Goal: Task Accomplishment & Management: Manage account settings

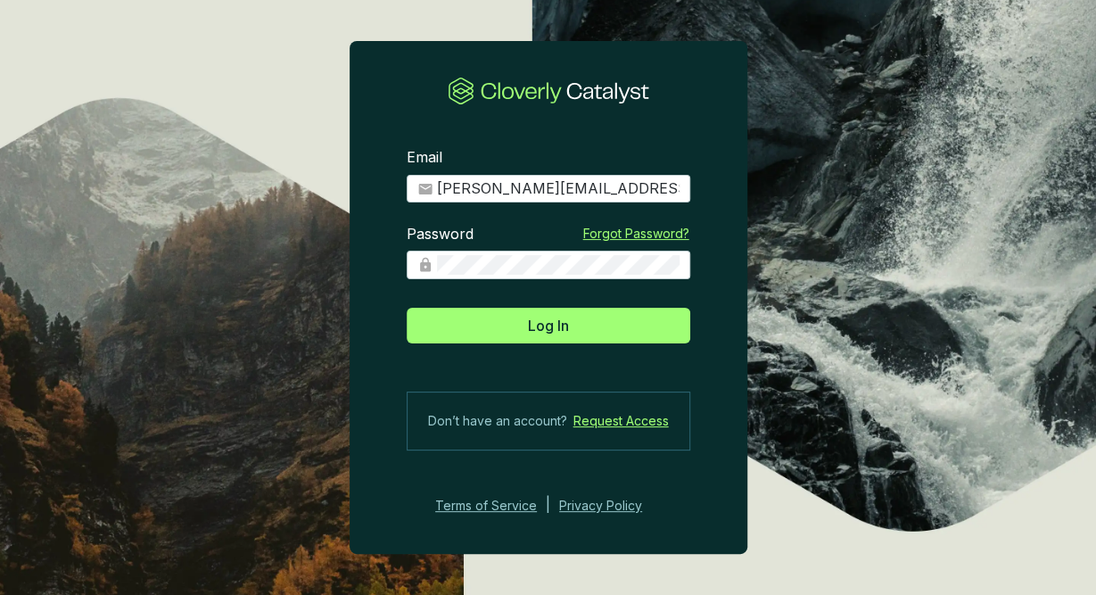
click at [578, 331] on button "Log In" at bounding box center [549, 326] width 284 height 36
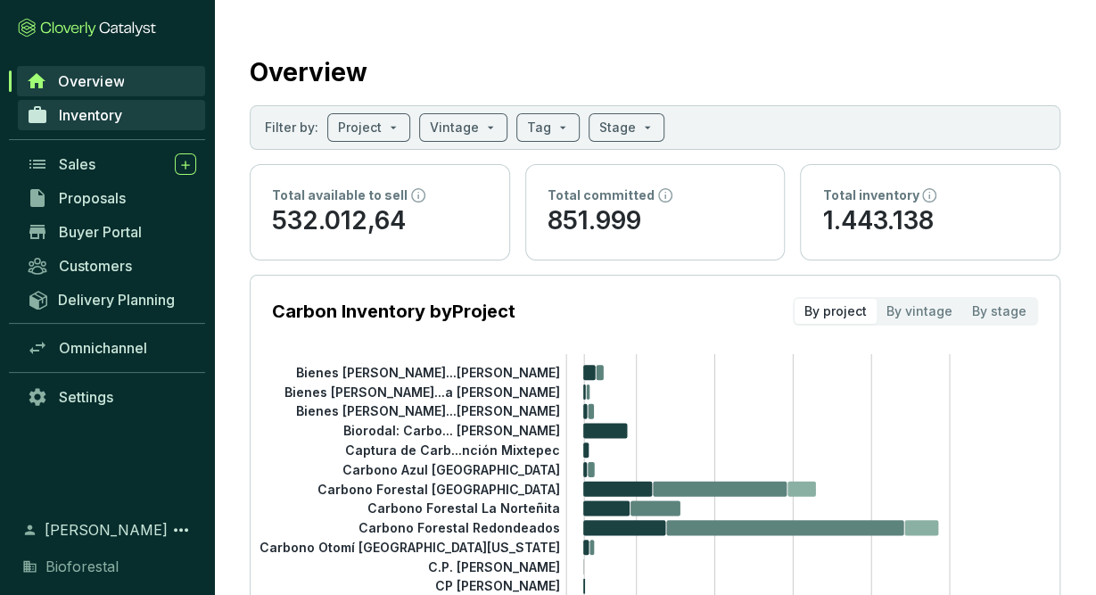
click at [99, 119] on span "Inventory" at bounding box center [90, 115] width 63 height 18
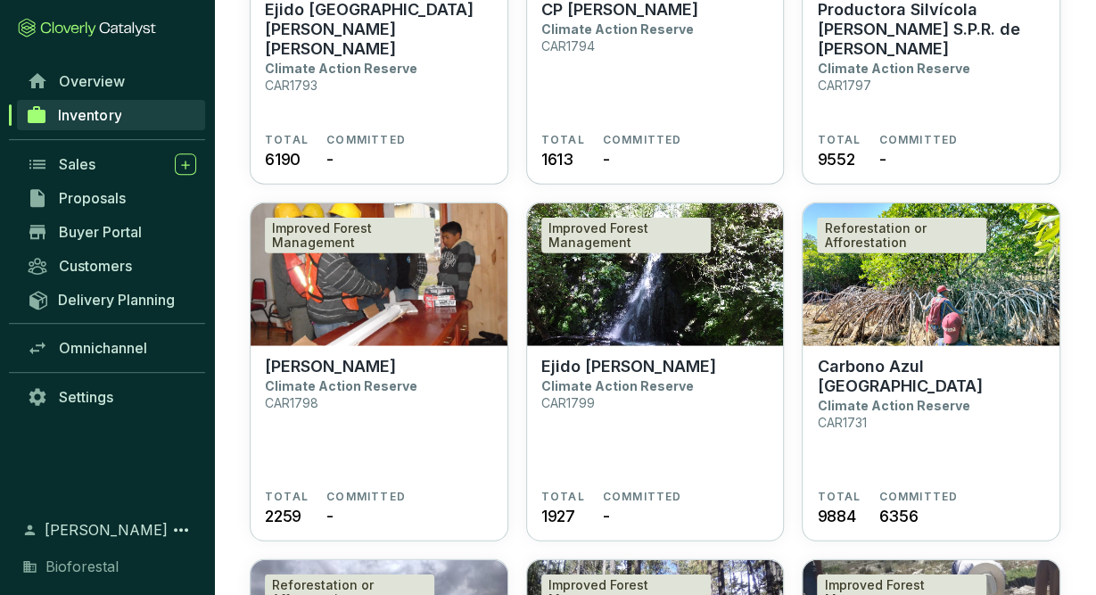
scroll to position [2296, 0]
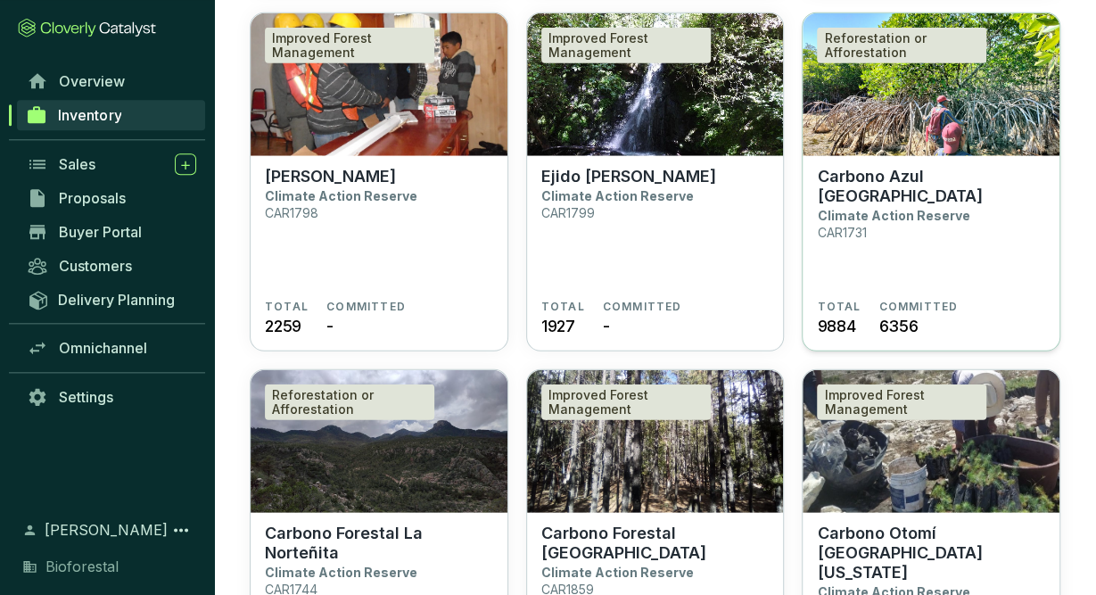
click at [935, 285] on section "Carbono Azul Playa Tortuga Climate Action Reserve CAR1731" at bounding box center [931, 232] width 228 height 133
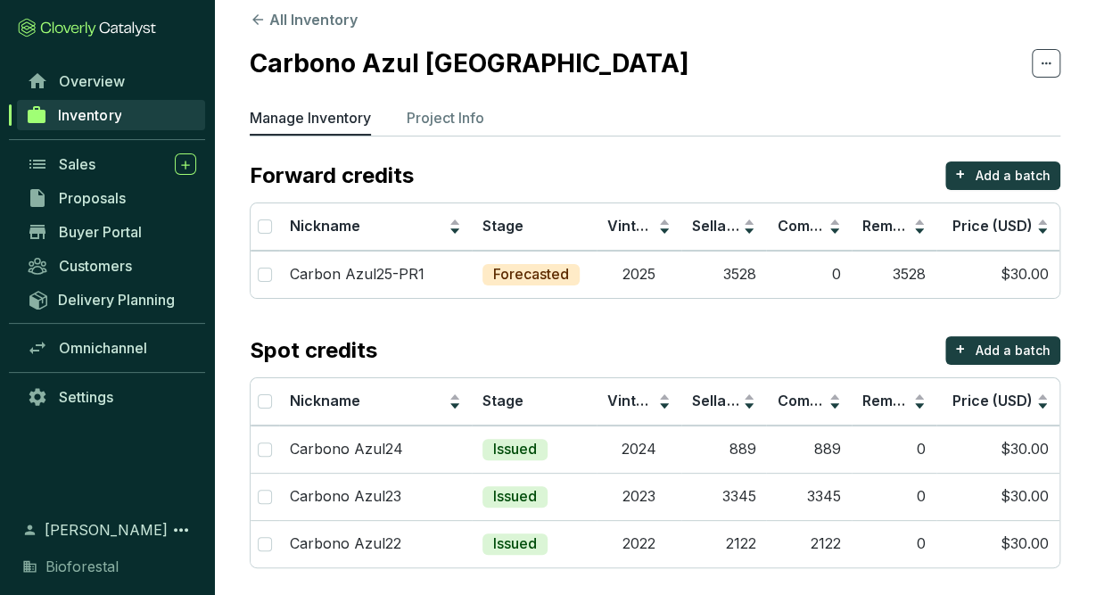
scroll to position [22, 0]
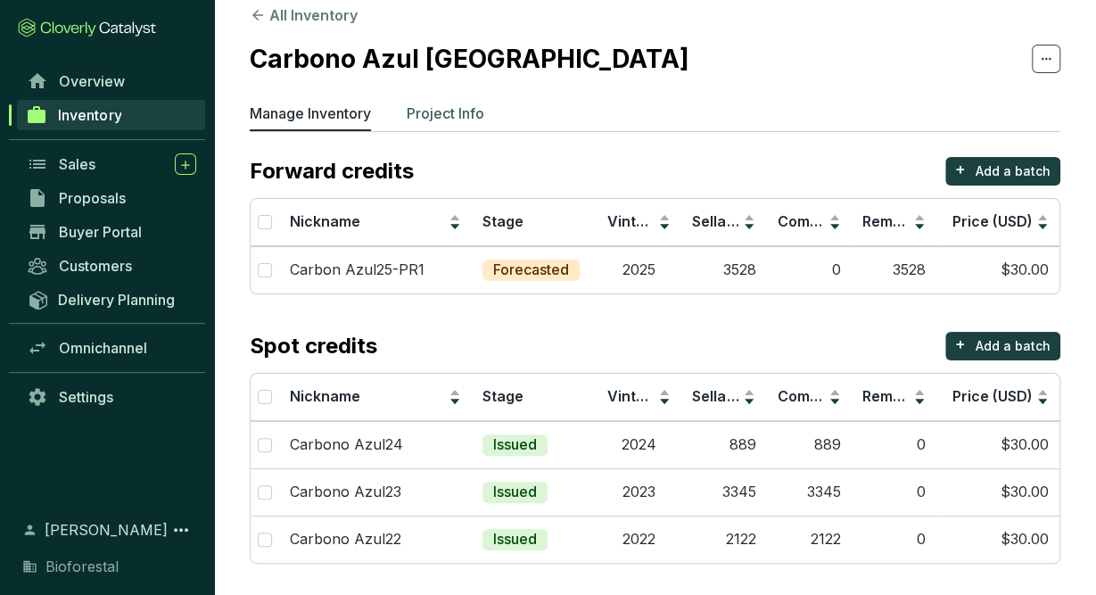
click at [468, 114] on p "Project Info" at bounding box center [446, 113] width 78 height 21
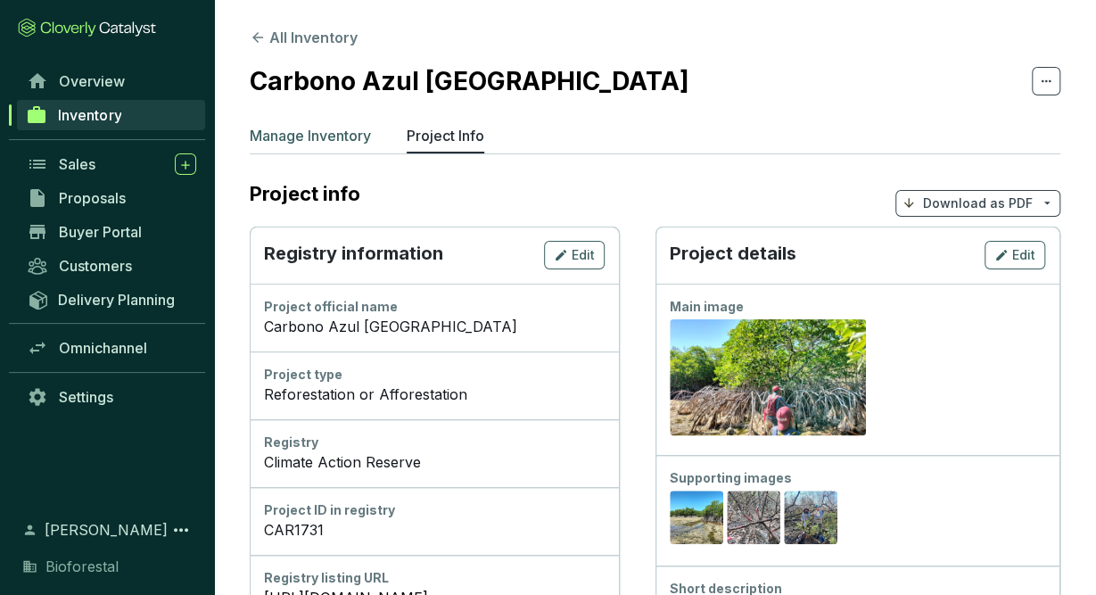
click at [336, 134] on p "Manage Inventory" at bounding box center [310, 135] width 121 height 21
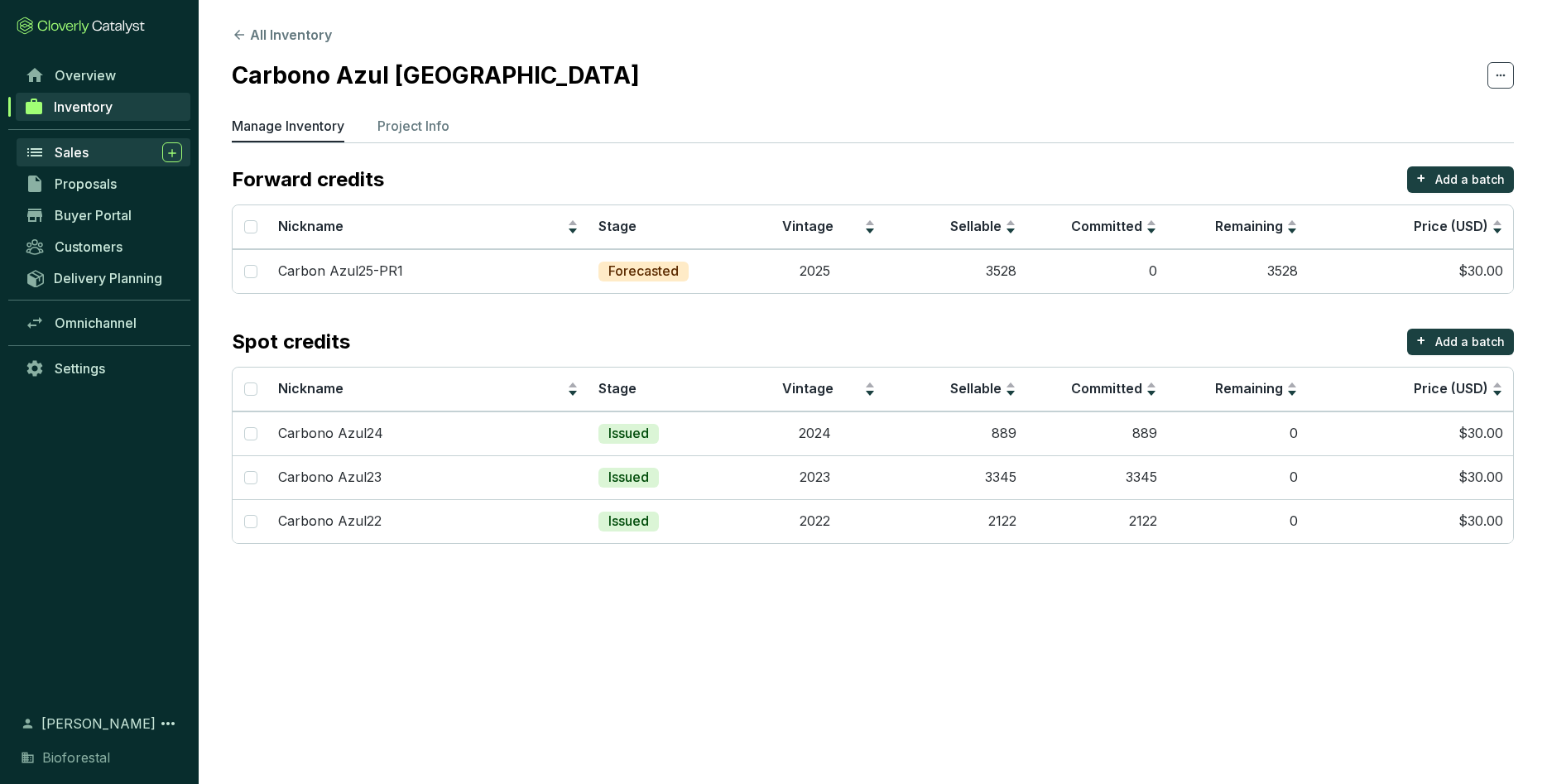
click at [59, 157] on span "Sales" at bounding box center [71, 152] width 34 height 17
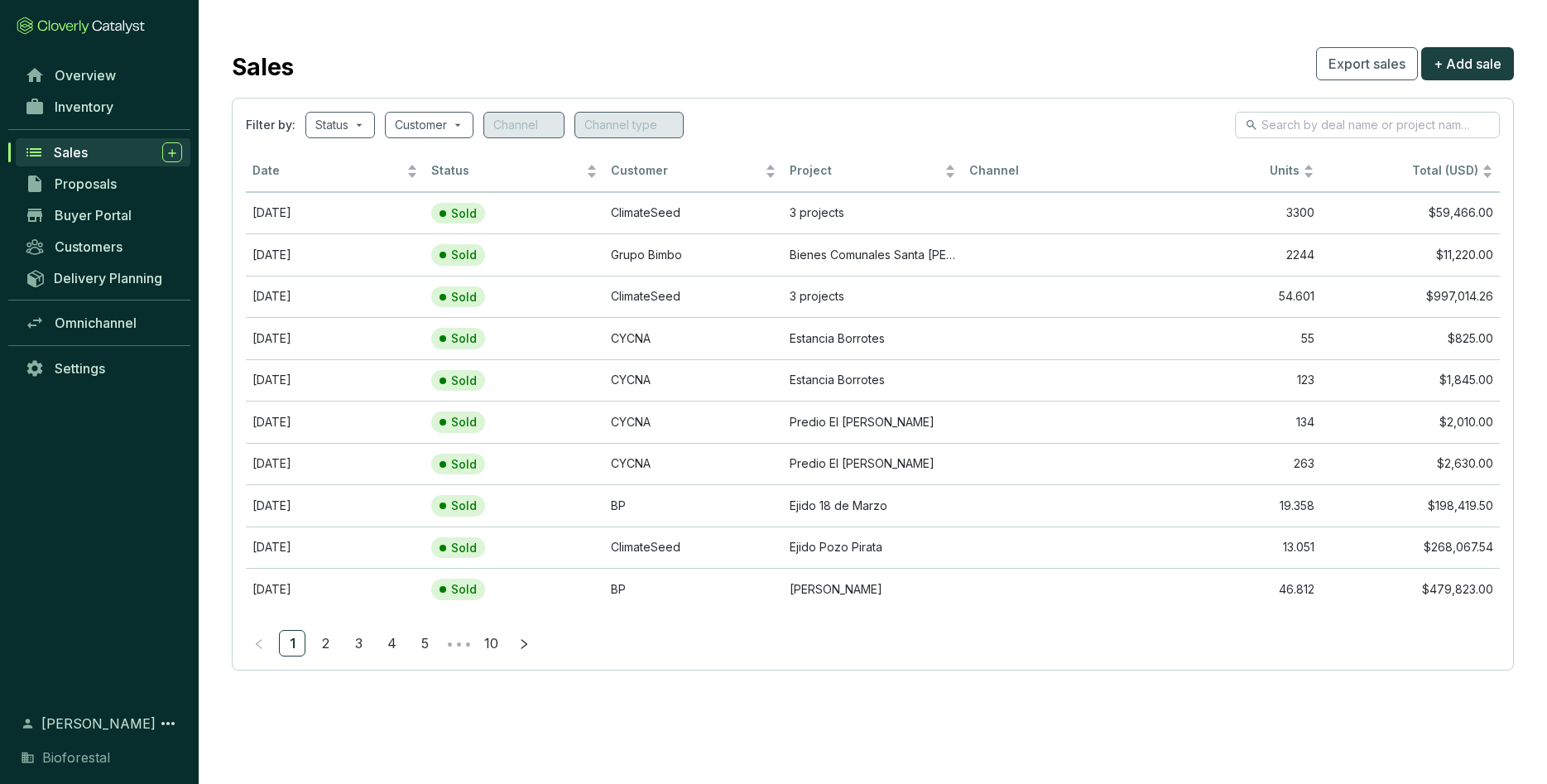
click at [122, 154] on div "Sales" at bounding box center [118, 151] width 128 height 19
click at [987, 191] on th "Channel" at bounding box center [1052, 172] width 179 height 41
click at [978, 212] on td at bounding box center [1052, 212] width 179 height 42
click at [324, 551] on link "2" at bounding box center [325, 643] width 25 height 25
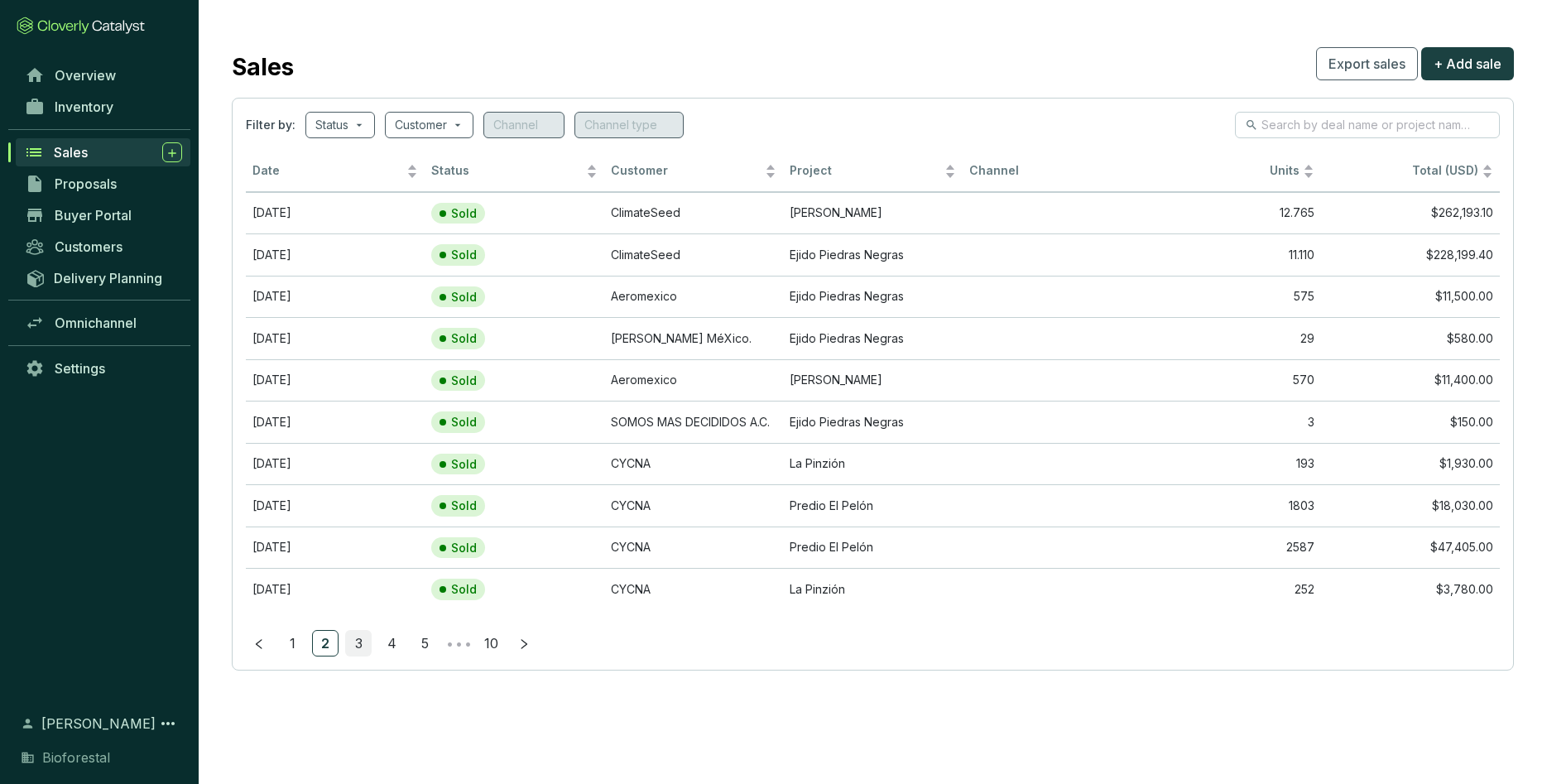
click at [351, 551] on link "3" at bounding box center [358, 643] width 25 height 25
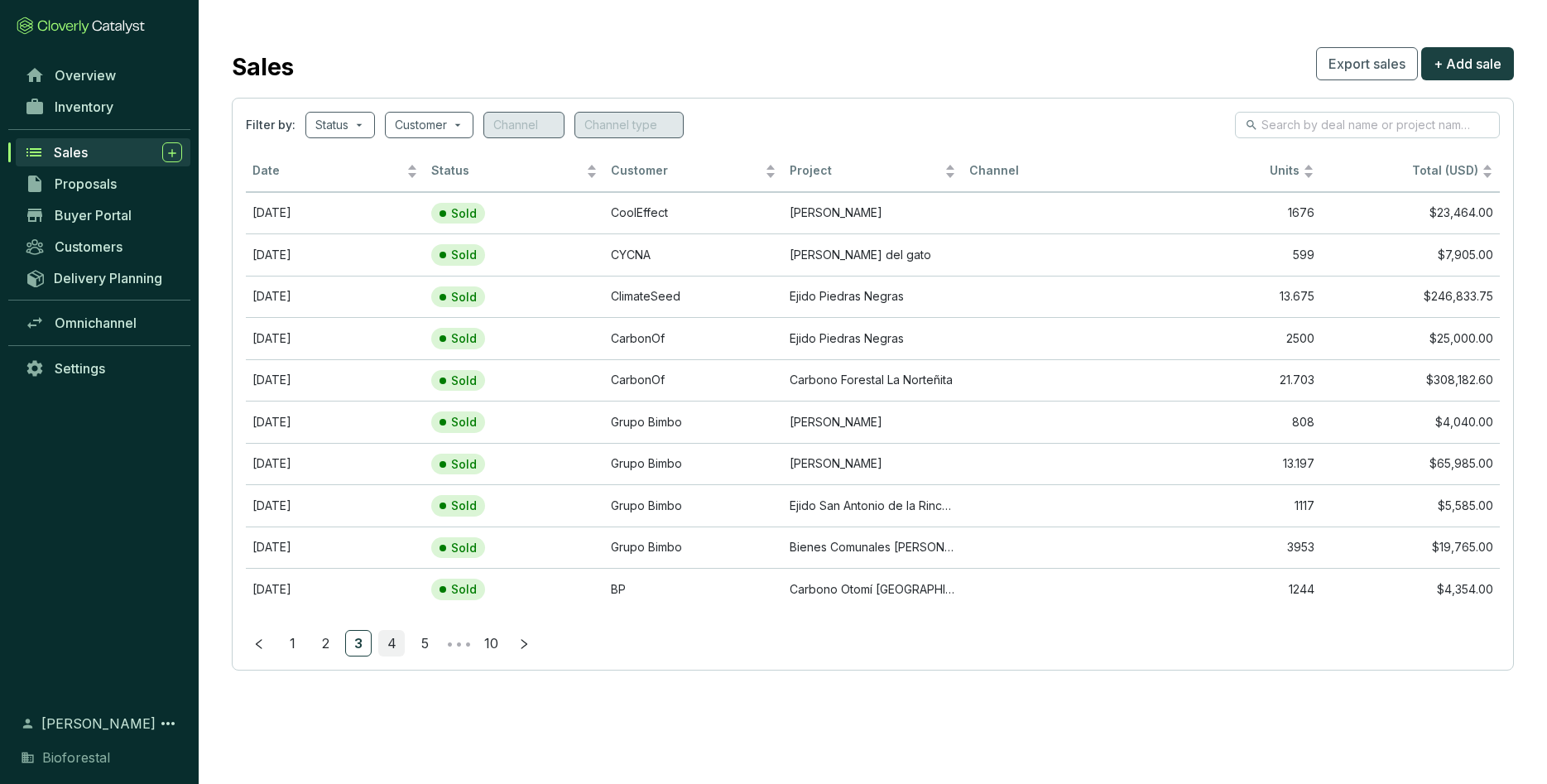
click at [395, 551] on link "4" at bounding box center [392, 643] width 25 height 25
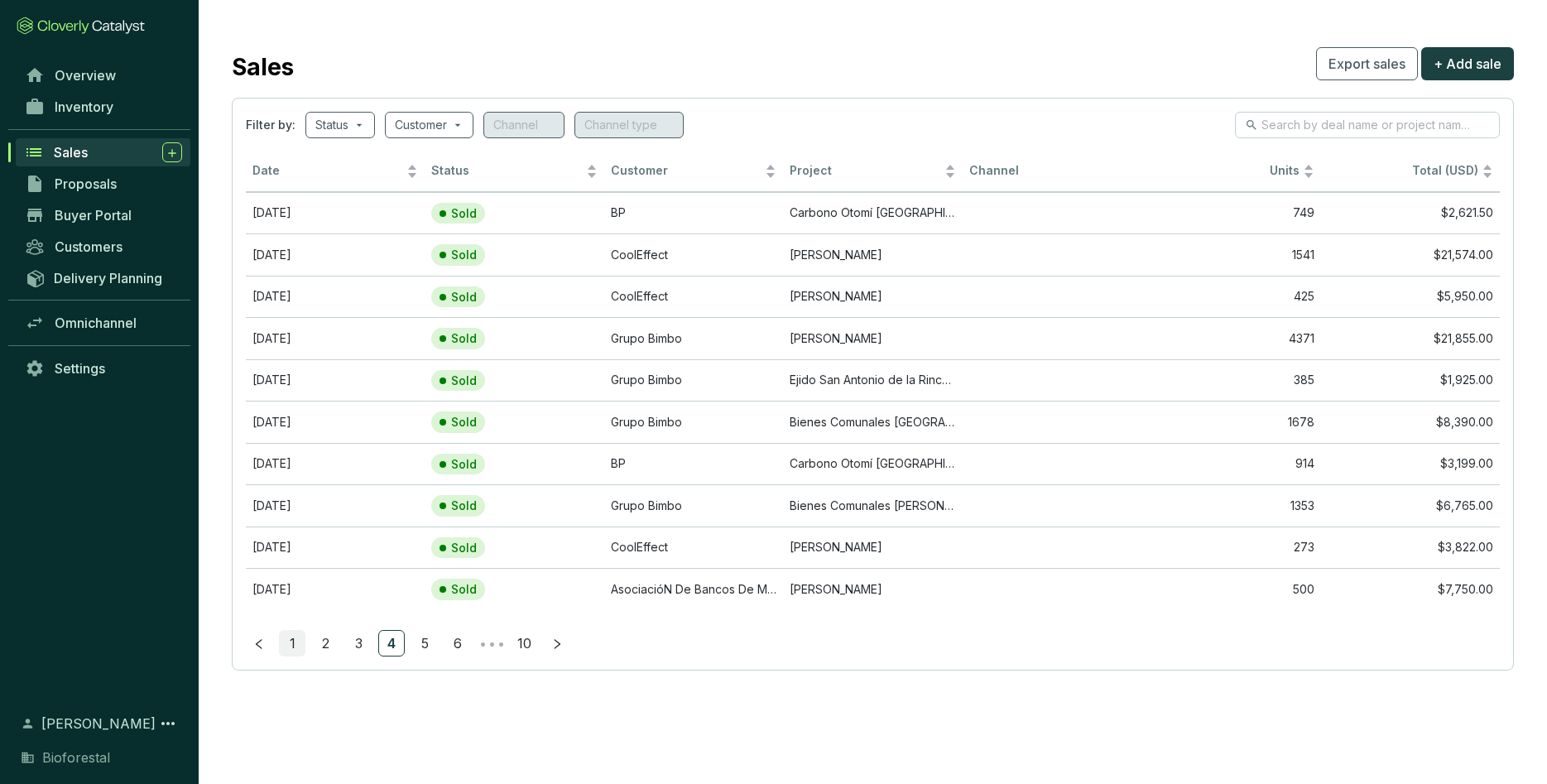
click at [295, 551] on link "1" at bounding box center [292, 643] width 25 height 25
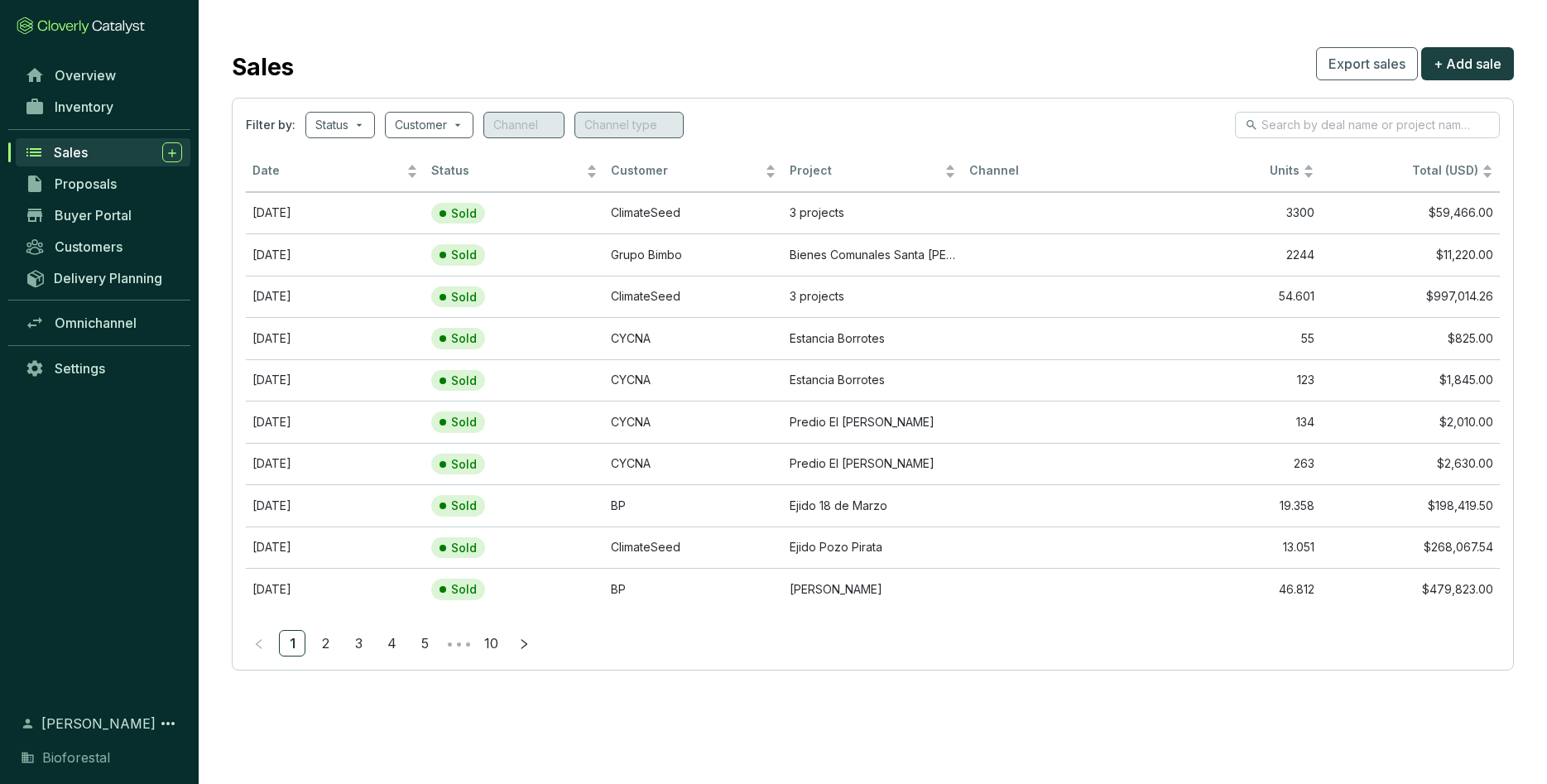
click at [443, 40] on section "Sales Export sales + Add sale Filter by: Status Customer Channel Channel type D…" at bounding box center [872, 356] width 1348 height 713
click at [370, 115] on div "Status" at bounding box center [340, 124] width 70 height 27
click at [365, 235] on span "Reserved" at bounding box center [374, 237] width 72 height 19
click at [338, 235] on input "Reserved" at bounding box center [331, 236] width 13 height 13
checkbox input "true"
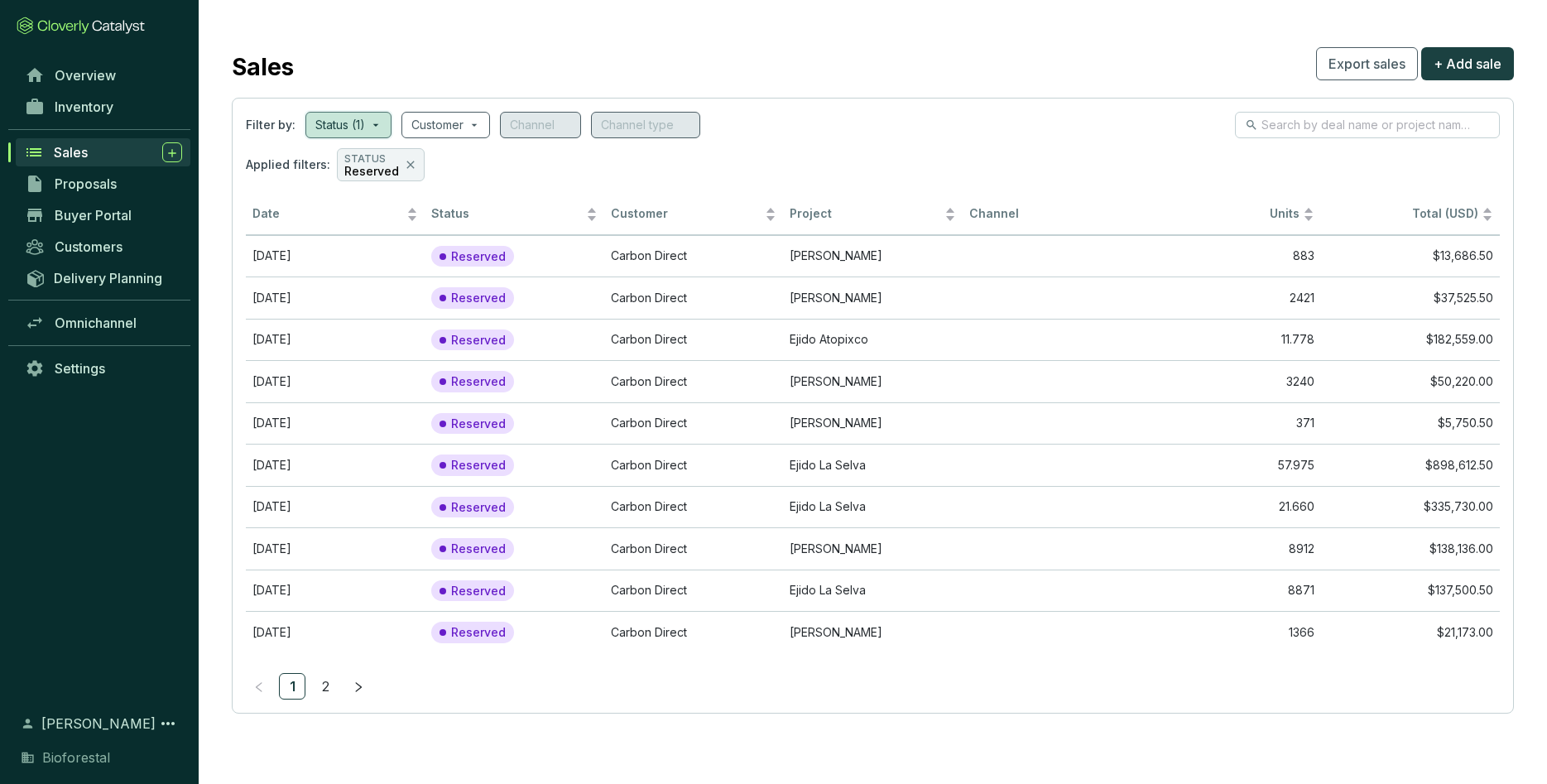
click at [767, 551] on section "Sales Export sales + Add sale Filter by: Status (1) Customer Channel Channel ty…" at bounding box center [872, 378] width 1348 height 756
click at [908, 266] on td "[PERSON_NAME]" at bounding box center [872, 255] width 179 height 42
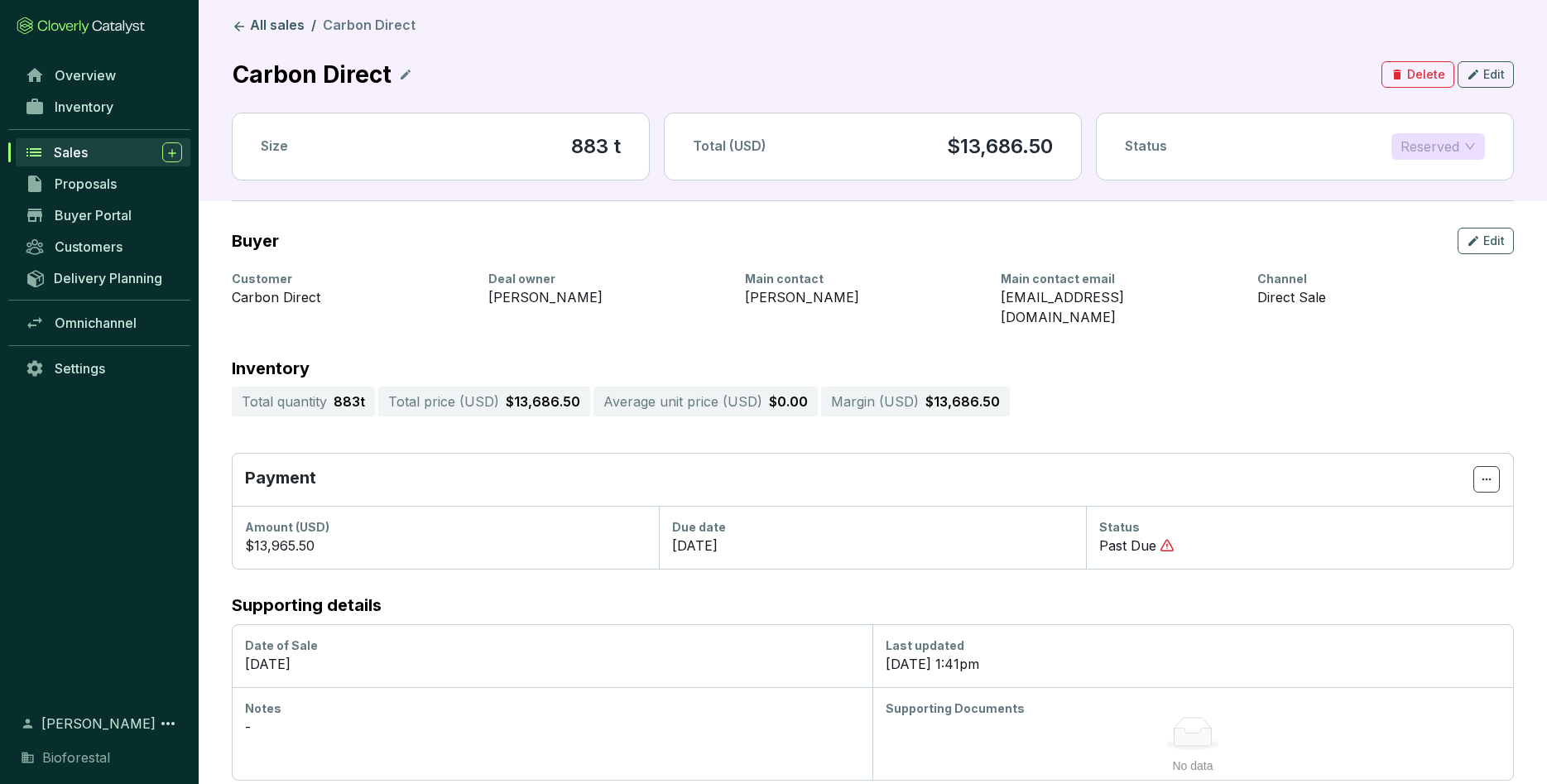
click at [1017, 139] on div "Reserved" at bounding box center [1438, 147] width 94 height 27
click at [1017, 73] on span "Delete" at bounding box center [1426, 74] width 38 height 17
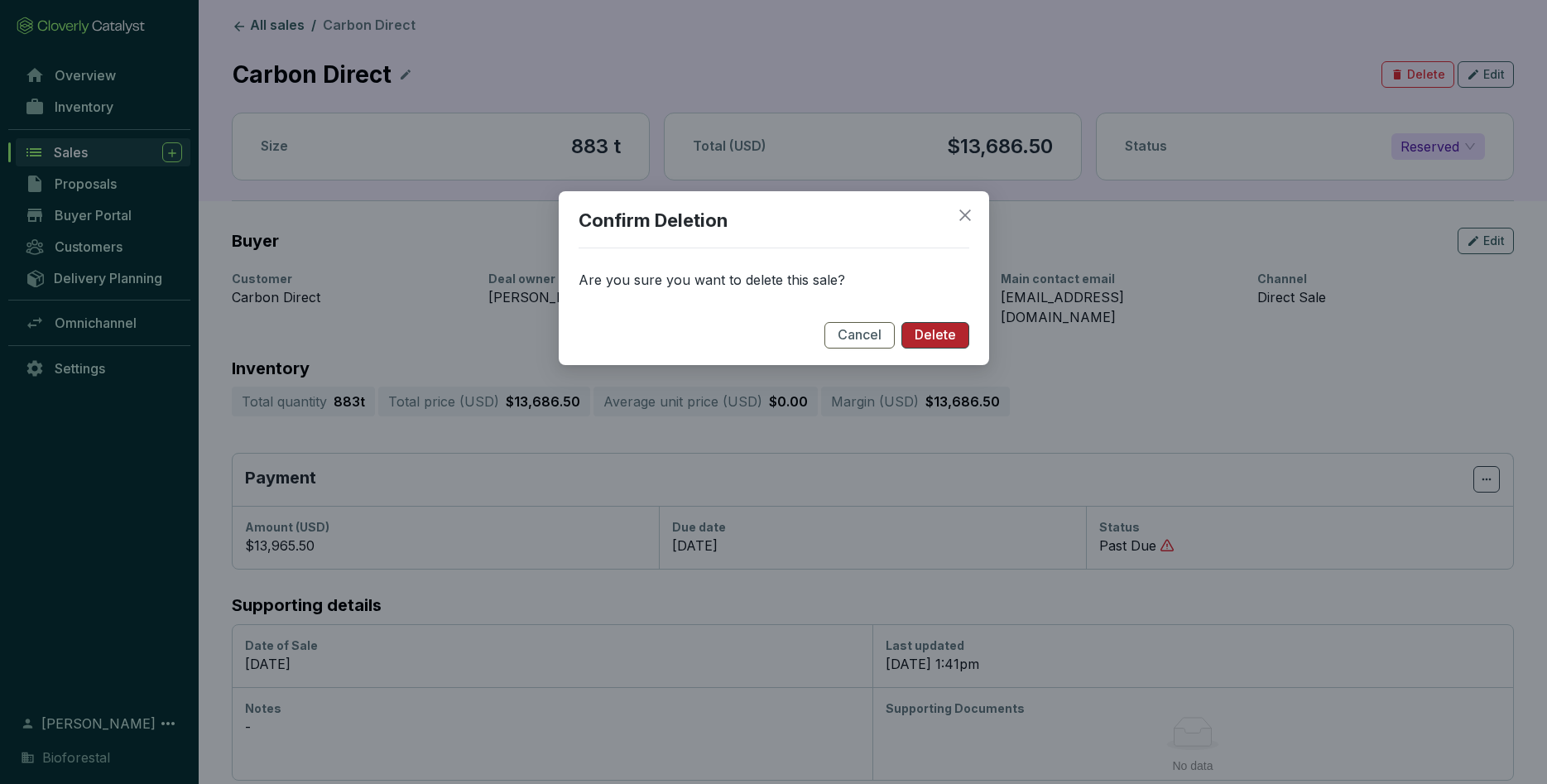
click at [933, 334] on span "Delete" at bounding box center [935, 336] width 42 height 19
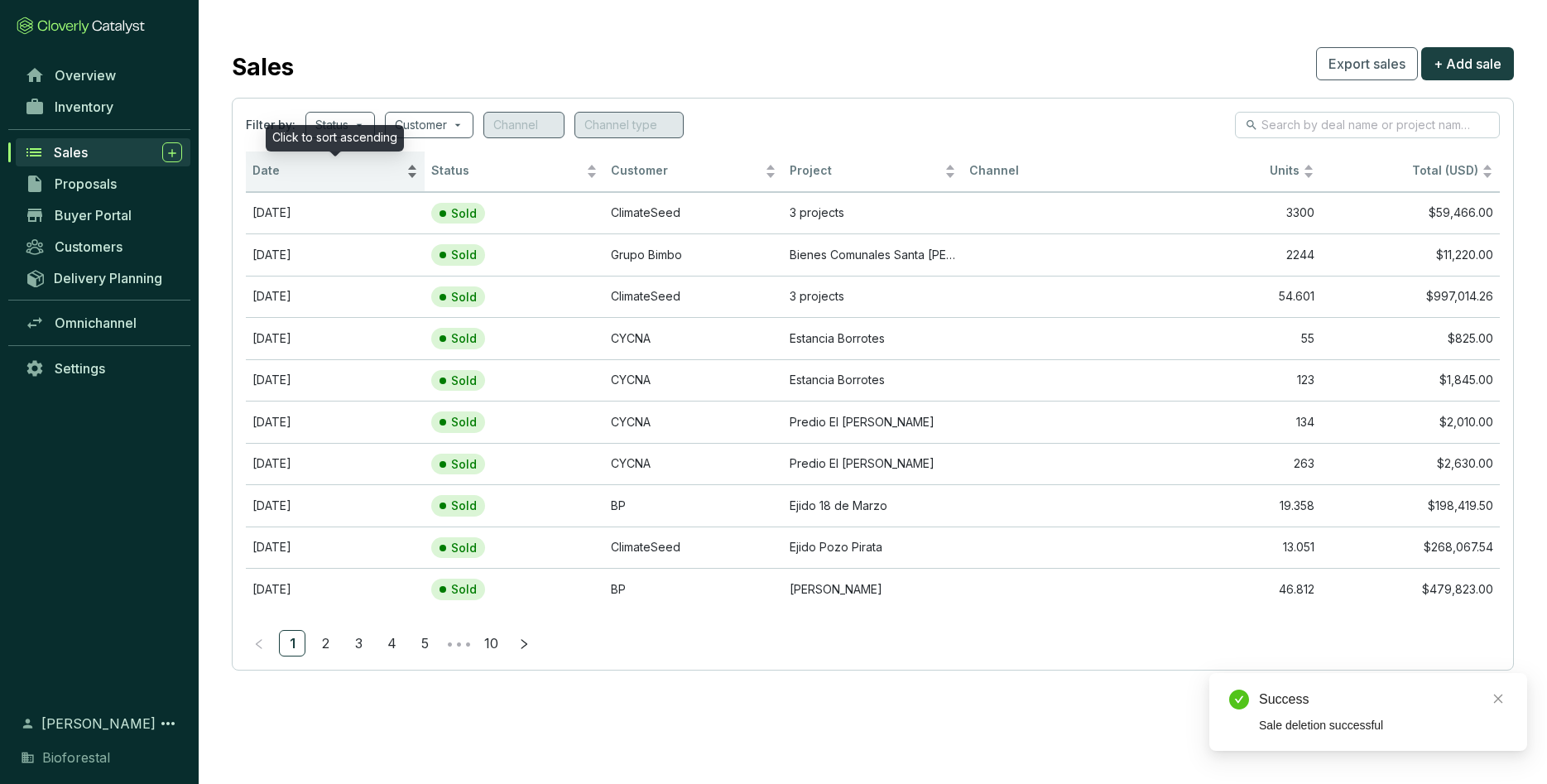
click at [327, 133] on div "Click to sort ascending" at bounding box center [334, 138] width 138 height 27
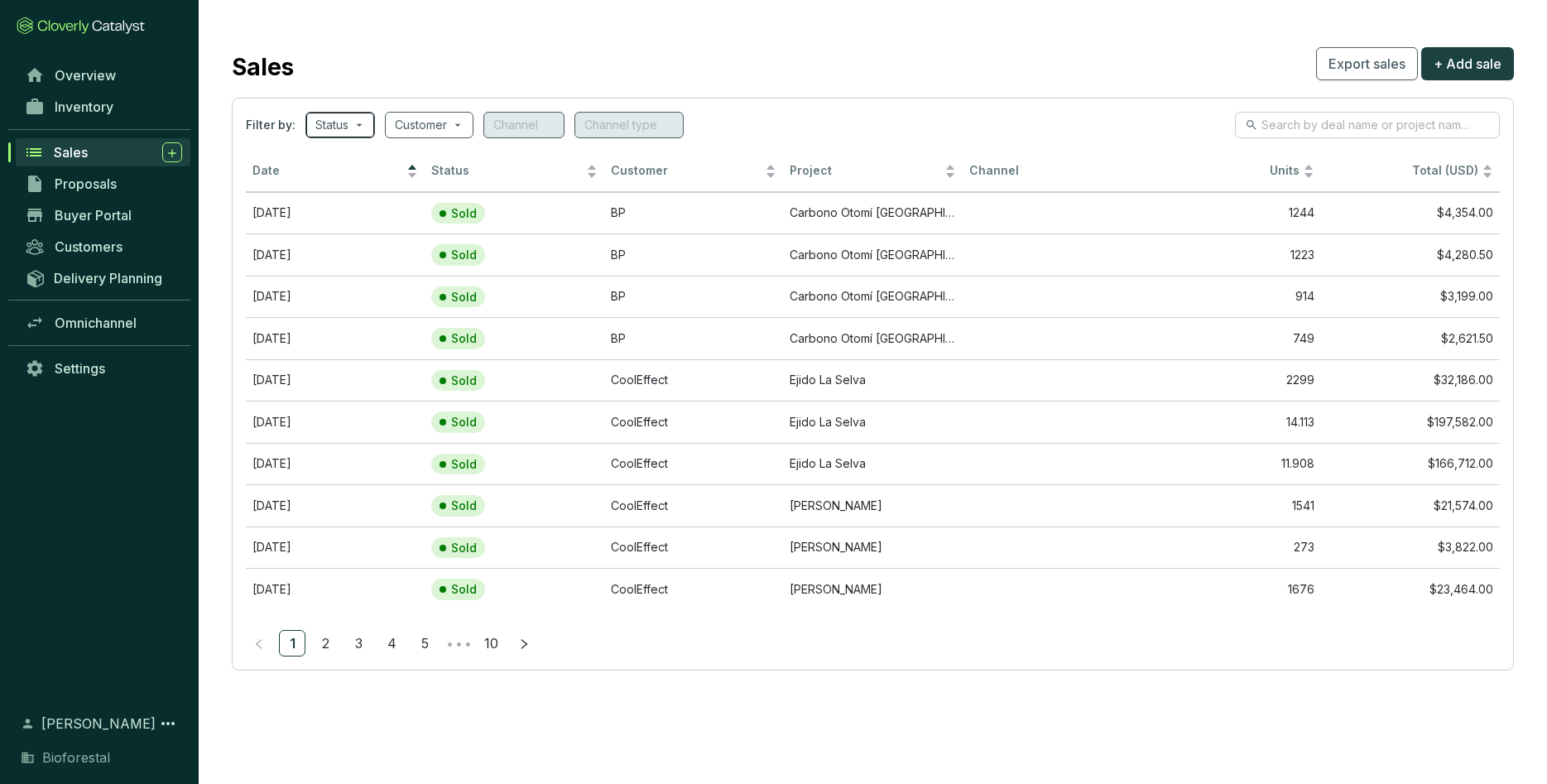
click at [363, 115] on span at bounding box center [341, 124] width 50 height 25
click at [368, 238] on span "Reserved" at bounding box center [374, 237] width 72 height 19
click at [338, 238] on input "Reserved" at bounding box center [331, 236] width 13 height 13
checkbox input "true"
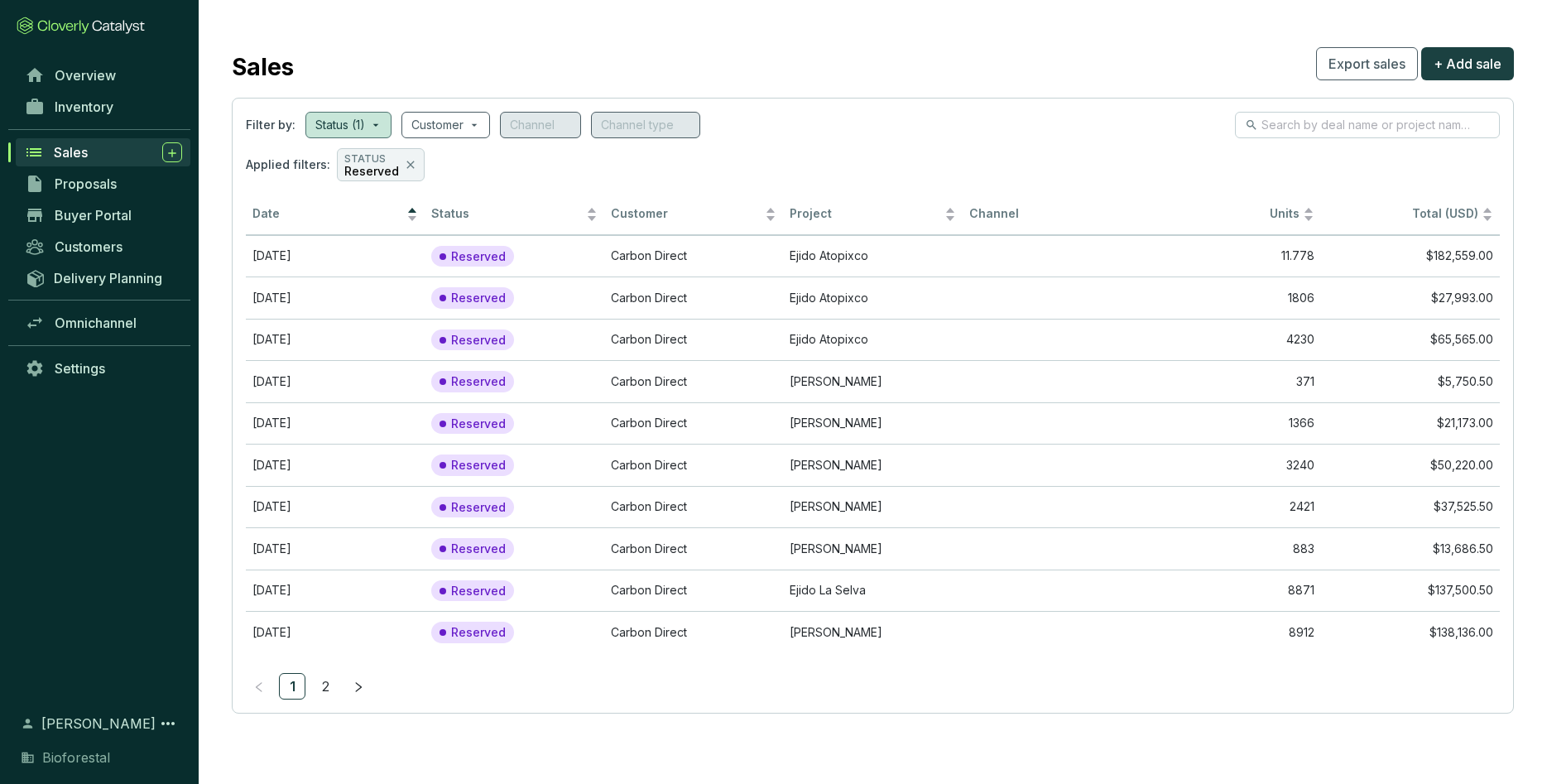
click at [774, 551] on section "Sales Export sales + Add sale Filter by: Status (1) Customer Channel Channel ty…" at bounding box center [872, 378] width 1348 height 756
click at [836, 551] on td "Ejido Malila" at bounding box center [872, 547] width 179 height 42
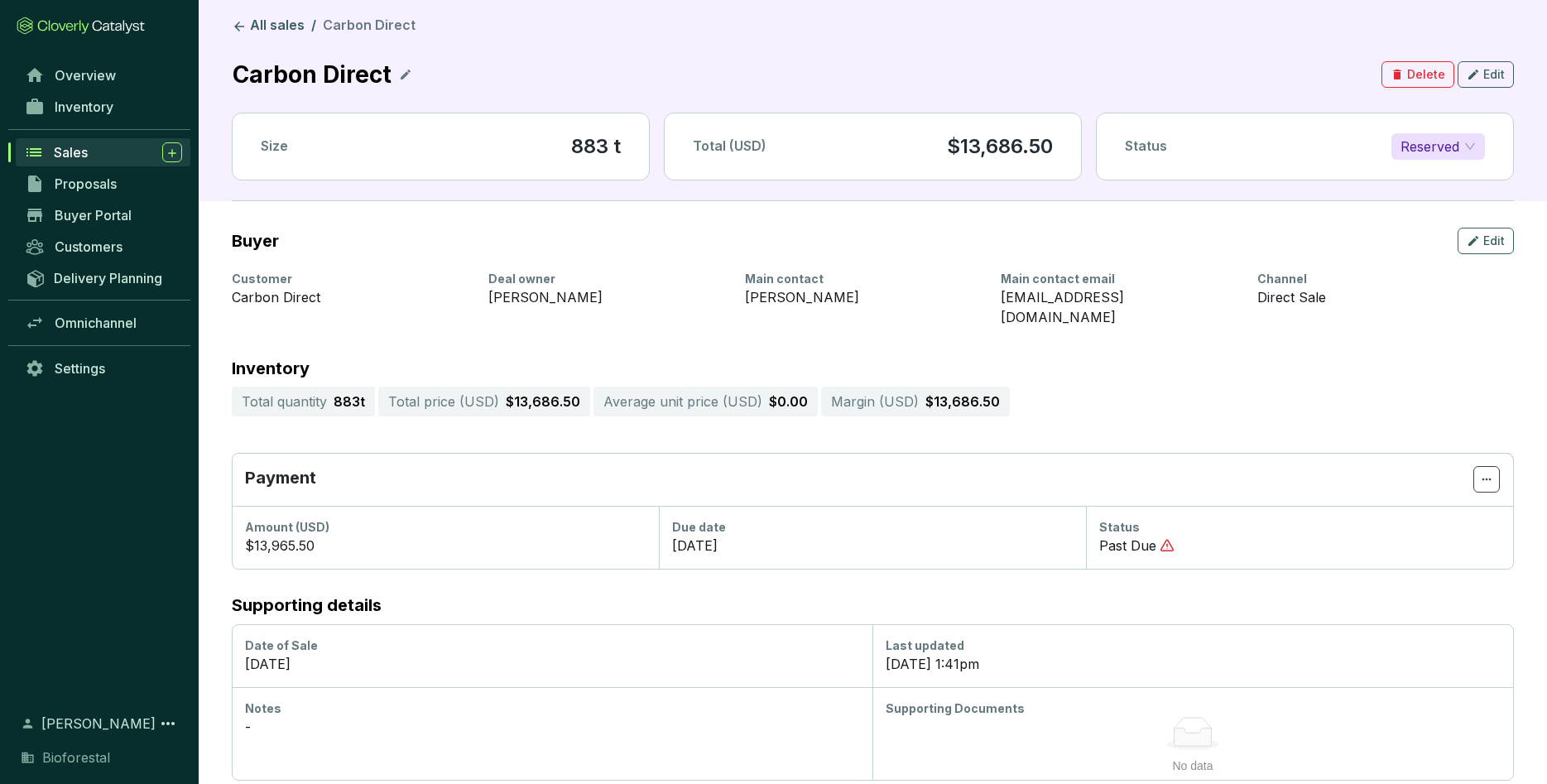
click at [1017, 466] on span at bounding box center [1487, 479] width 27 height 27
click at [1017, 540] on span "Edit due date" at bounding box center [1444, 542] width 77 height 13
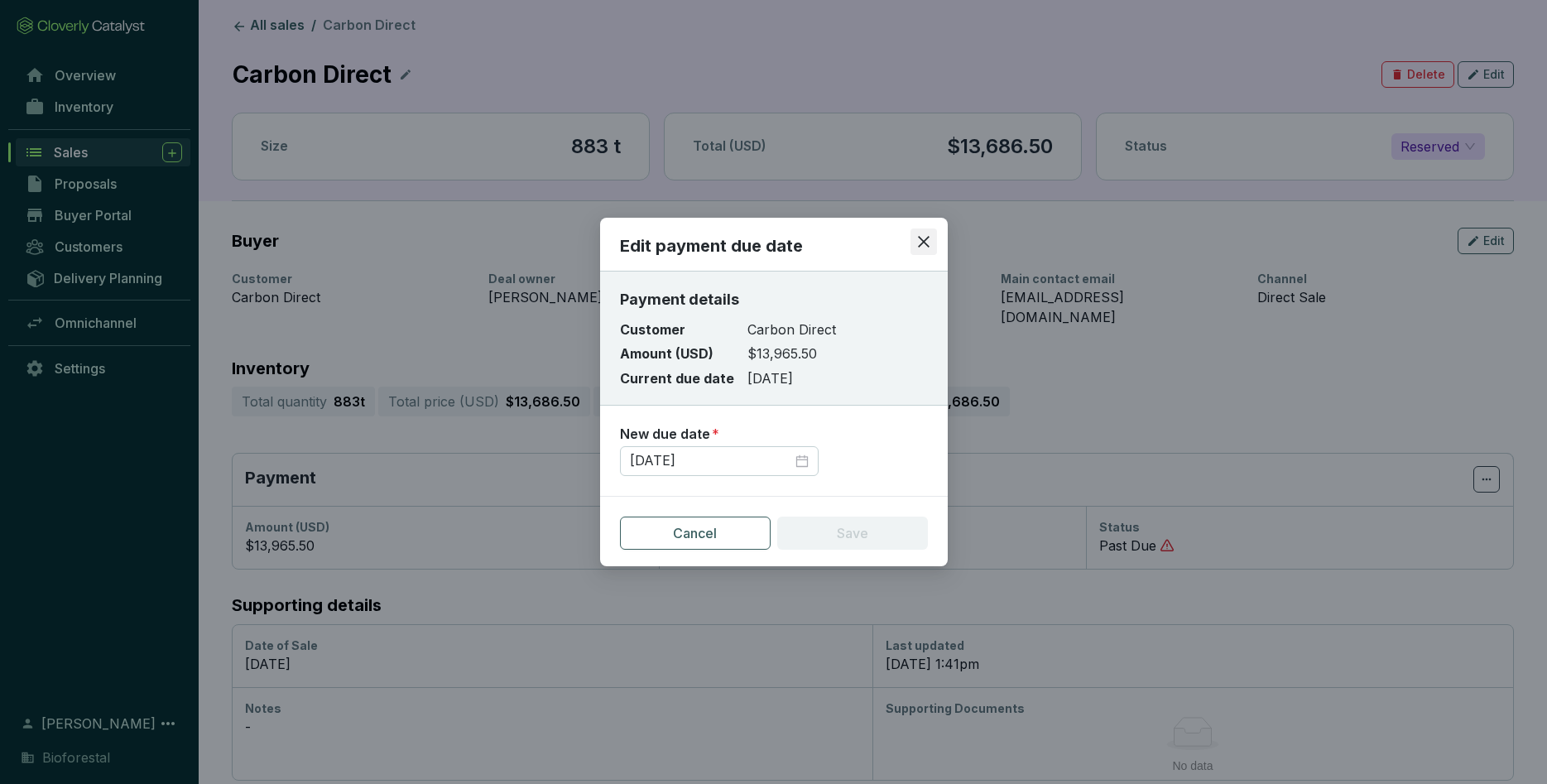
click at [935, 239] on span "Close" at bounding box center [923, 241] width 27 height 15
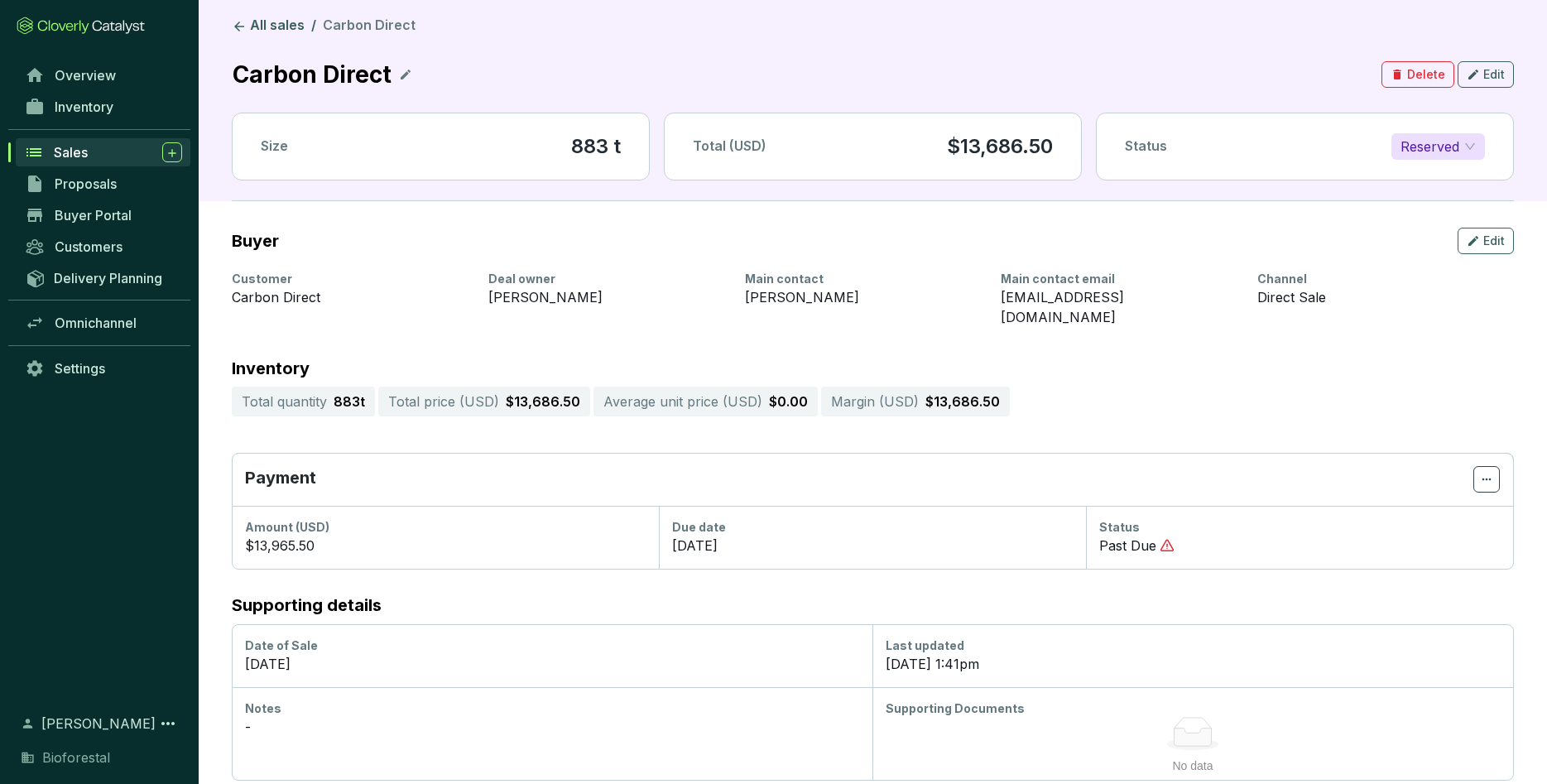
click at [1017, 535] on section "Past Due" at bounding box center [1300, 545] width 401 height 19
click at [1017, 239] on span "Edit" at bounding box center [1494, 241] width 21 height 17
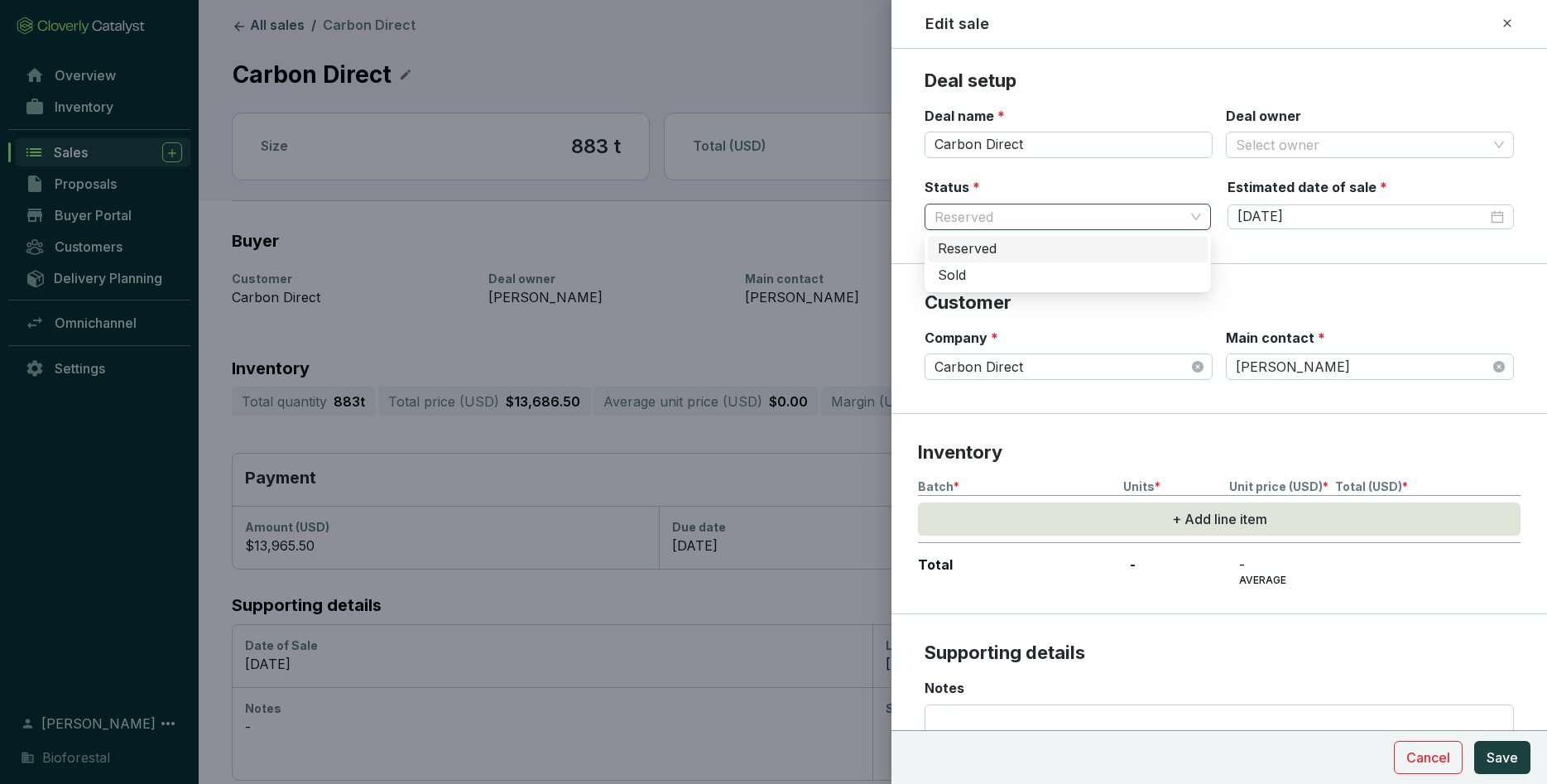
click at [1017, 219] on span "Reserved" at bounding box center [1067, 216] width 266 height 25
click at [1017, 275] on section "Customer Company * Carbon Direct Main contact * Francisco García" at bounding box center [1219, 339] width 656 height 149
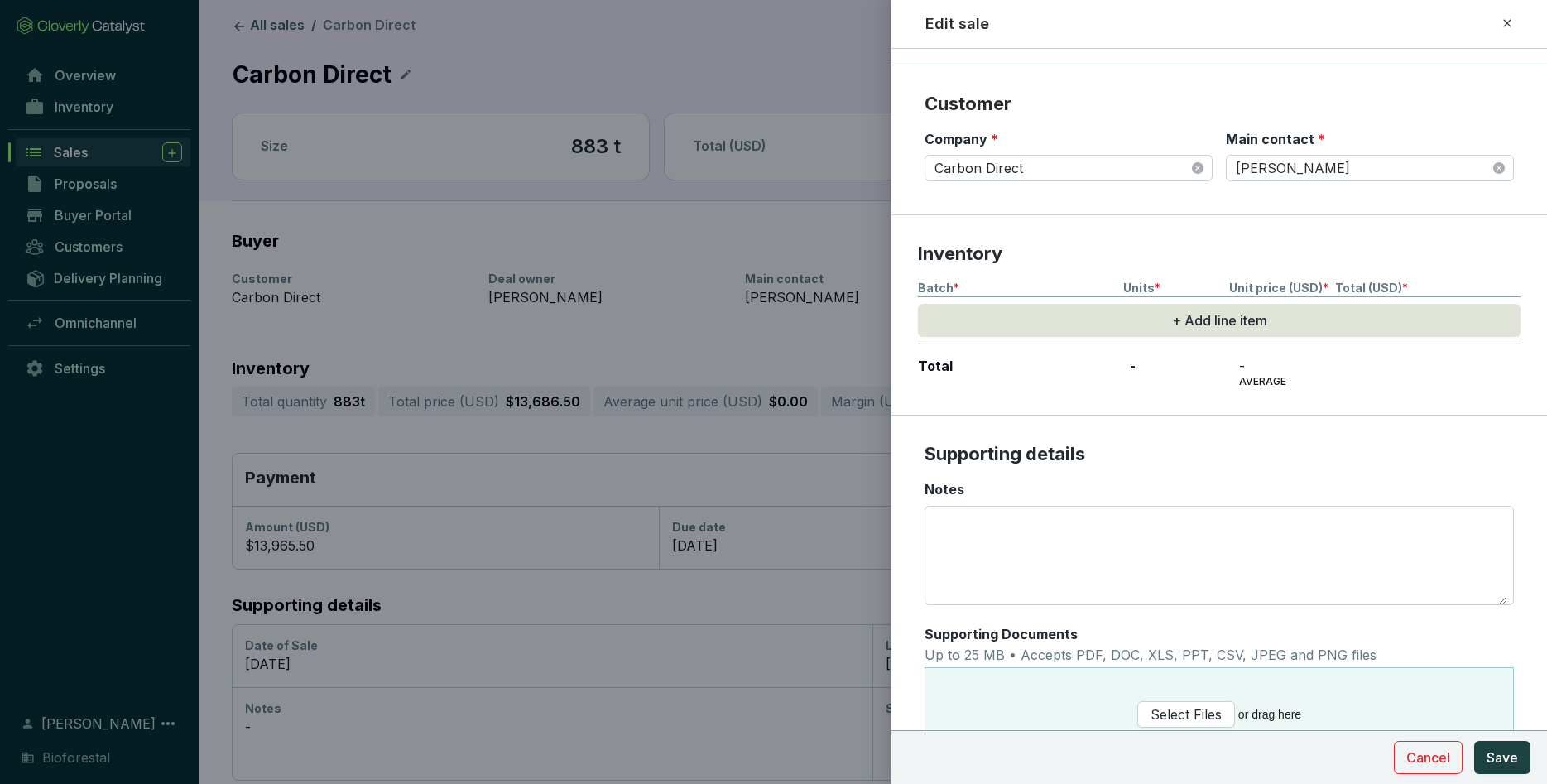
scroll to position [273, 0]
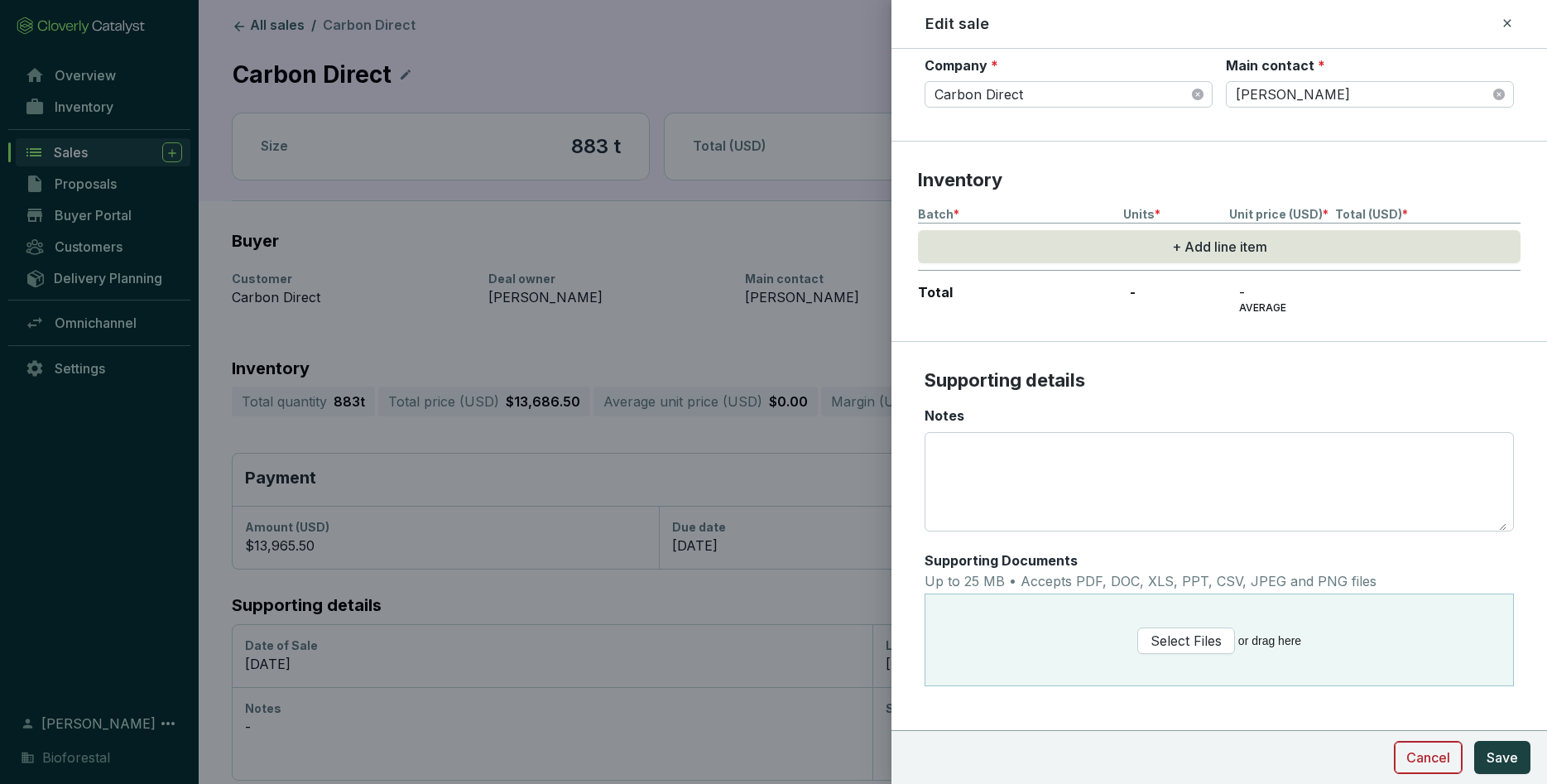
click at [1017, 551] on span "Cancel" at bounding box center [1428, 757] width 44 height 19
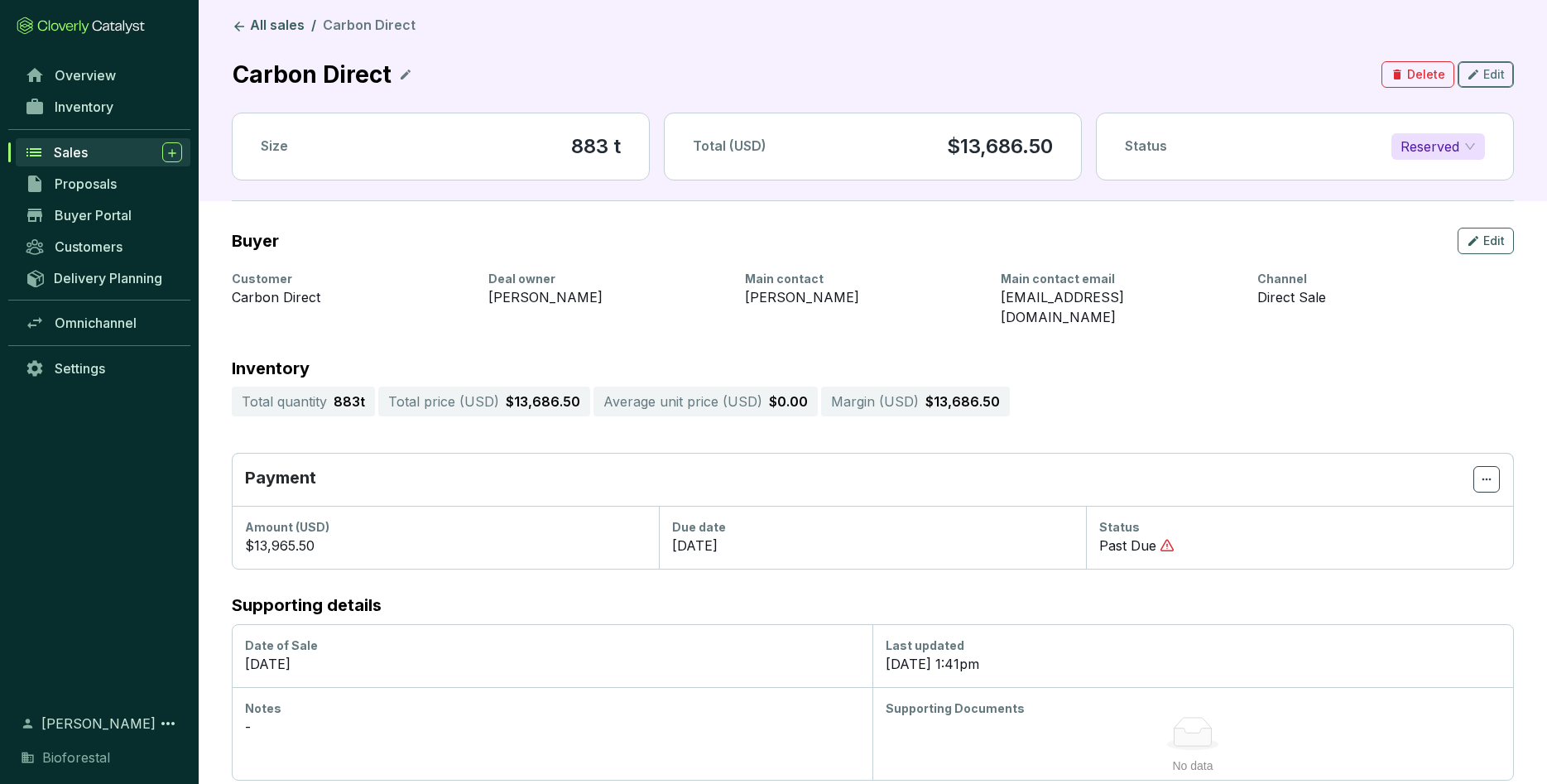
click at [1017, 82] on span "Edit" at bounding box center [1494, 74] width 21 height 17
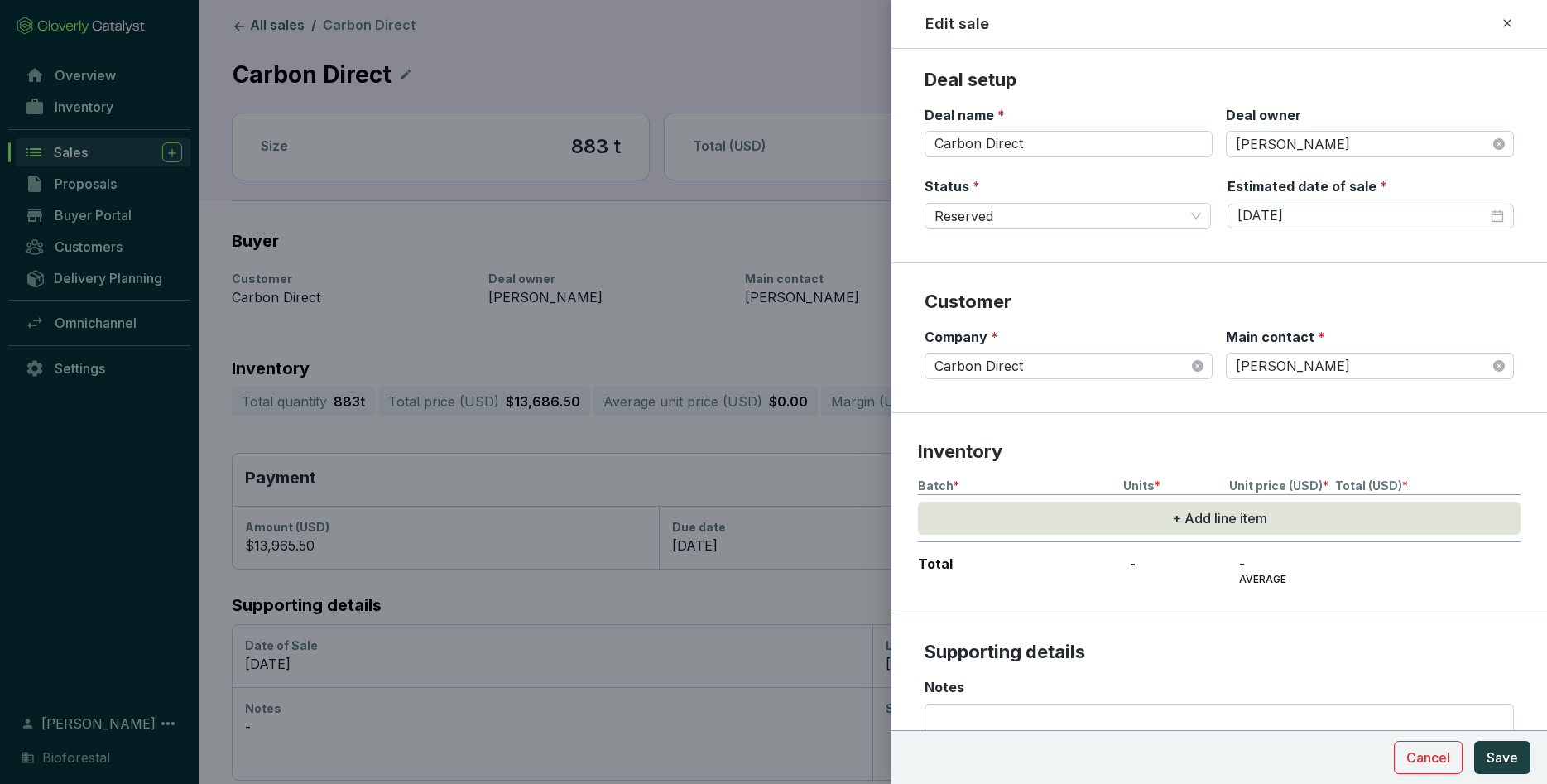
scroll to position [0, 0]
click at [821, 21] on div at bounding box center [773, 392] width 1547 height 784
click at [1017, 24] on icon at bounding box center [1507, 22] width 13 height 19
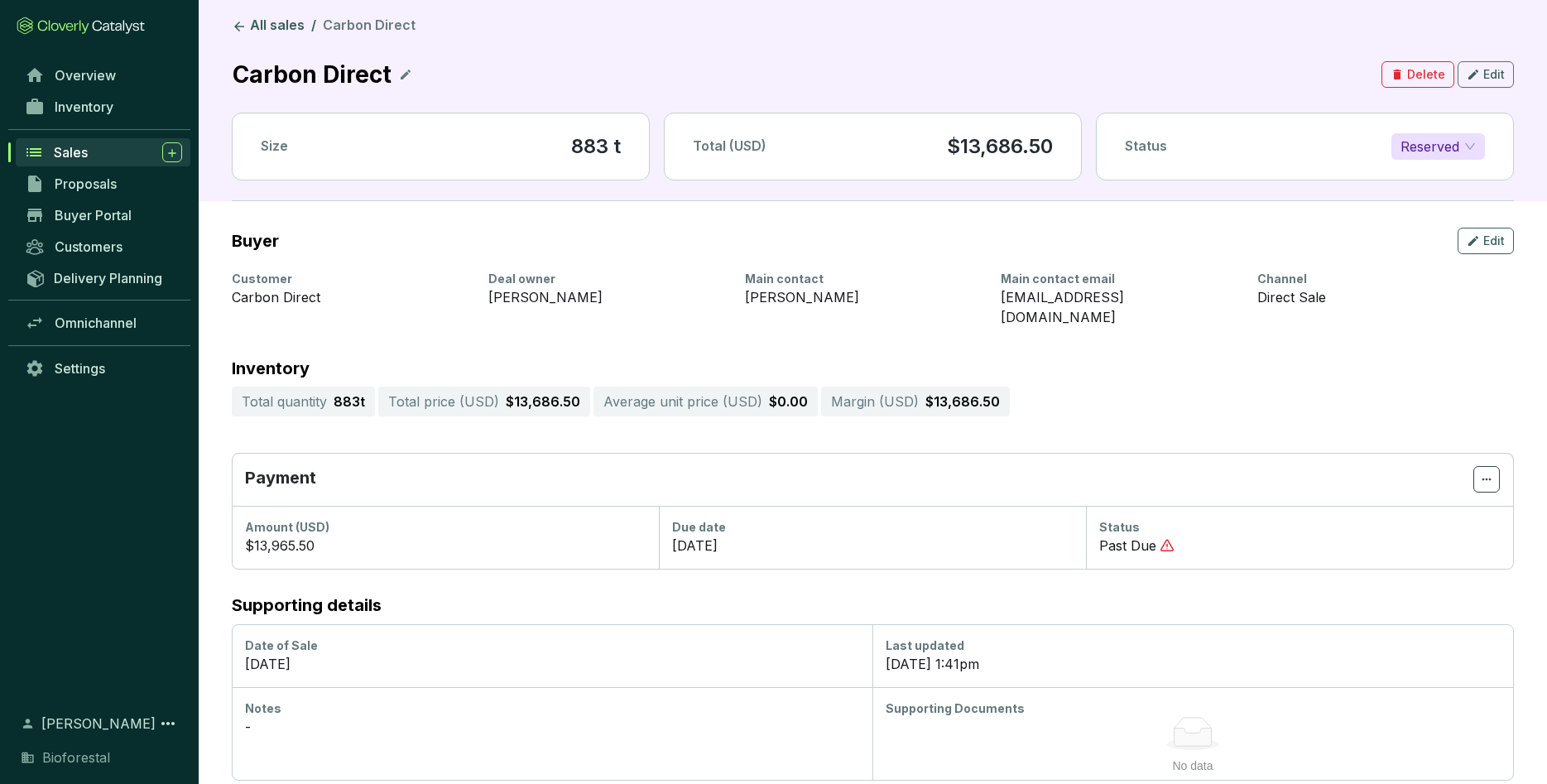
click at [1017, 141] on span "Reserved" at bounding box center [1438, 147] width 75 height 25
click at [1017, 78] on span "Delete" at bounding box center [1426, 74] width 38 height 17
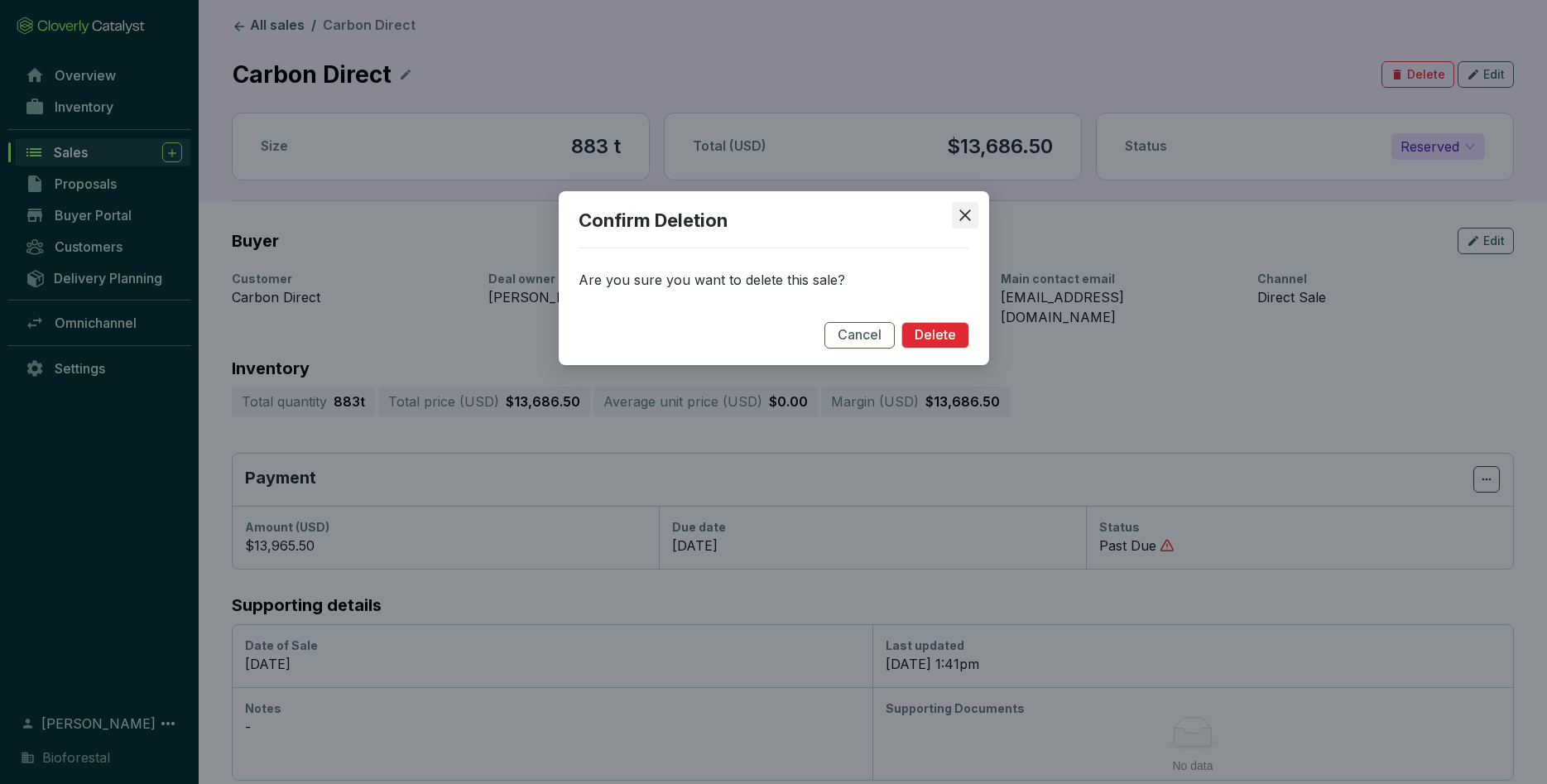
click at [967, 211] on icon "close" at bounding box center [965, 215] width 15 height 15
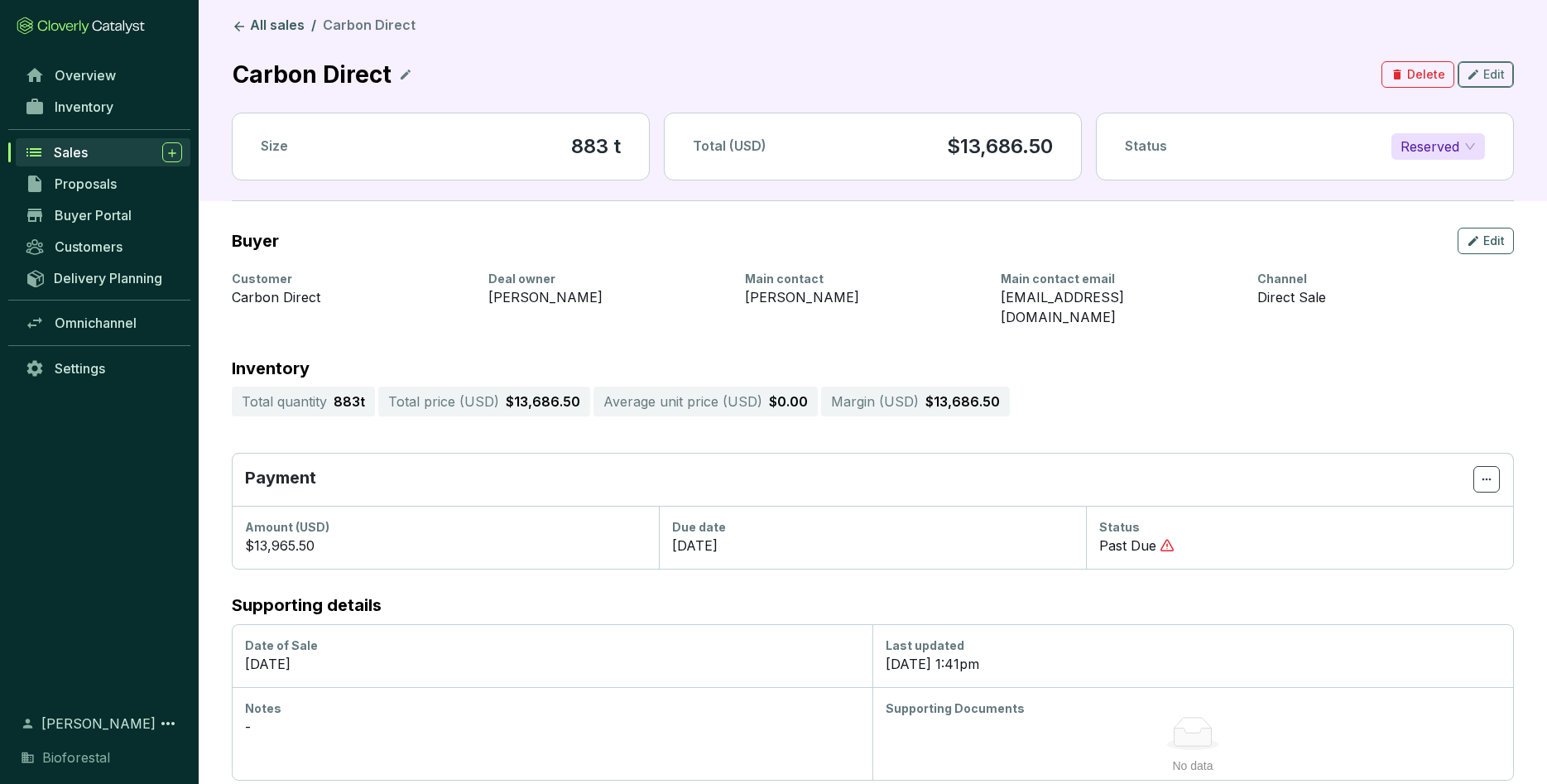
click at [1017, 71] on span "Edit" at bounding box center [1494, 74] width 21 height 17
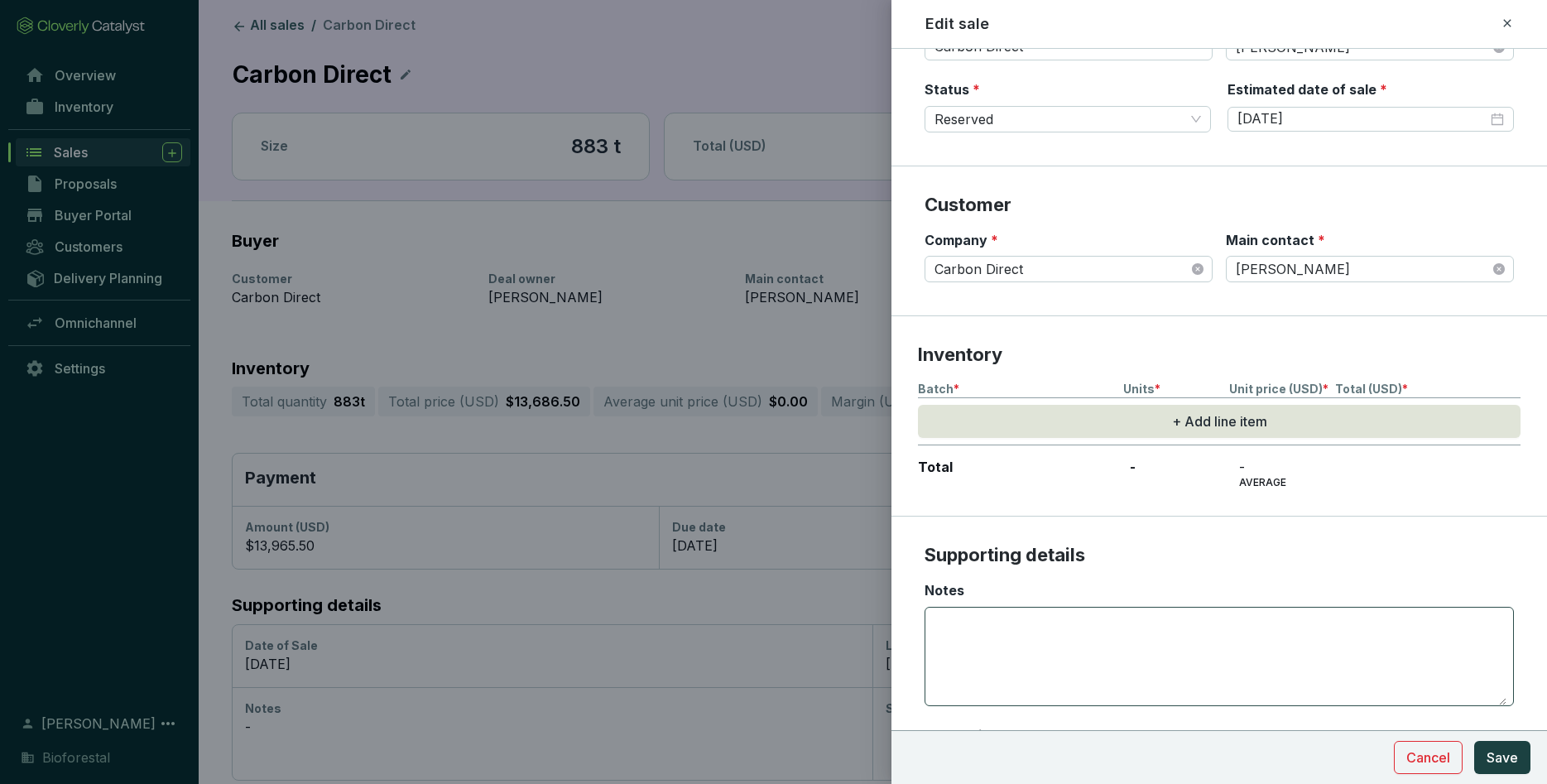
scroll to position [99, 0]
click at [1017, 551] on button "Cancel" at bounding box center [1428, 757] width 69 height 33
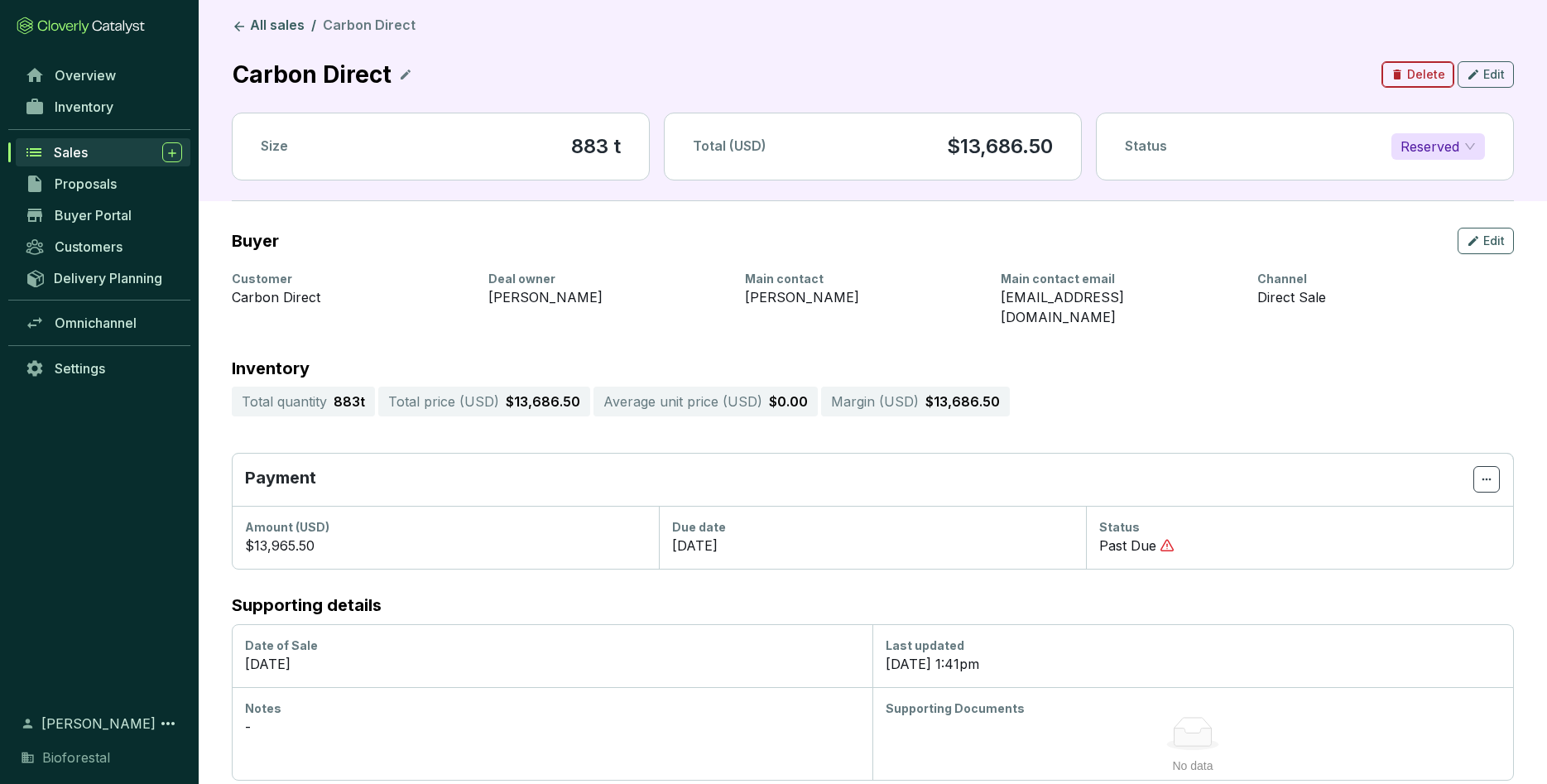
click at [1017, 79] on span "Delete" at bounding box center [1426, 74] width 38 height 17
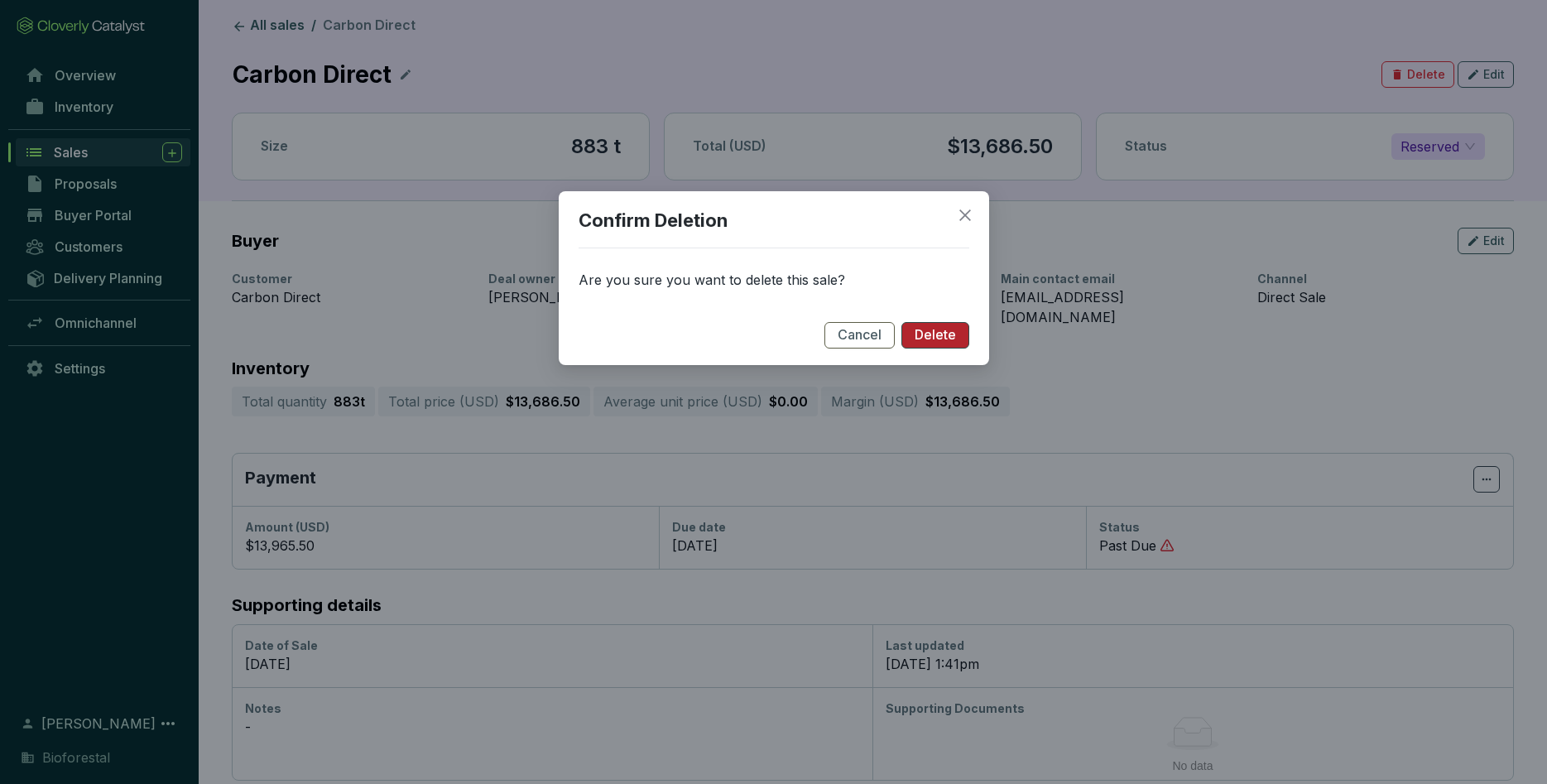
click at [944, 334] on span "Delete" at bounding box center [935, 336] width 42 height 19
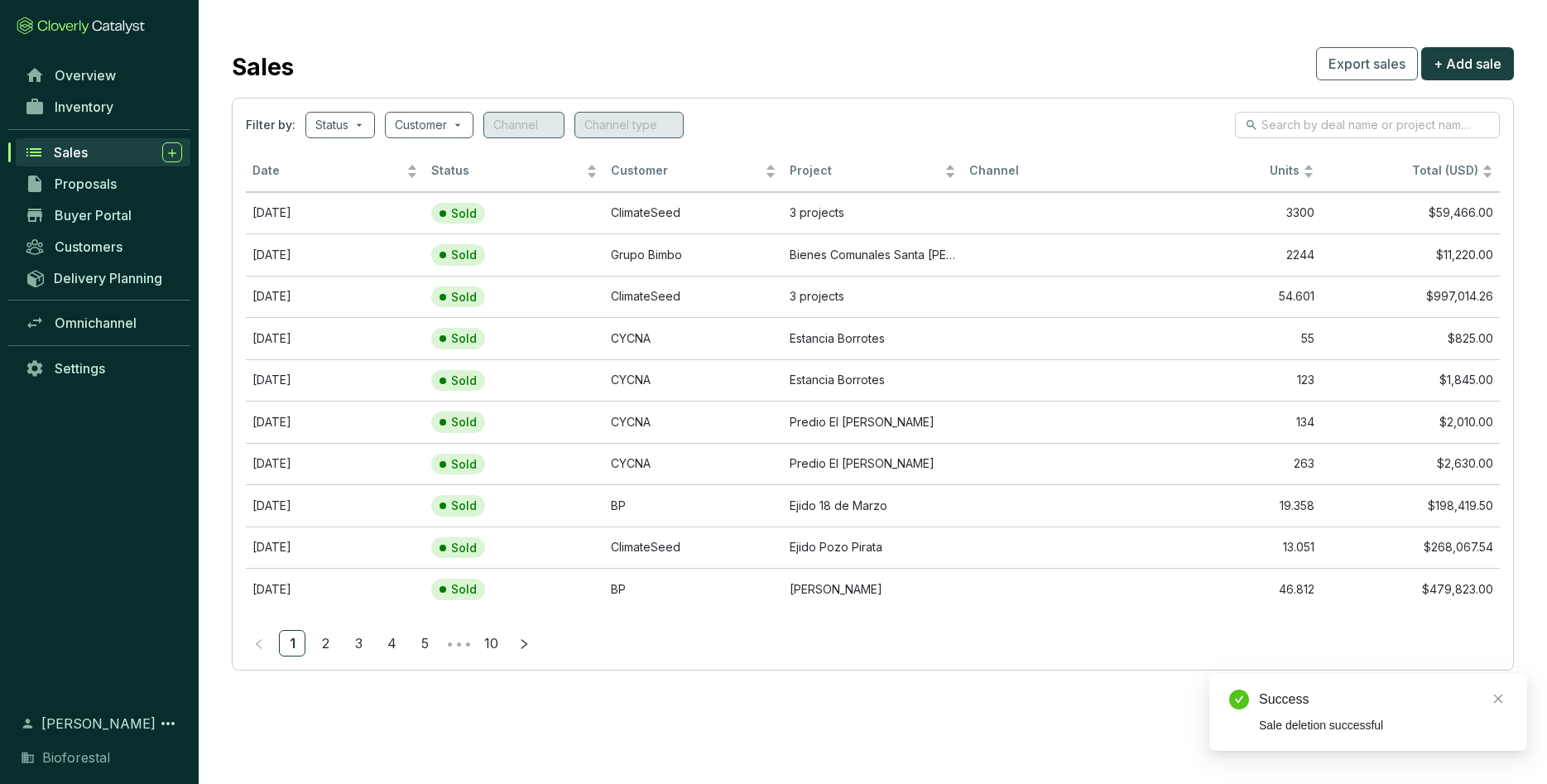
click at [1017, 551] on div "Success" at bounding box center [1384, 699] width 249 height 19
click at [115, 149] on div "Sales" at bounding box center [118, 151] width 128 height 19
click at [343, 125] on input "search" at bounding box center [332, 124] width 33 height 25
click at [394, 257] on span "Unreserved" at bounding box center [381, 261] width 88 height 19
click at [338, 257] on input "Unreserved" at bounding box center [331, 261] width 13 height 13
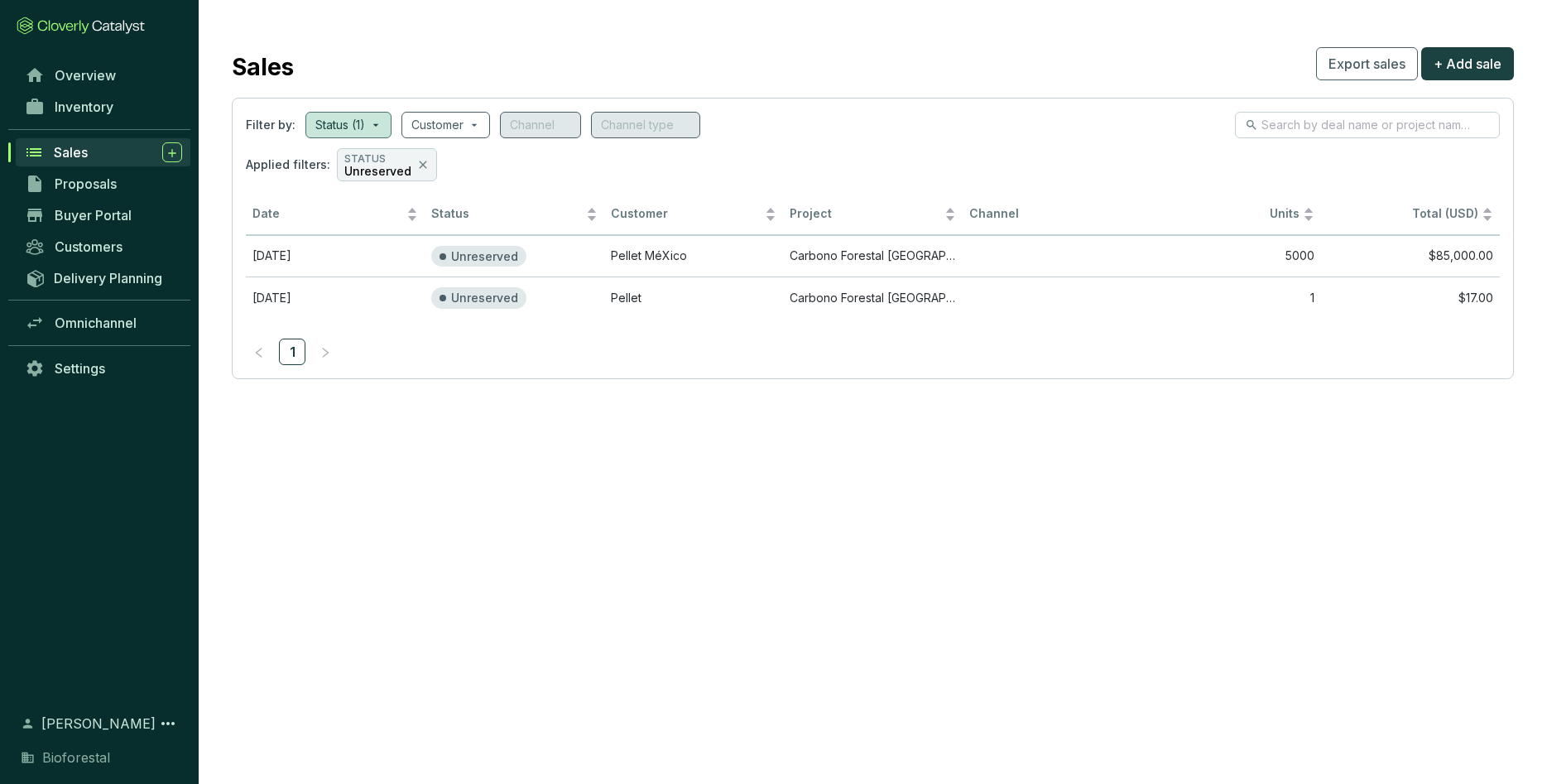
click at [696, 449] on section "Sales Export sales + Add sale Filter by: Status (1) Customer Channel Channel ty…" at bounding box center [773, 392] width 1547 height 784
click at [389, 166] on p "Unreserved" at bounding box center [378, 171] width 67 height 11
click at [417, 158] on icon at bounding box center [423, 164] width 13 height 19
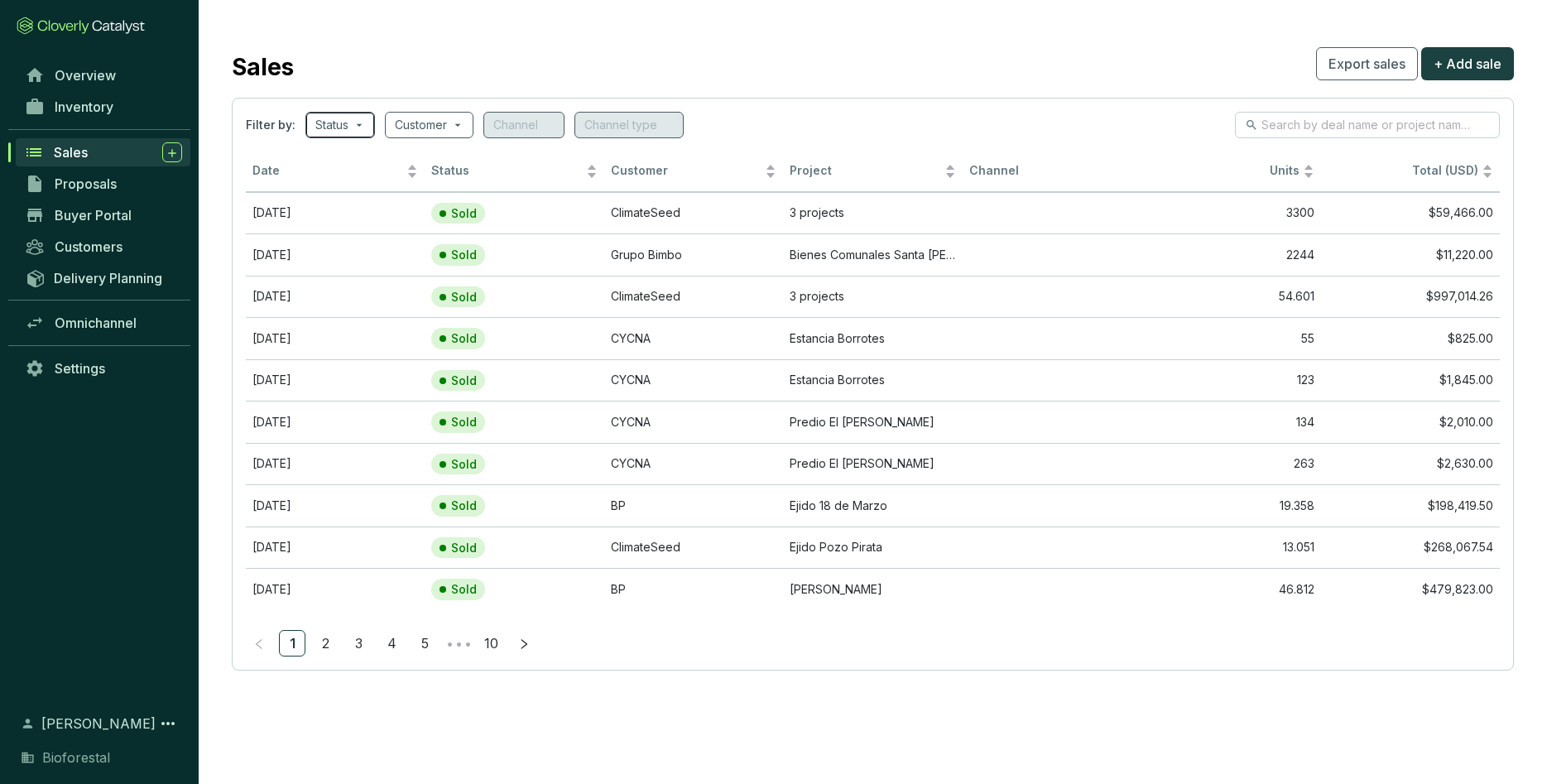
click at [365, 122] on div "Status" at bounding box center [340, 124] width 70 height 27
checkbox input "false"
click at [367, 237] on span "Reserved" at bounding box center [374, 237] width 72 height 19
click at [338, 237] on input "Reserved" at bounding box center [331, 236] width 13 height 13
checkbox input "true"
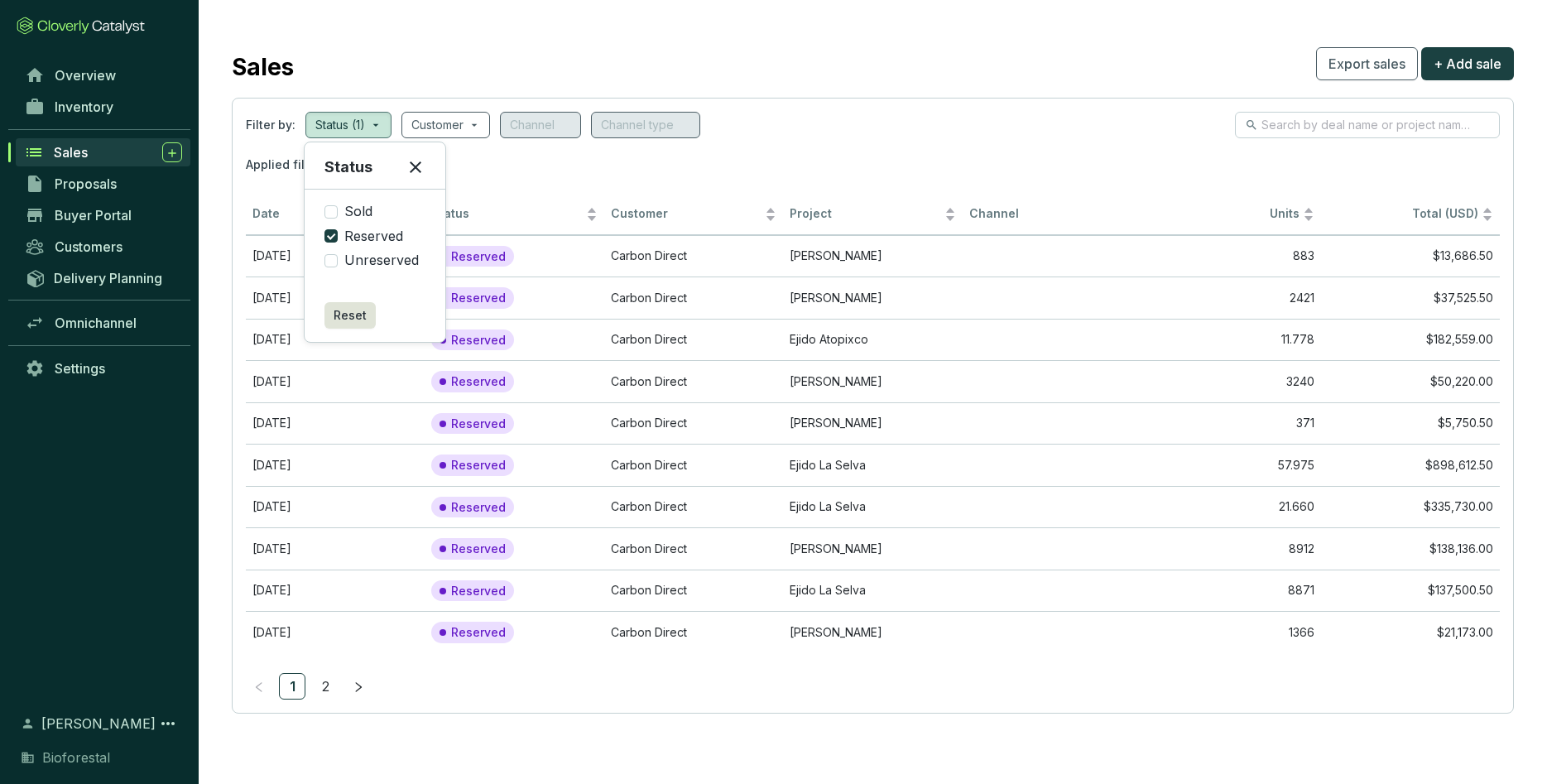
click at [834, 551] on section "Sales Export sales + Add sale Filter by: Status (1) Customer Channel Channel ty…" at bounding box center [872, 378] width 1348 height 756
click at [375, 261] on td "Apr 01 2025" at bounding box center [335, 255] width 179 height 42
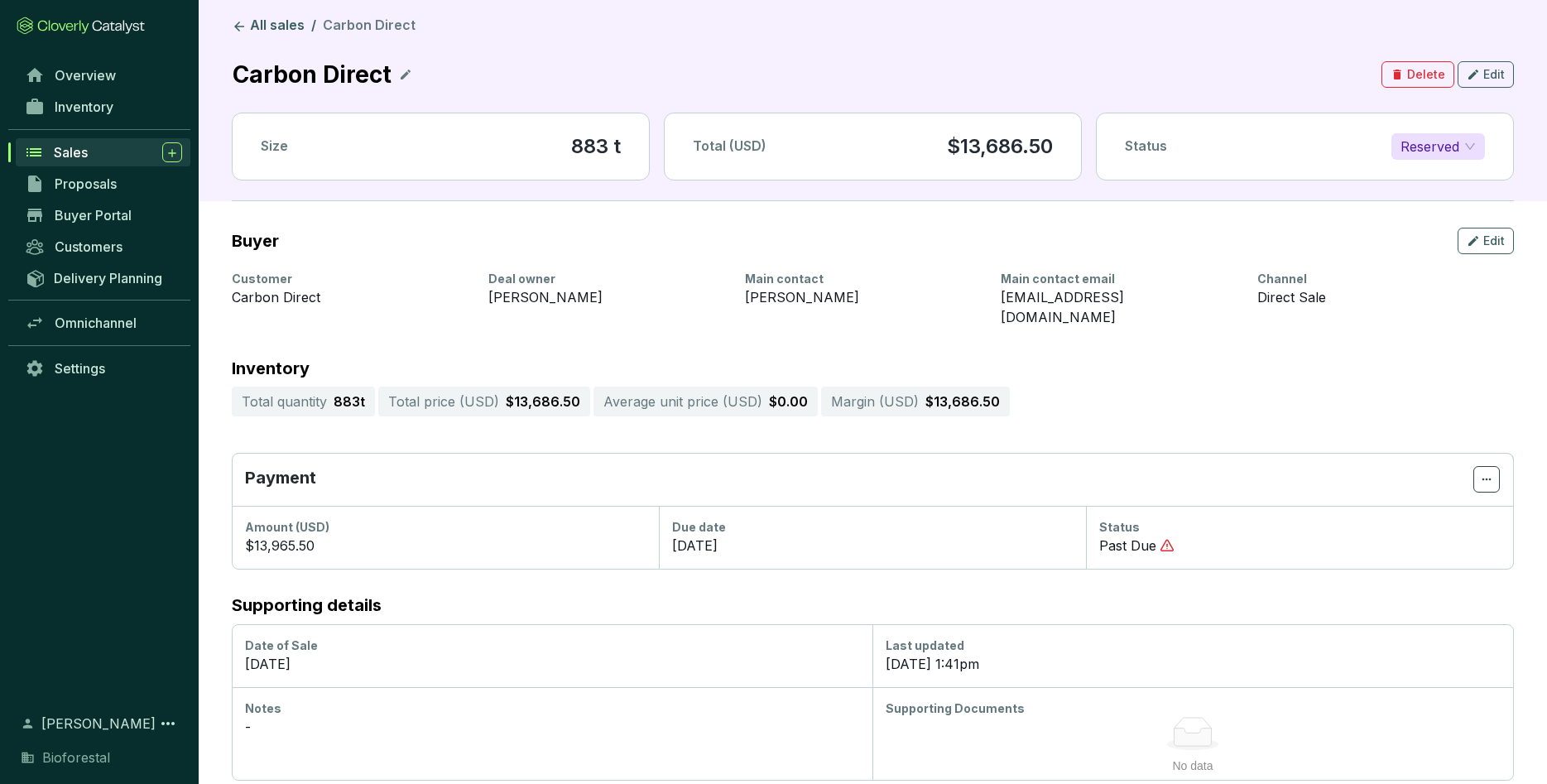
drag, startPoint x: 1437, startPoint y: 279, endPoint x: 1437, endPoint y: 262, distance: 17.0
click at [84, 20] on icon at bounding box center [81, 26] width 128 height 19
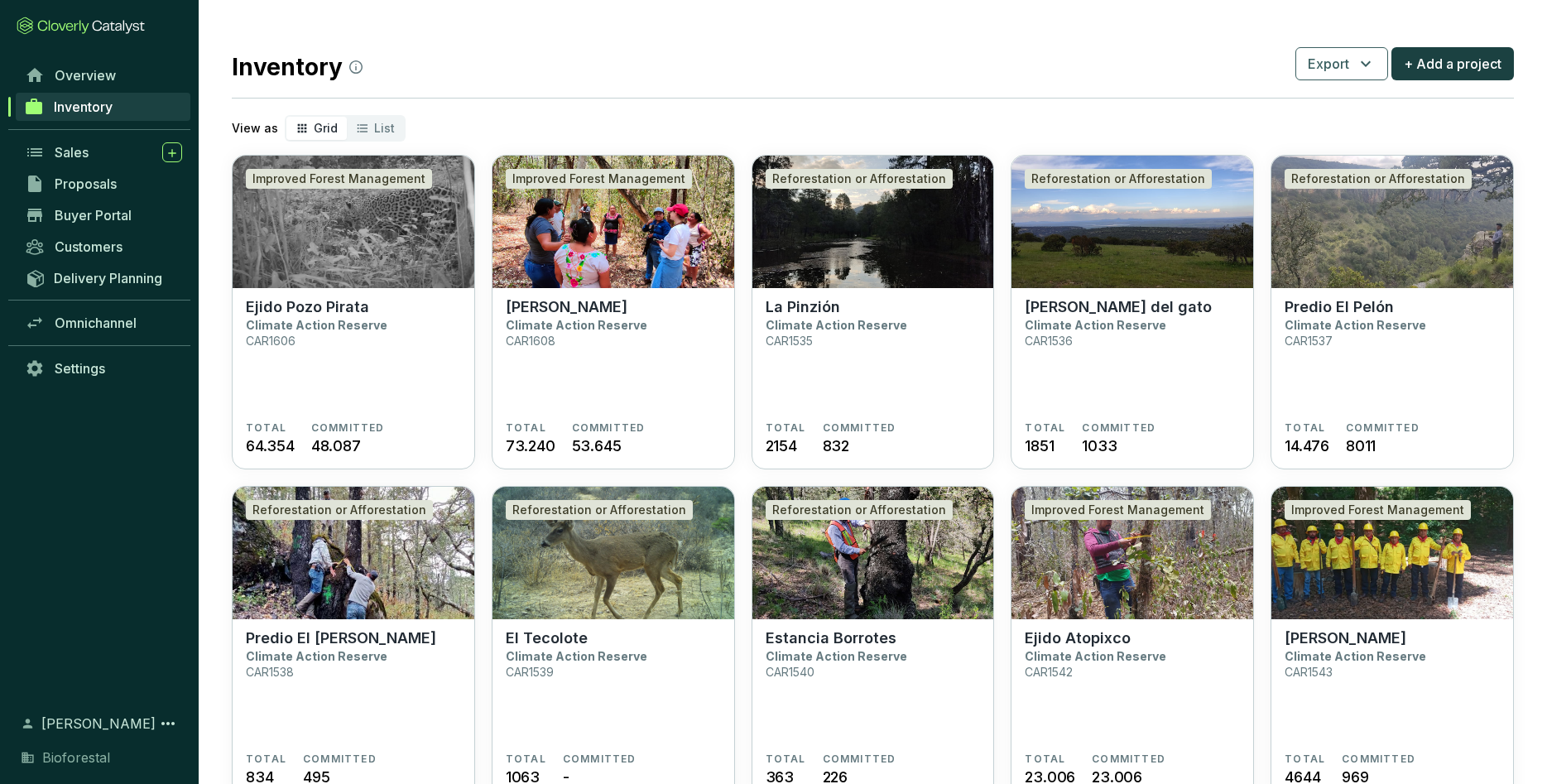
click at [84, 20] on icon at bounding box center [81, 26] width 128 height 19
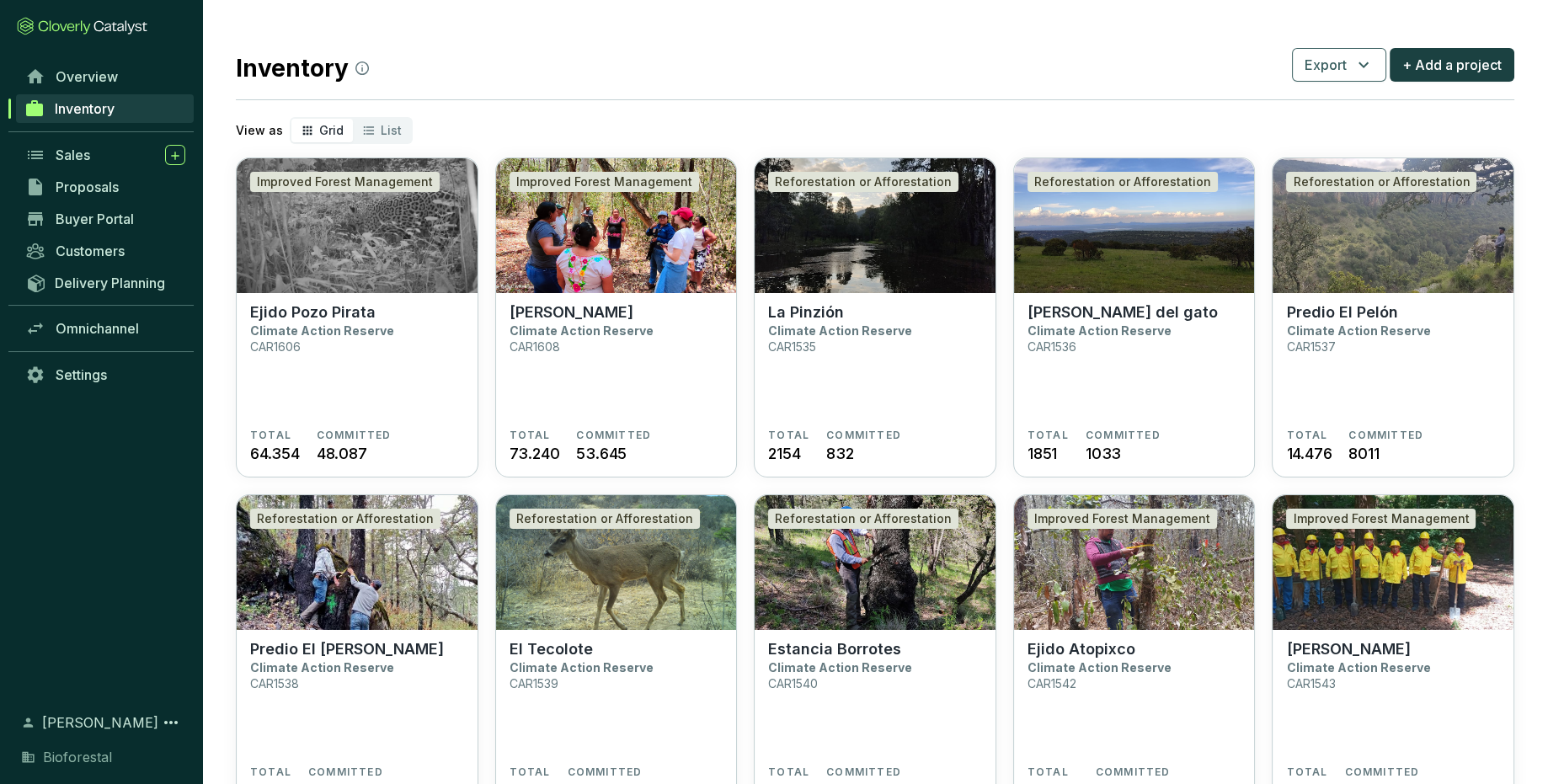
click at [92, 156] on div "Sales" at bounding box center [120, 154] width 129 height 20
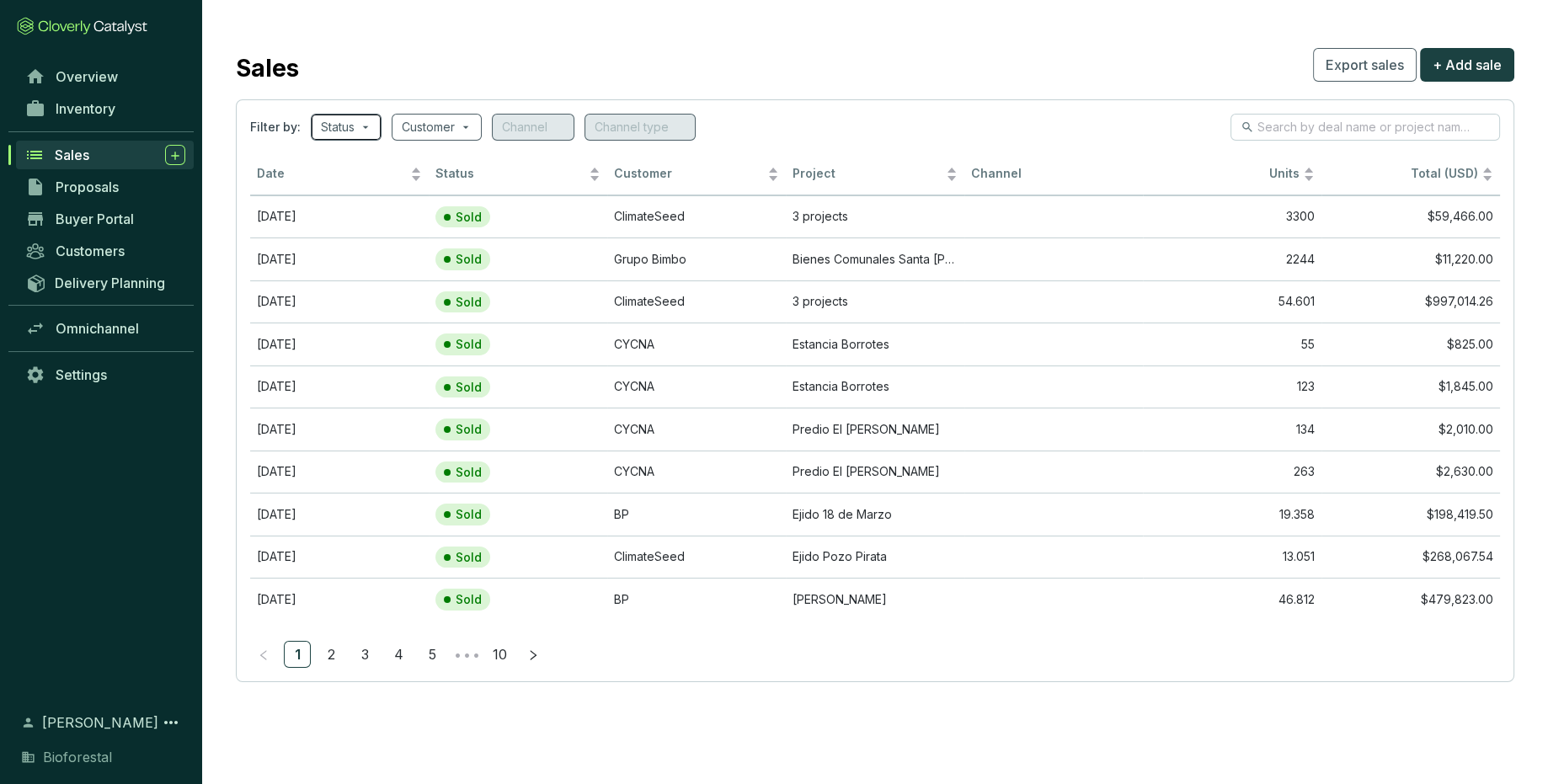
click at [361, 131] on span at bounding box center [346, 126] width 51 height 25
click at [403, 238] on span "Reserved" at bounding box center [380, 241] width 74 height 19
click at [344, 238] on input "Reserved" at bounding box center [337, 240] width 13 height 13
checkbox input "true"
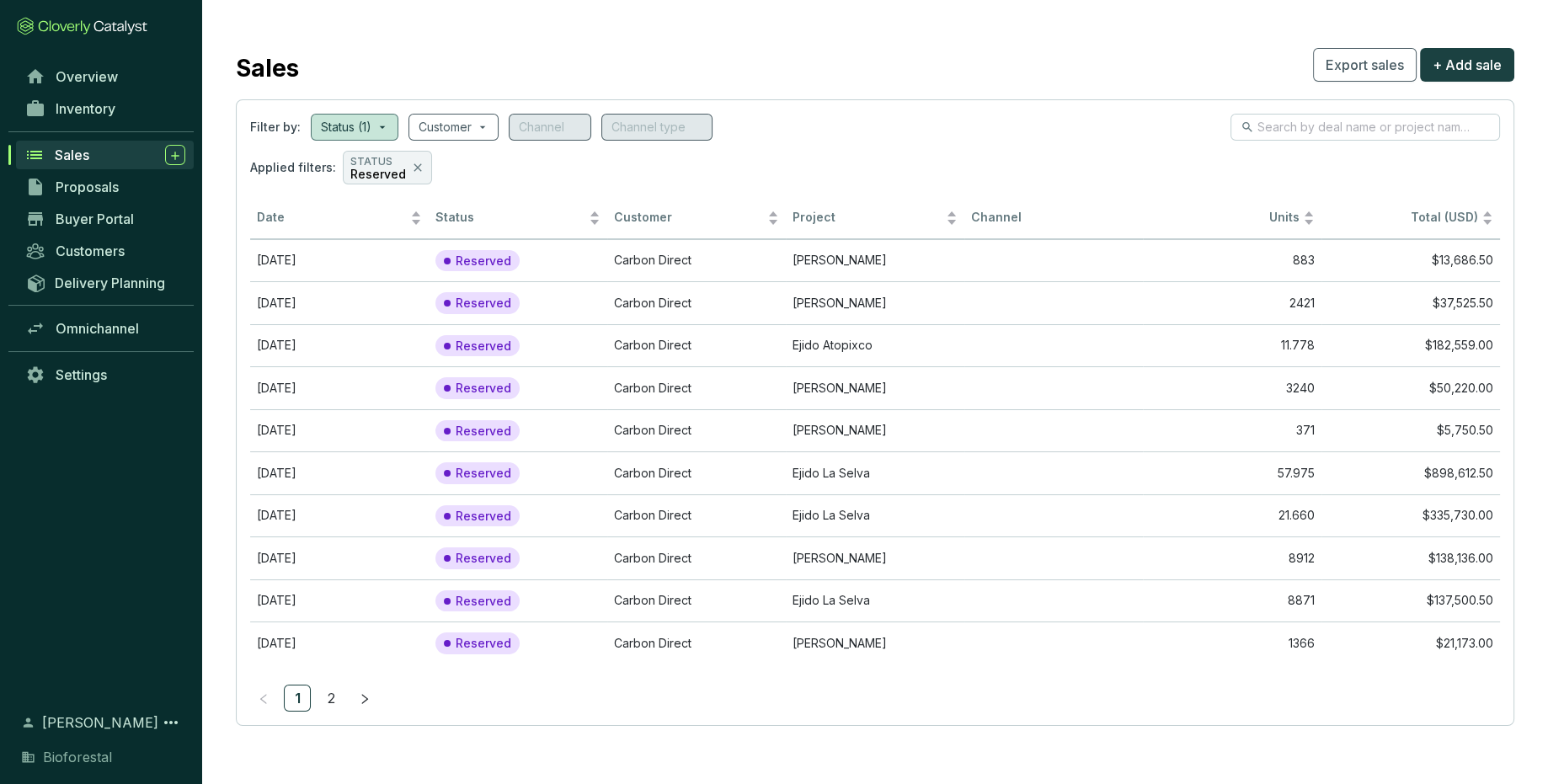
click at [836, 738] on section "Sales Export sales + Add sale Filter by: Status (1) Customer Channel Channel ty…" at bounding box center [875, 384] width 1346 height 769
click at [1259, 255] on td "883" at bounding box center [1232, 259] width 178 height 42
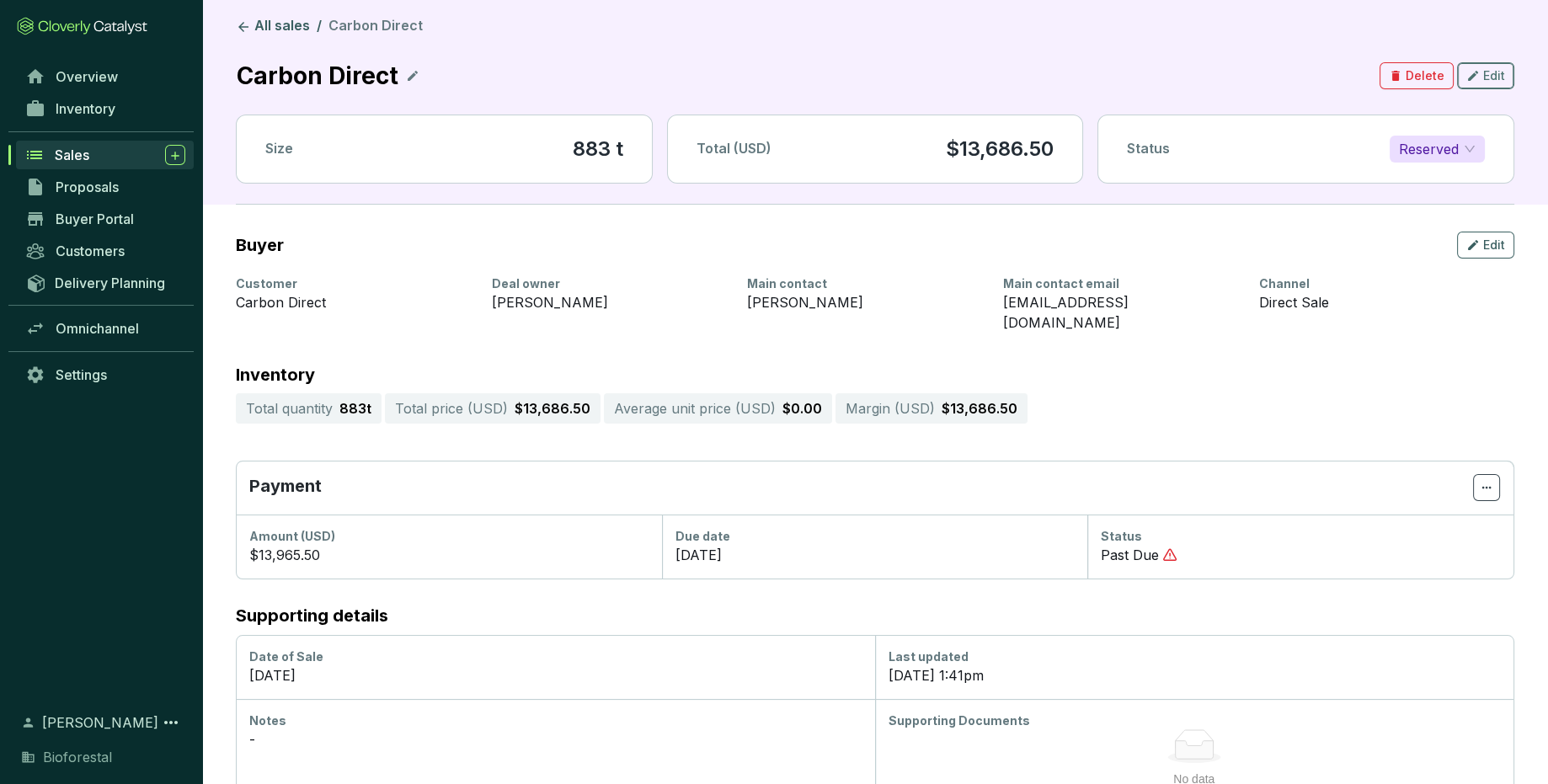
click at [1485, 64] on button "Edit" at bounding box center [1485, 75] width 58 height 27
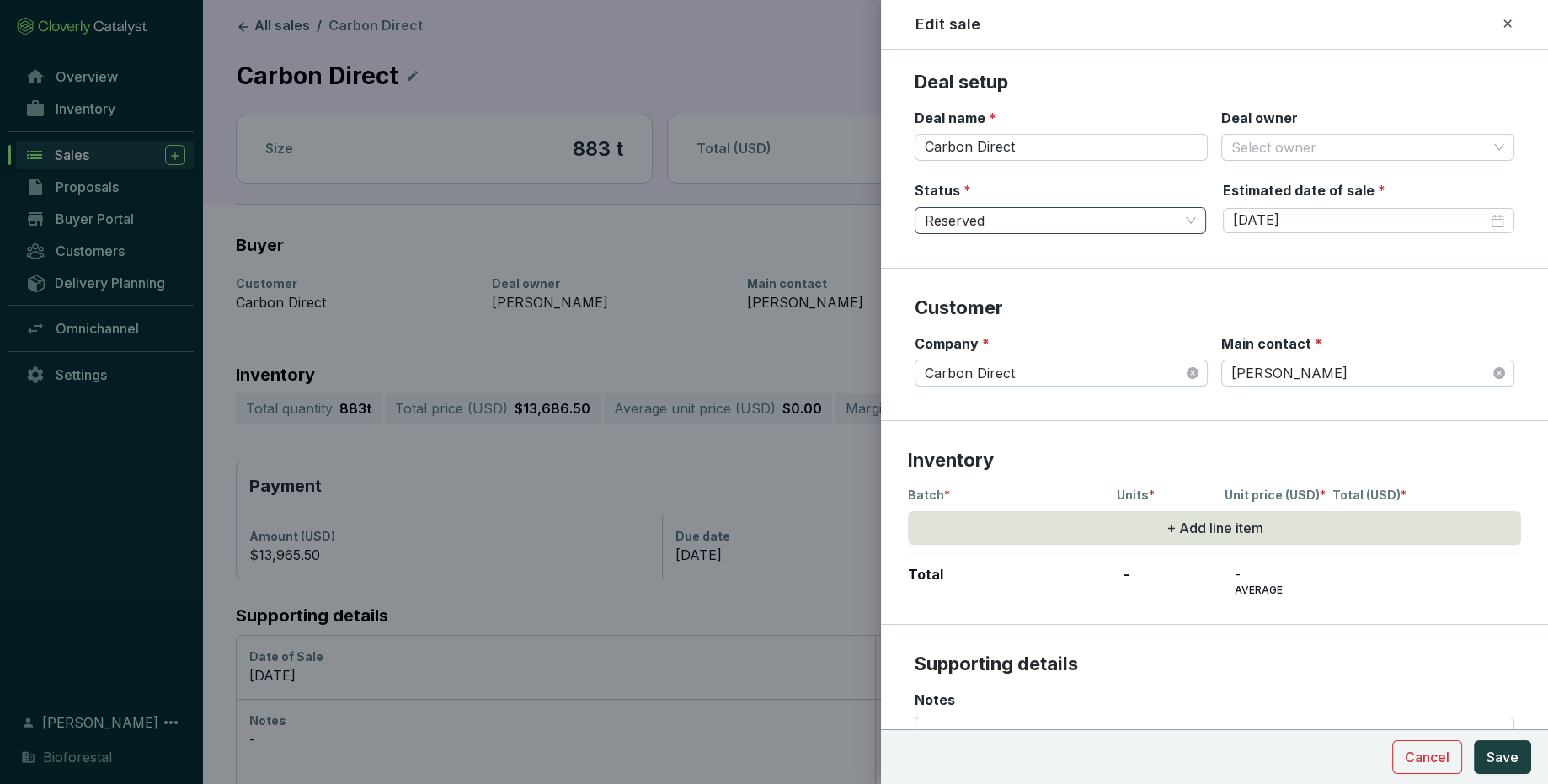
click at [1155, 223] on span "Reserved" at bounding box center [1060, 220] width 271 height 25
click at [1155, 224] on span "Reserved" at bounding box center [1060, 220] width 271 height 25
click at [1198, 318] on p "Customer" at bounding box center [1214, 308] width 599 height 25
click at [1448, 750] on span "Cancel" at bounding box center [1426, 756] width 44 height 20
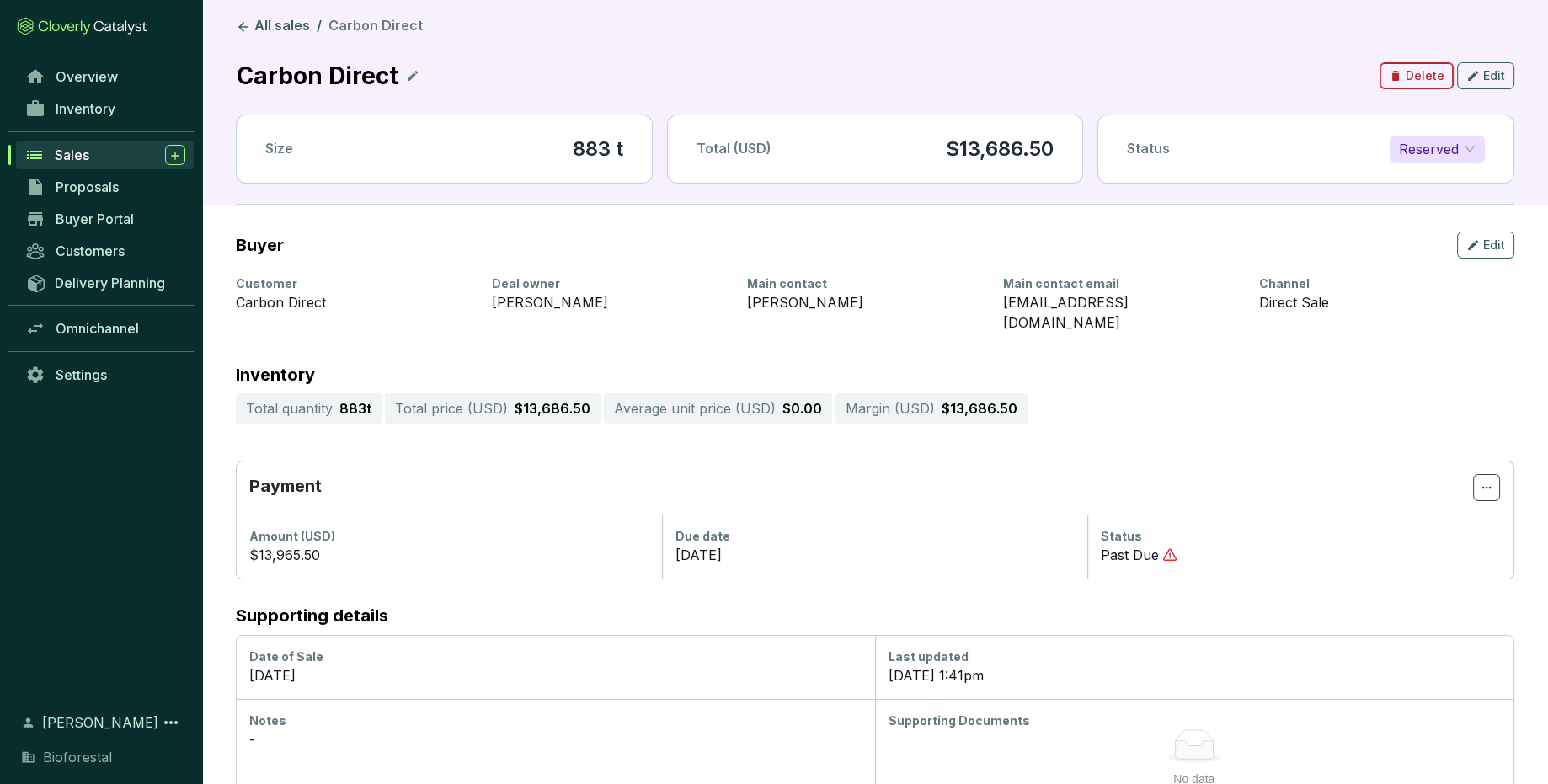
click at [1396, 79] on icon "button" at bounding box center [1395, 75] width 8 height 10
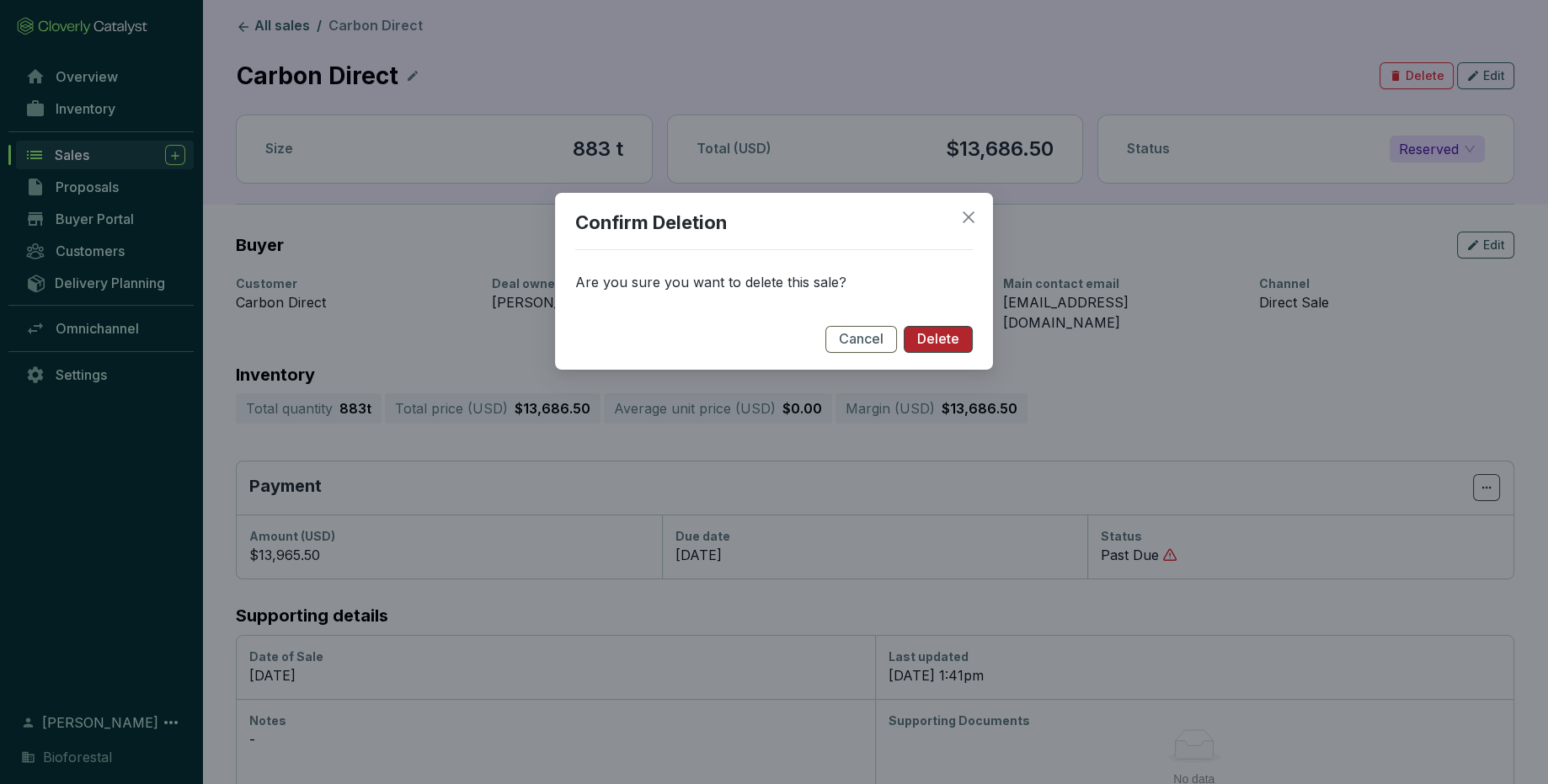
click at [933, 351] on button "Delete" at bounding box center [937, 339] width 69 height 27
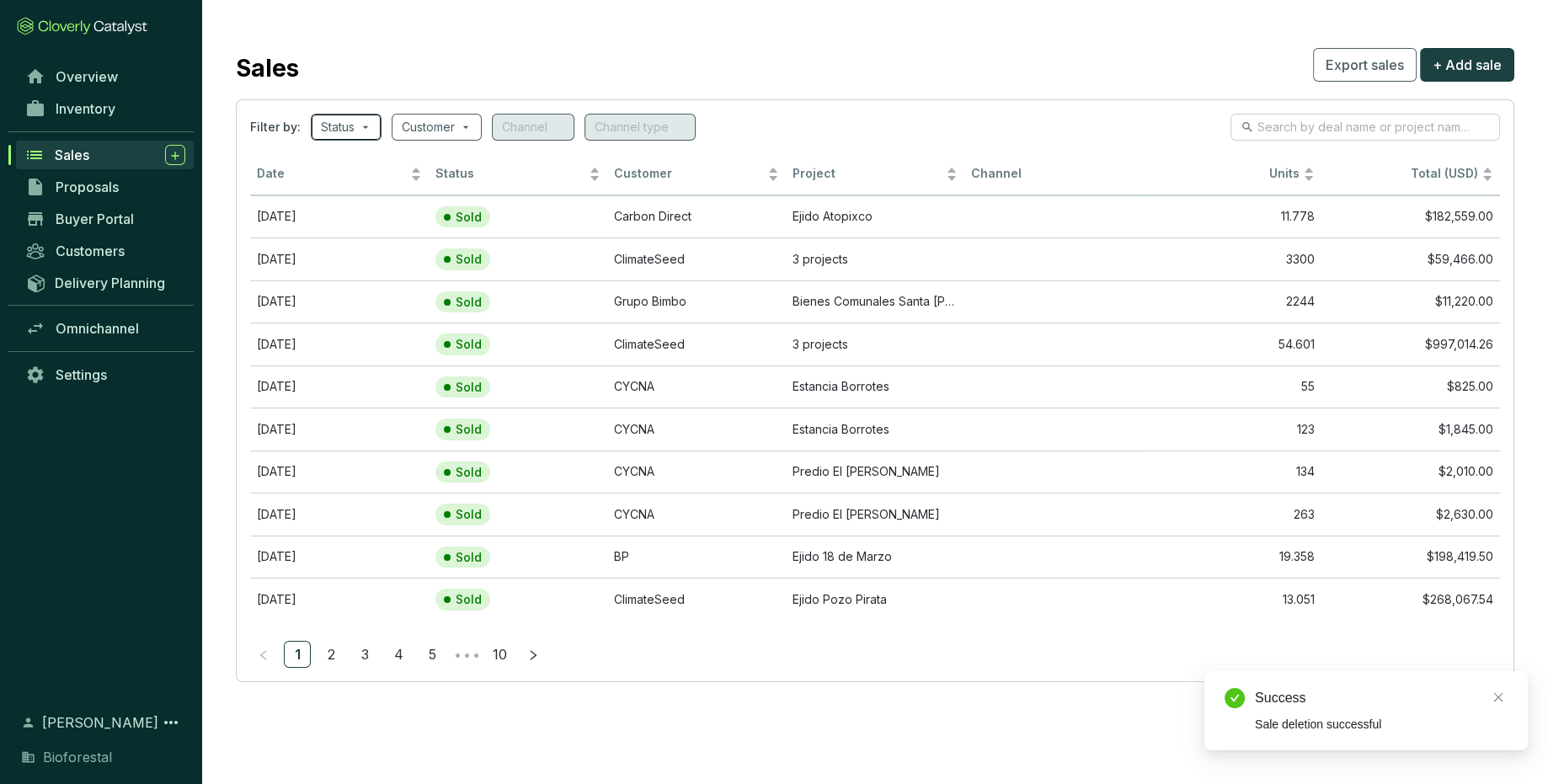
click at [345, 130] on input "search" at bounding box center [338, 126] width 34 height 25
click at [389, 236] on span "Reserved" at bounding box center [380, 241] width 74 height 19
click at [344, 236] on input "Reserved" at bounding box center [337, 240] width 13 height 13
checkbox input "true"
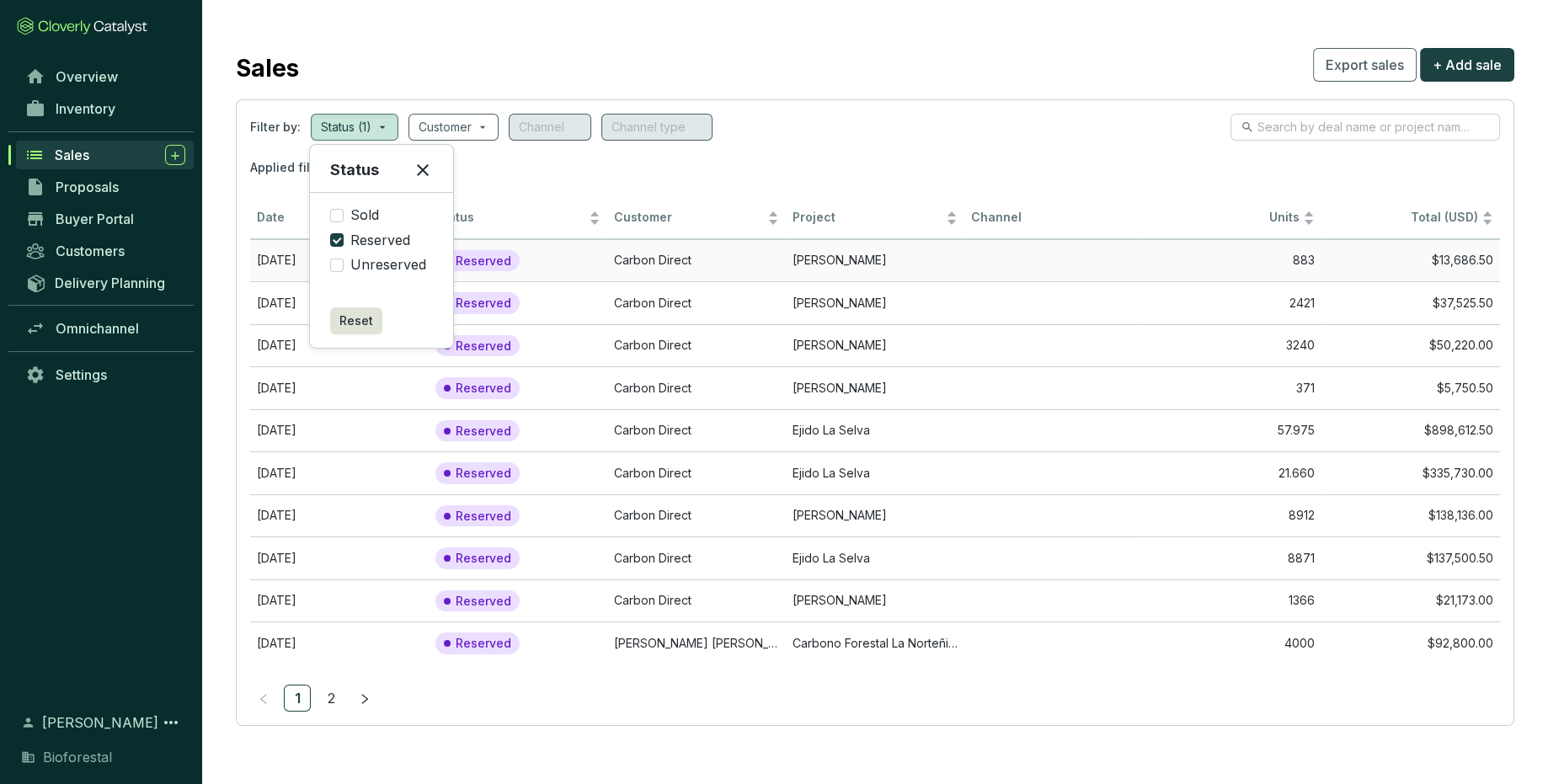
click at [1331, 269] on td "$13,686.50" at bounding box center [1410, 259] width 178 height 42
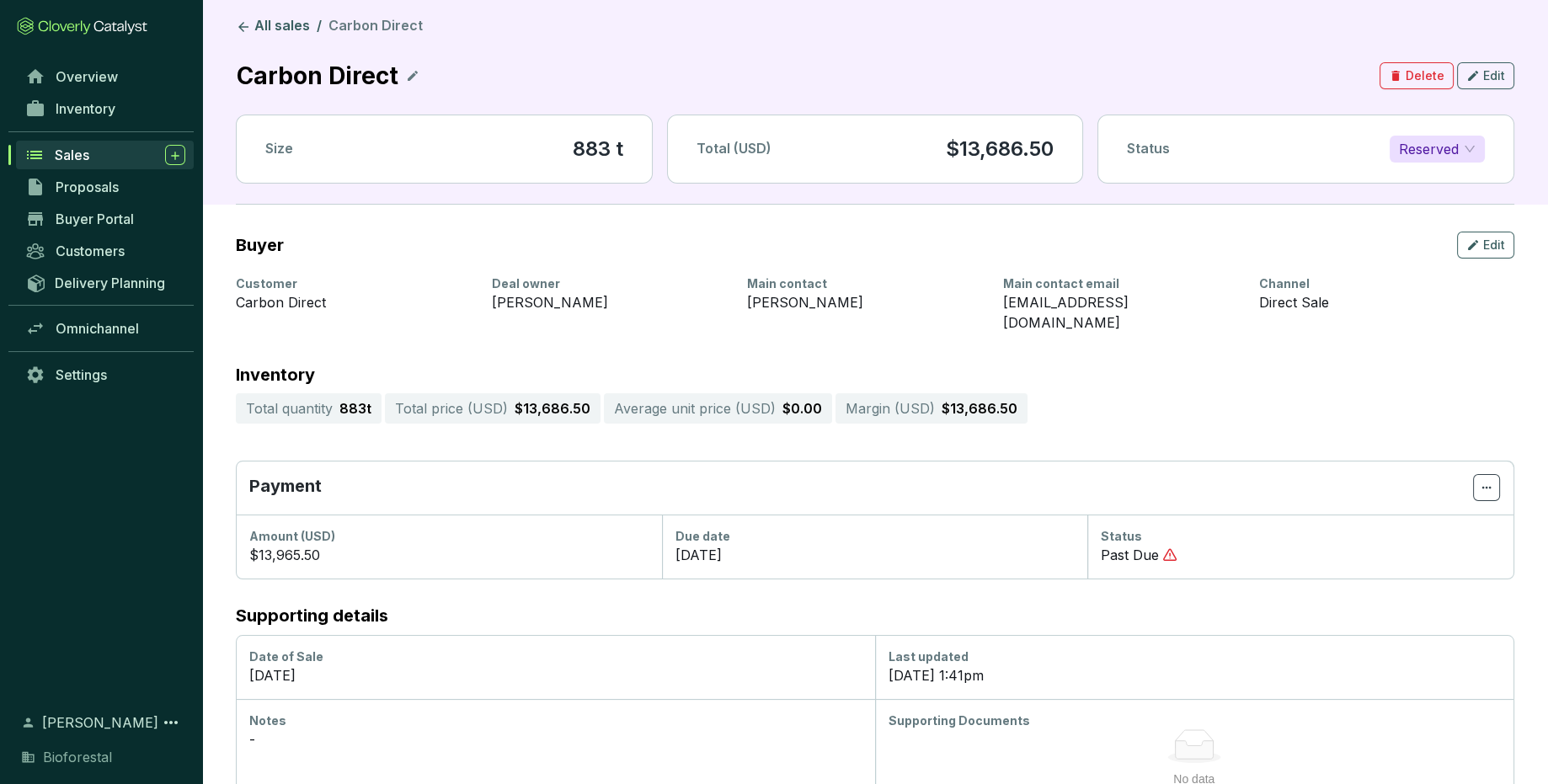
click at [1153, 544] on p "Past Due" at bounding box center [1130, 554] width 59 height 20
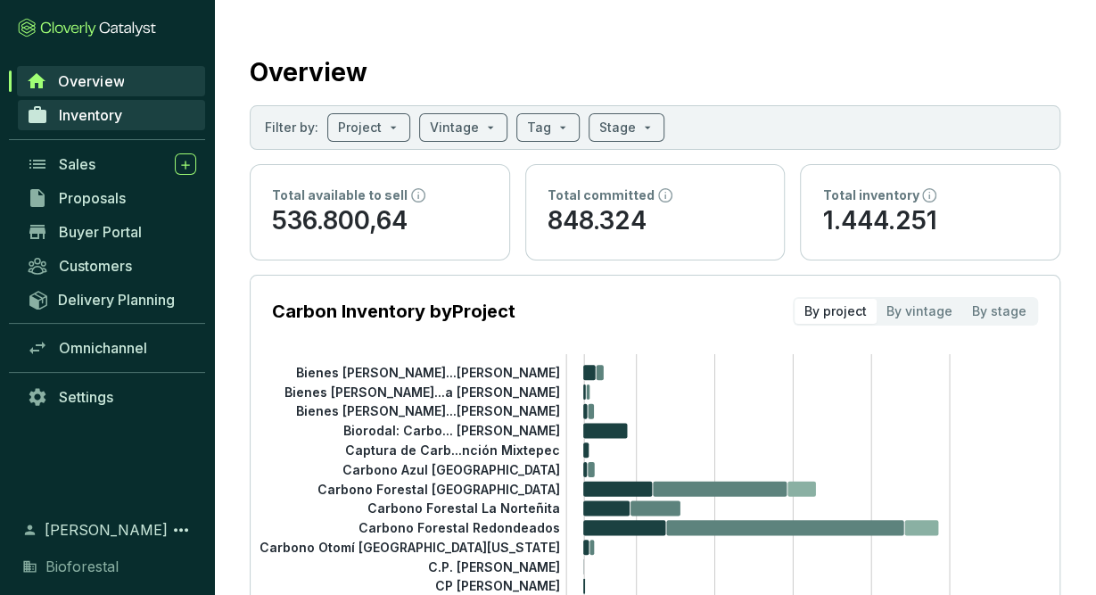
click at [128, 108] on link "Inventory" at bounding box center [111, 115] width 187 height 30
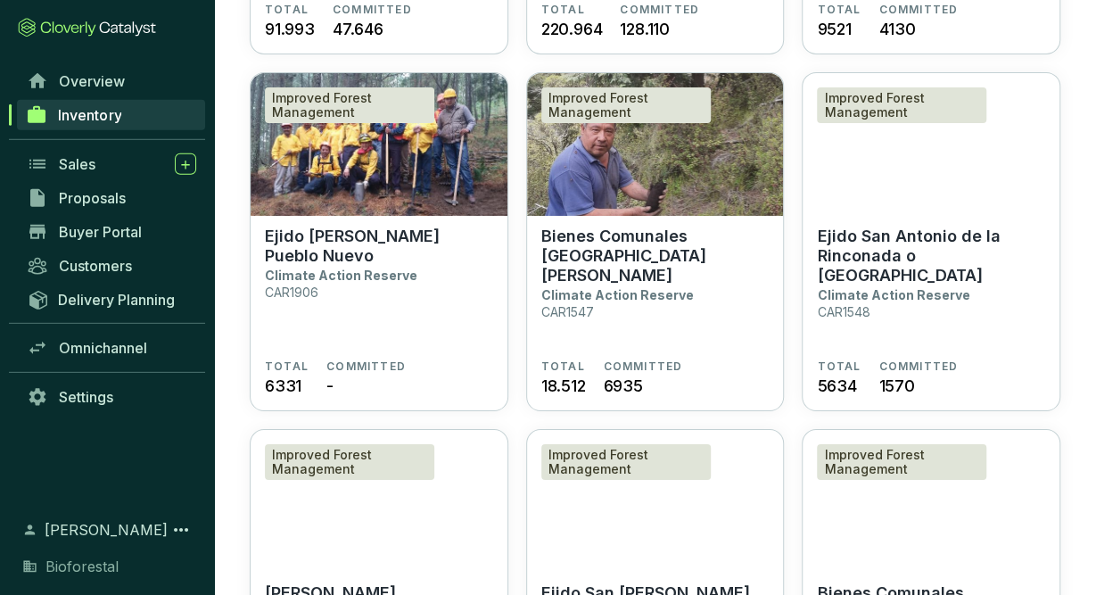
scroll to position [2507, 0]
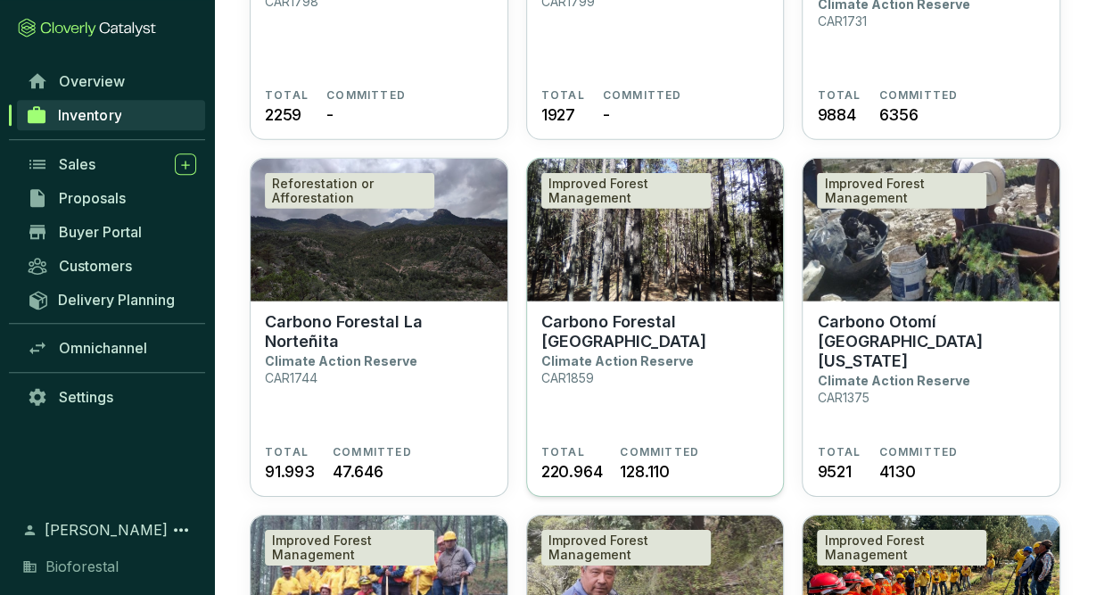
click at [619, 390] on section "Carbono Forestal La Catedral Climate Action Reserve CAR1859" at bounding box center [656, 378] width 228 height 133
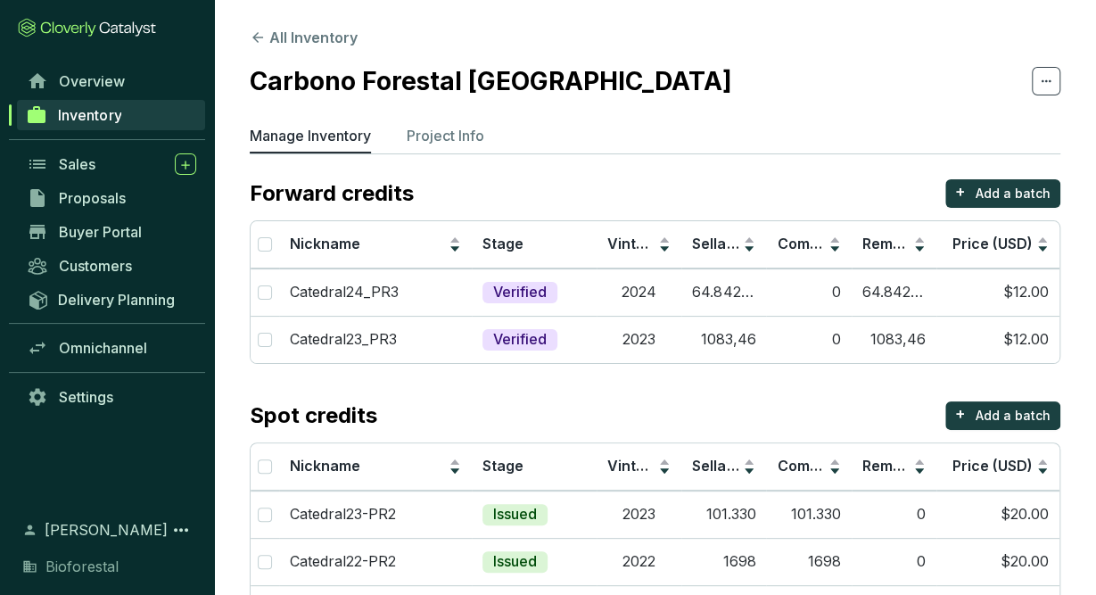
click at [69, 110] on span "Inventory" at bounding box center [89, 115] width 63 height 18
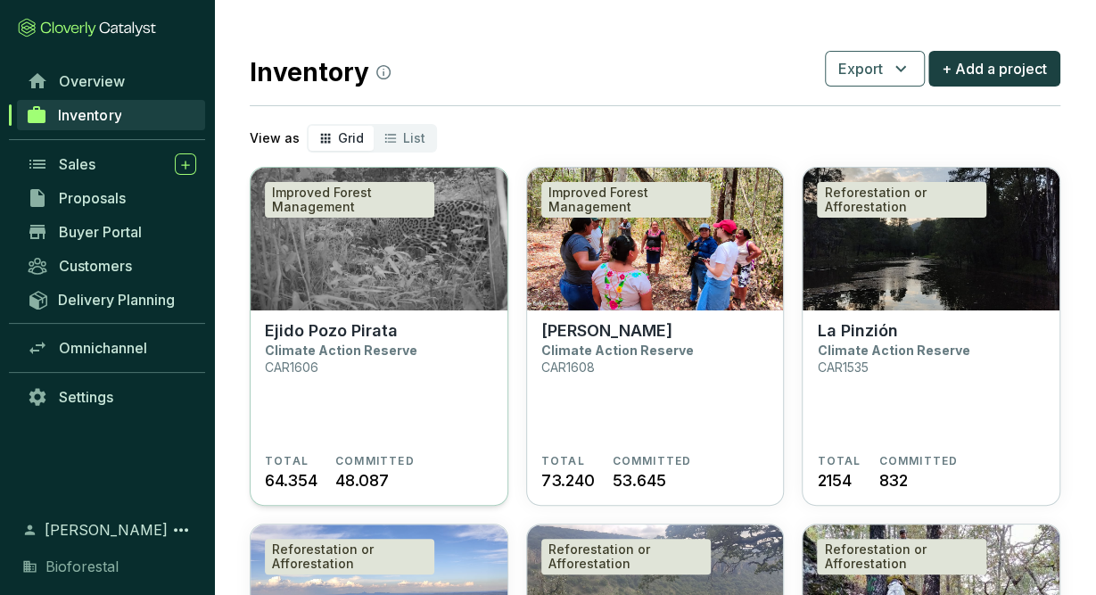
click at [469, 408] on section "Ejido Pozo Pirata Climate Action Reserve CAR1606" at bounding box center [379, 387] width 228 height 133
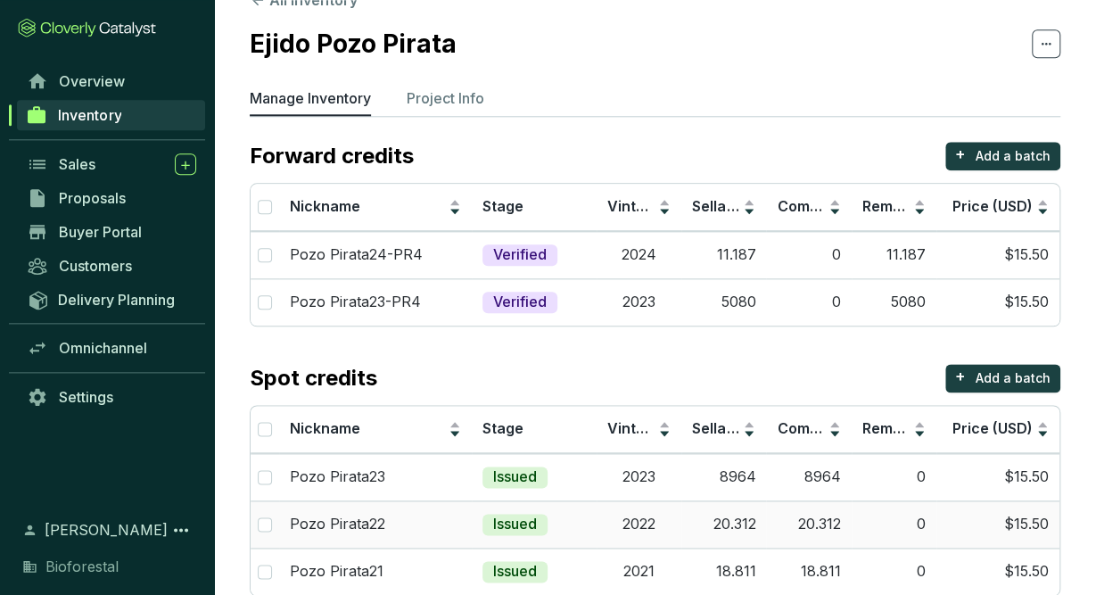
scroll to position [70, 0]
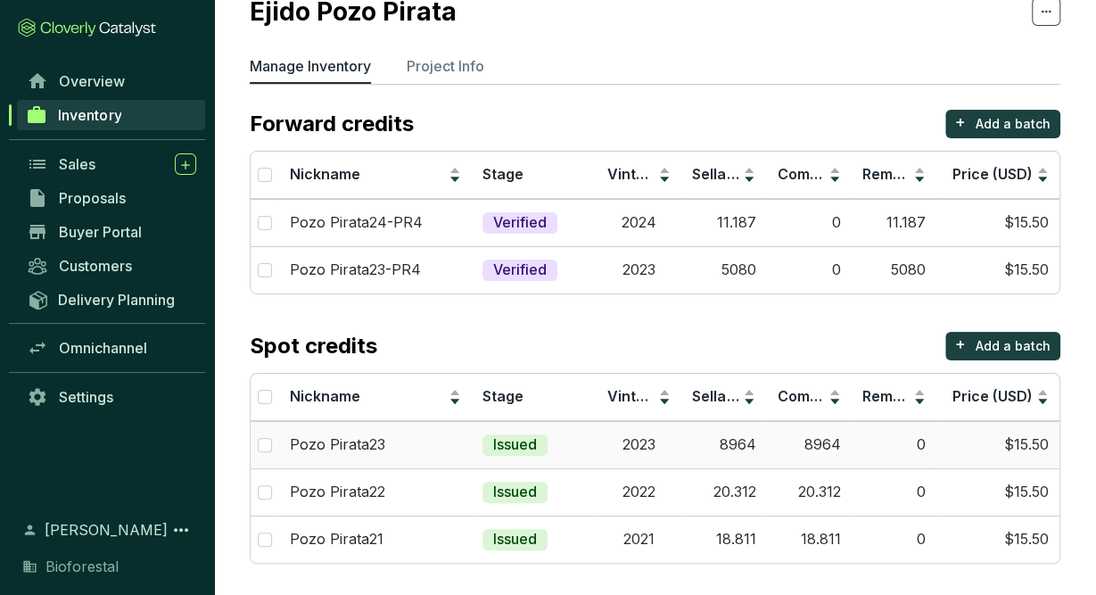
click at [834, 452] on td "8964" at bounding box center [808, 444] width 85 height 47
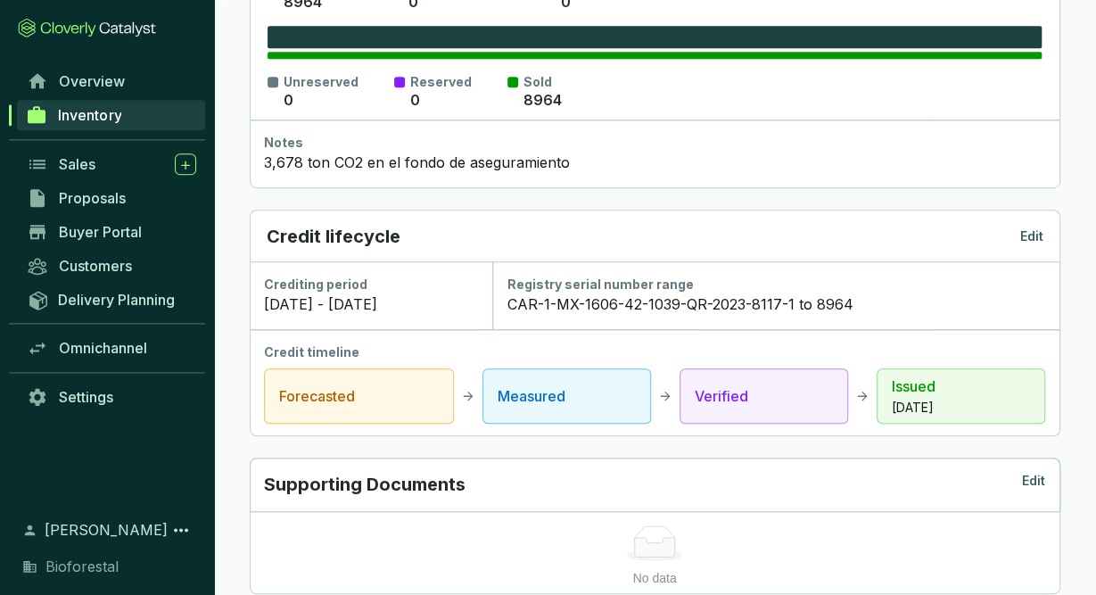
scroll to position [557, 0]
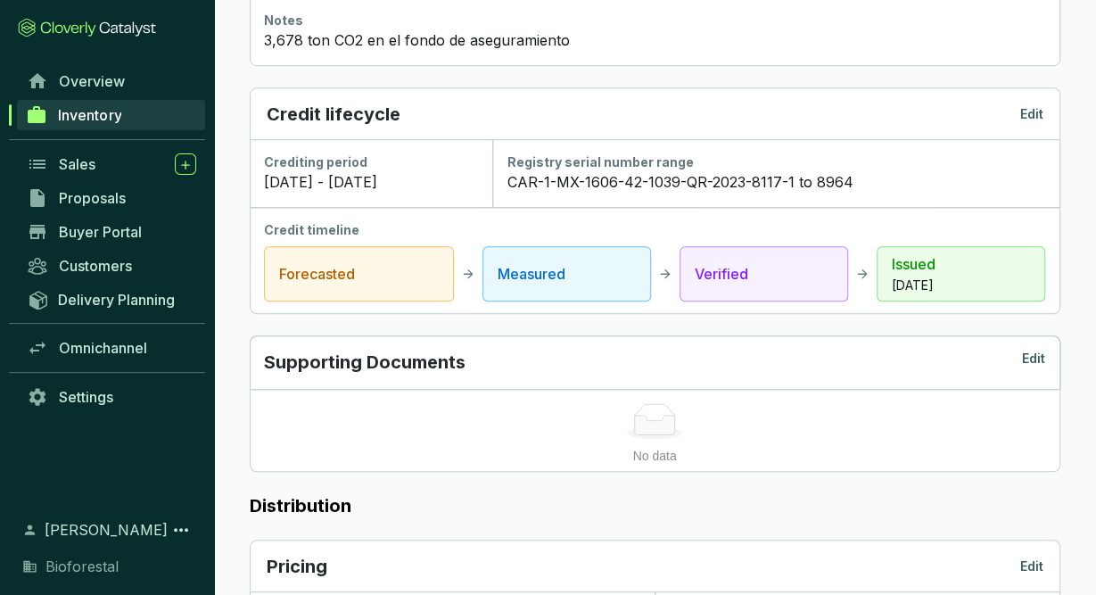
click at [128, 120] on link "Inventory" at bounding box center [111, 115] width 188 height 30
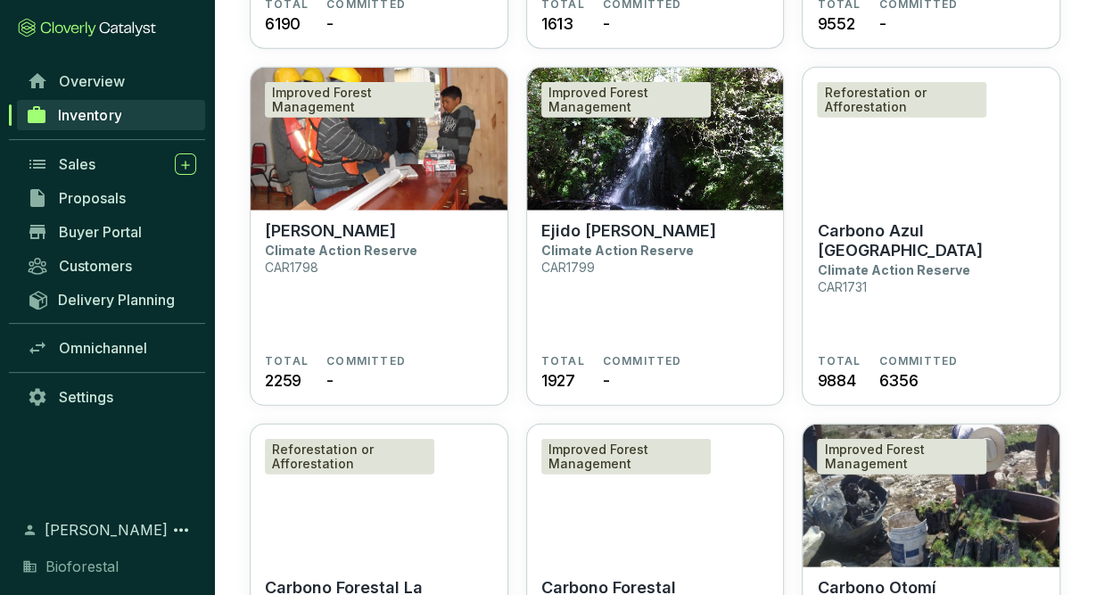
scroll to position [2439, 0]
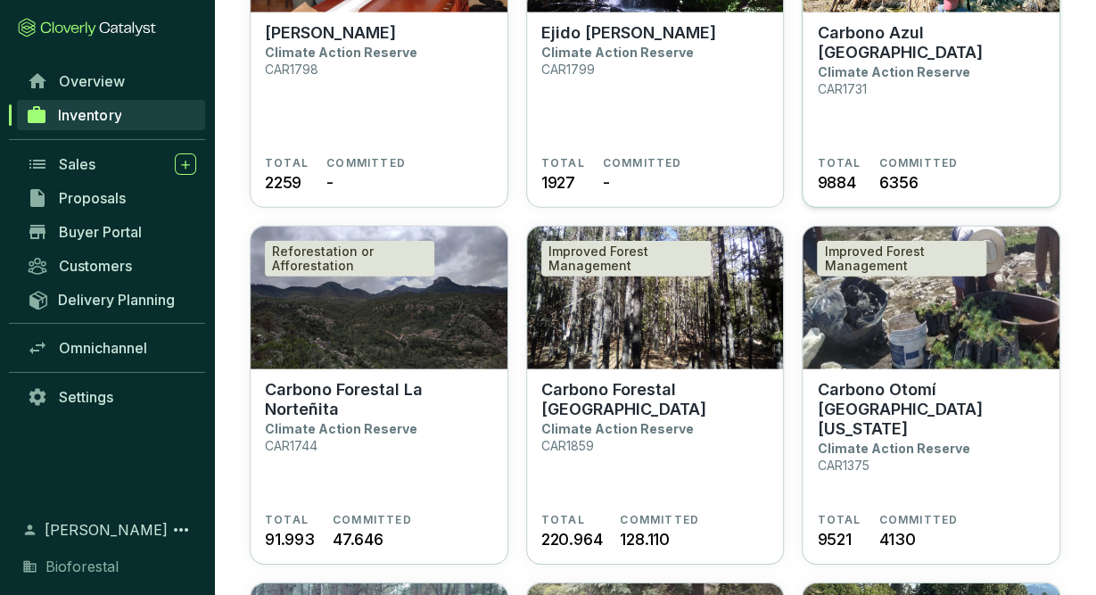
click at [1047, 182] on section "Carbono Azul Playa Tortuga Climate Action Reserve CAR1731 TOTAL 9884 COMMITTED …" at bounding box center [931, 110] width 257 height 196
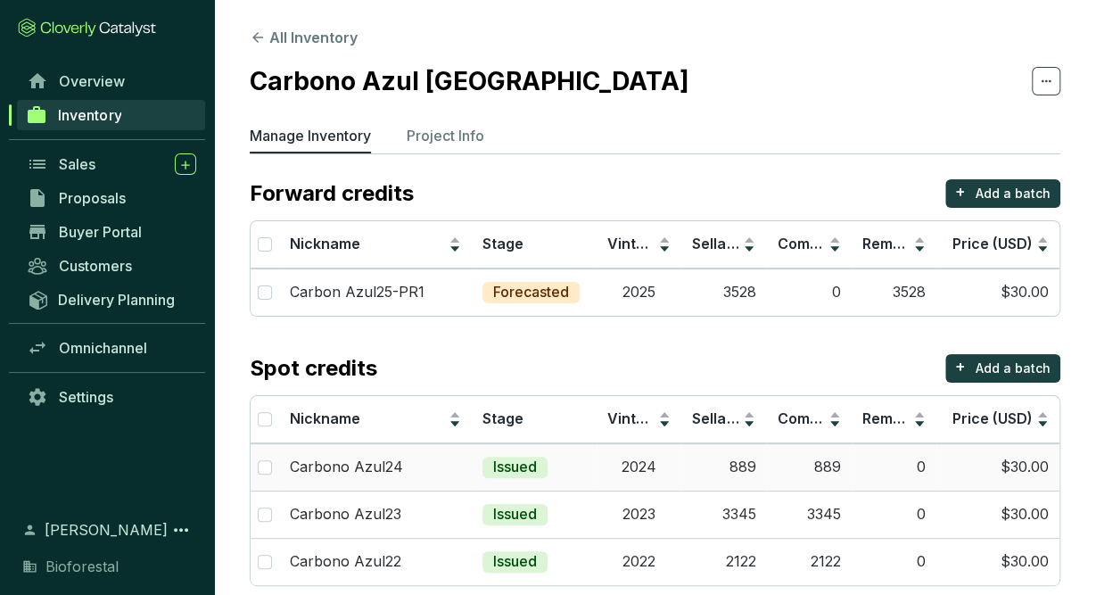
click at [807, 459] on td "889" at bounding box center [808, 466] width 85 height 47
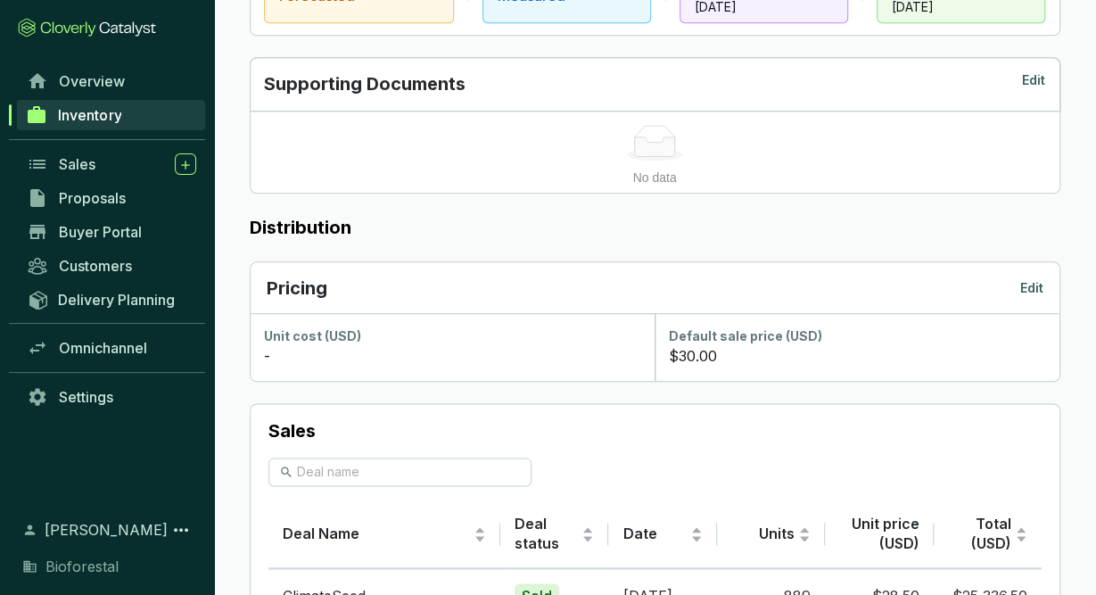
scroll to position [971, 0]
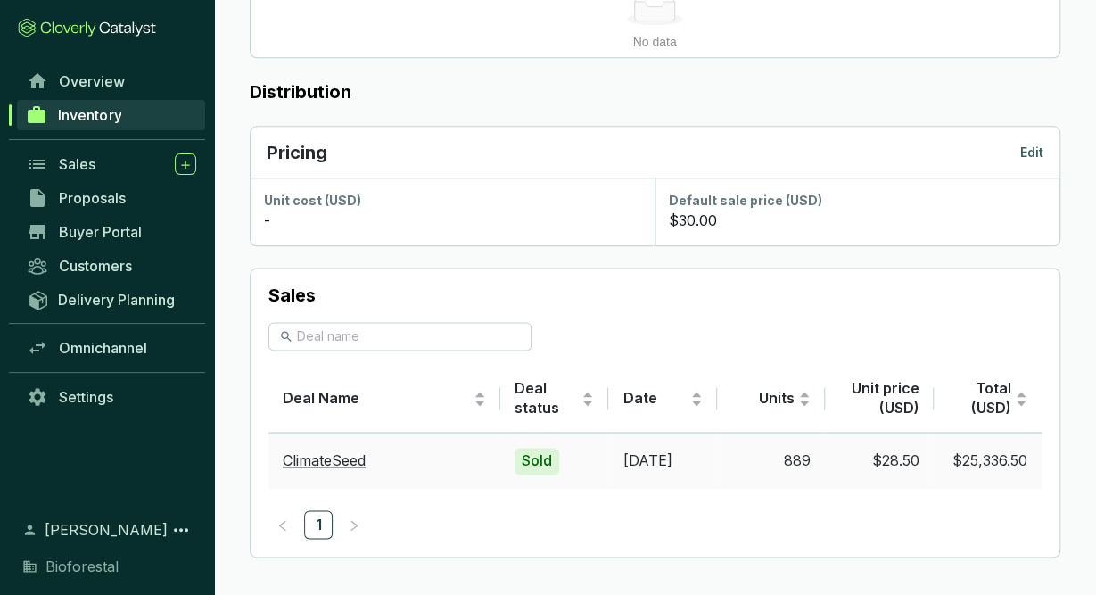
click at [704, 465] on td "[DATE]" at bounding box center [662, 461] width 108 height 56
click at [168, 114] on link "Inventory" at bounding box center [111, 115] width 188 height 30
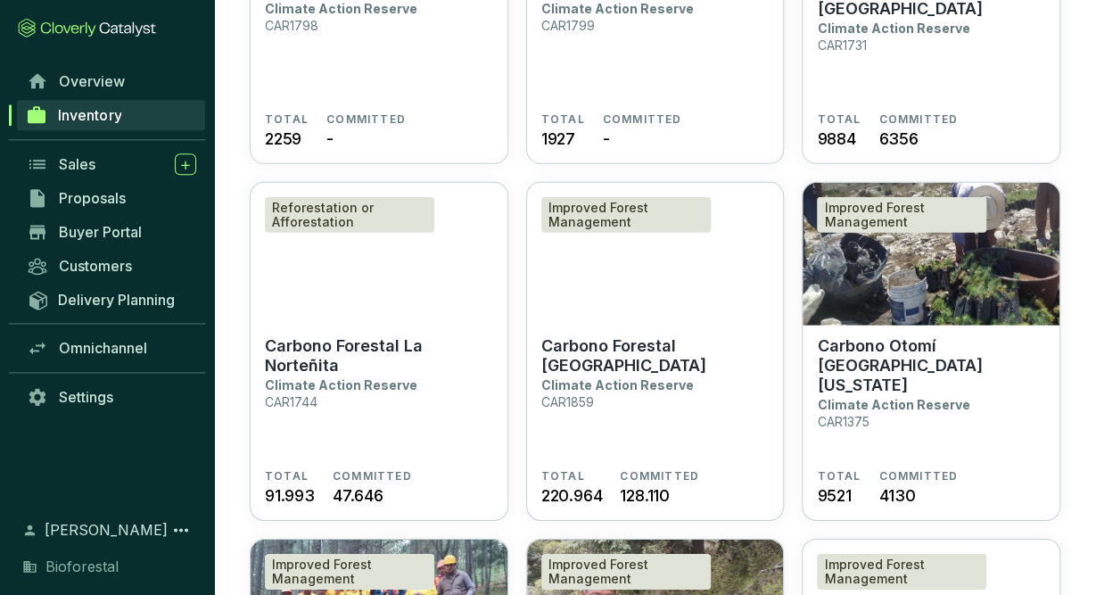
scroll to position [2487, 0]
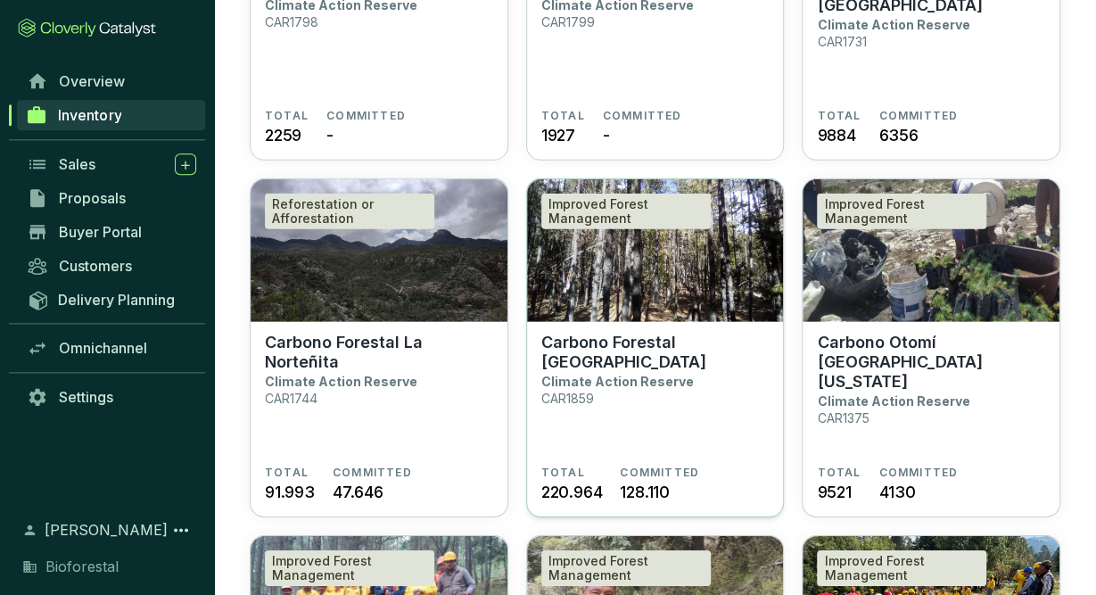
click at [645, 423] on section "Carbono Forestal La Catedral Climate Action Reserve CAR1859" at bounding box center [656, 398] width 228 height 133
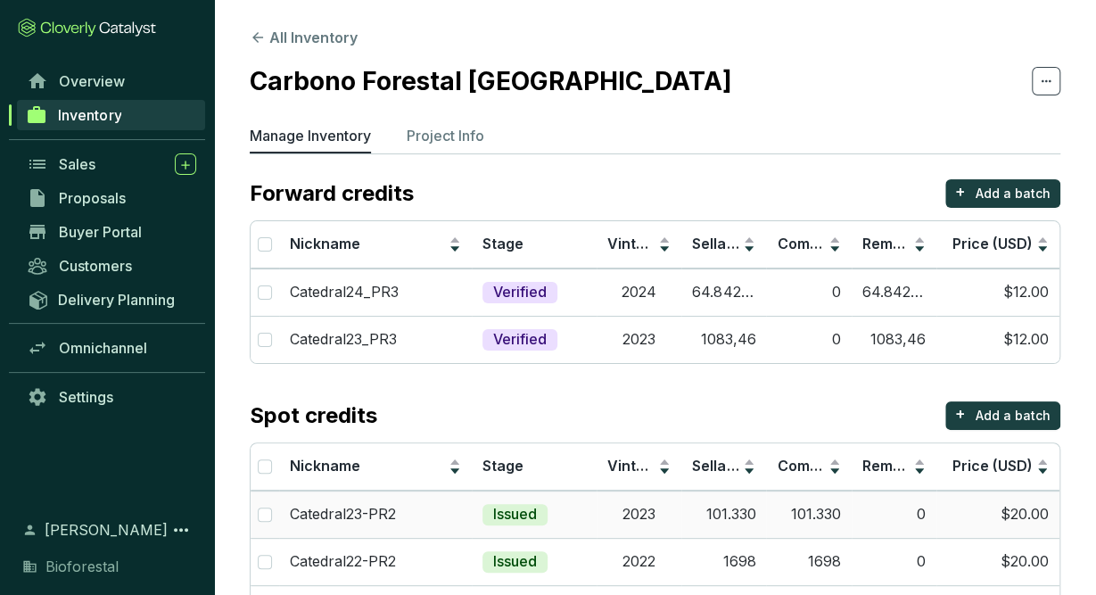
click at [606, 520] on td "2023" at bounding box center [639, 514] width 85 height 47
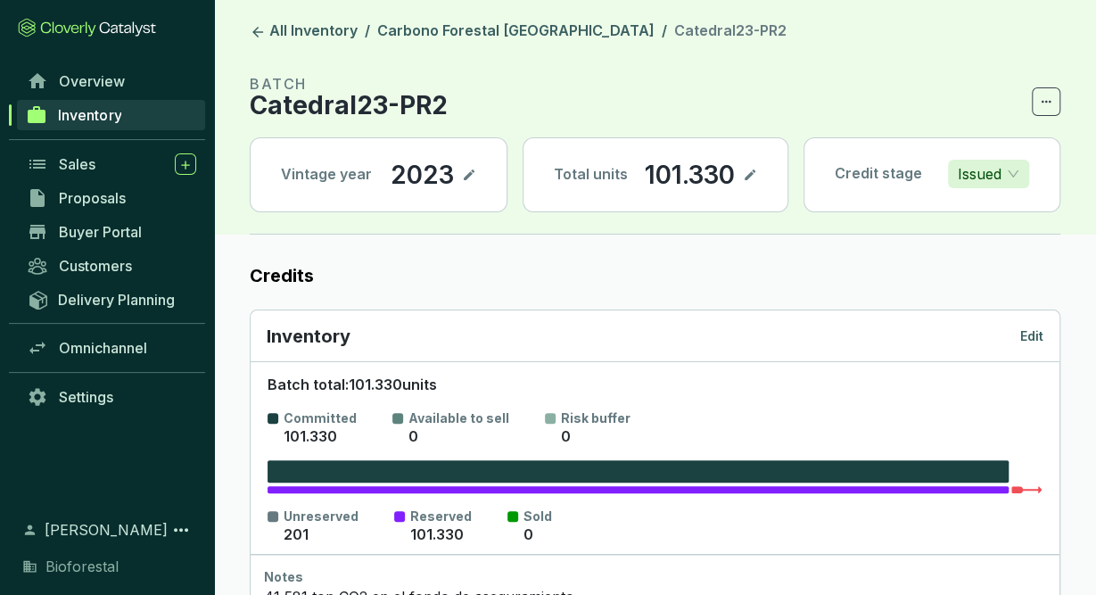
click at [124, 126] on link "Inventory" at bounding box center [111, 115] width 188 height 30
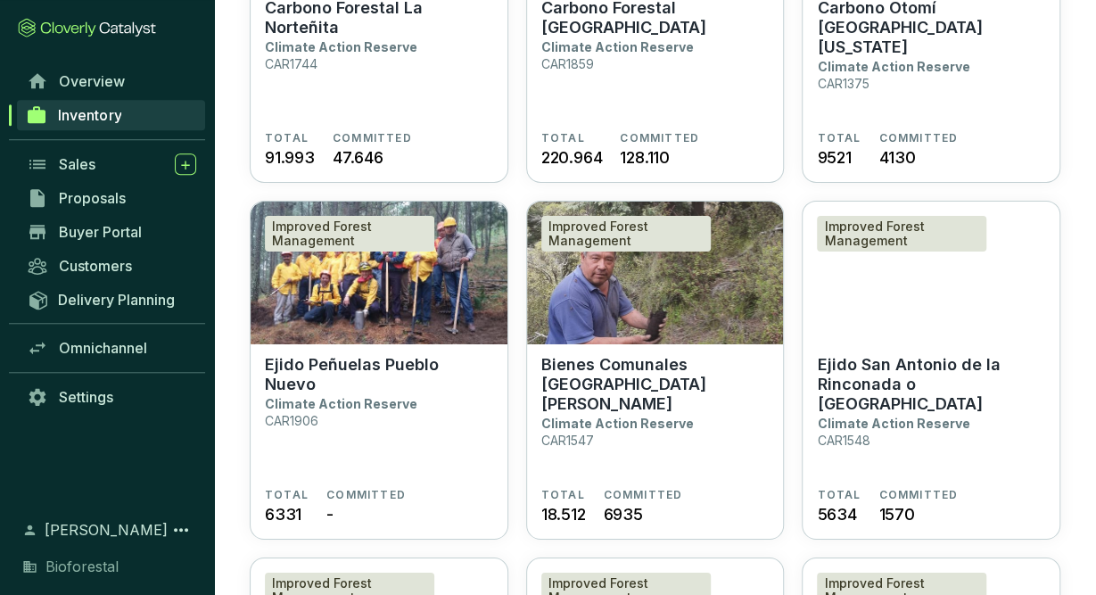
scroll to position [2691, 0]
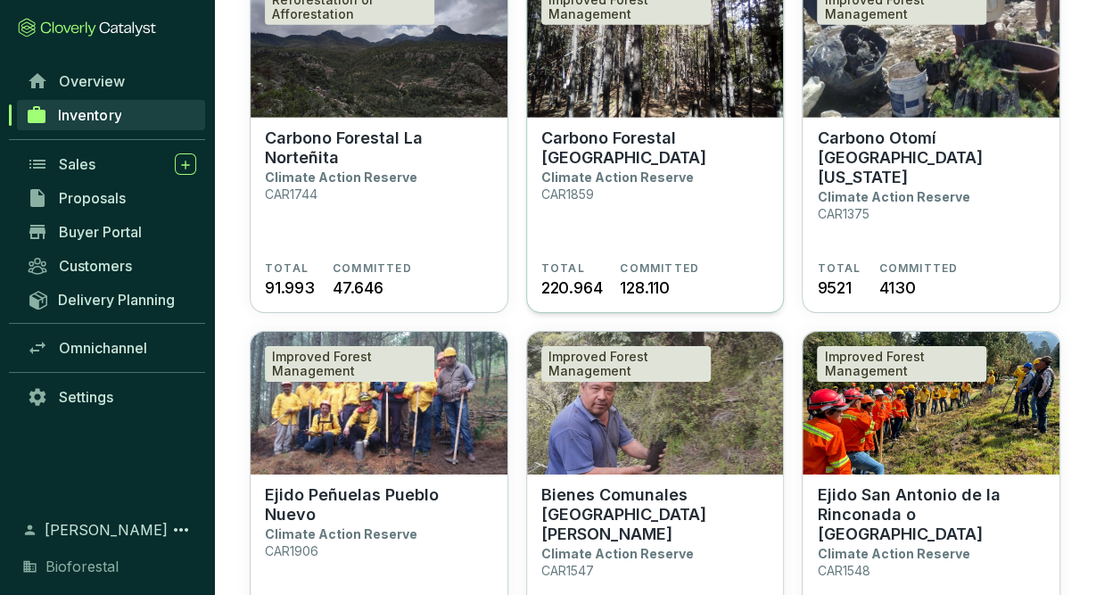
click at [746, 182] on section "Carbono Forestal La Catedral Climate Action Reserve CAR1859" at bounding box center [656, 194] width 228 height 133
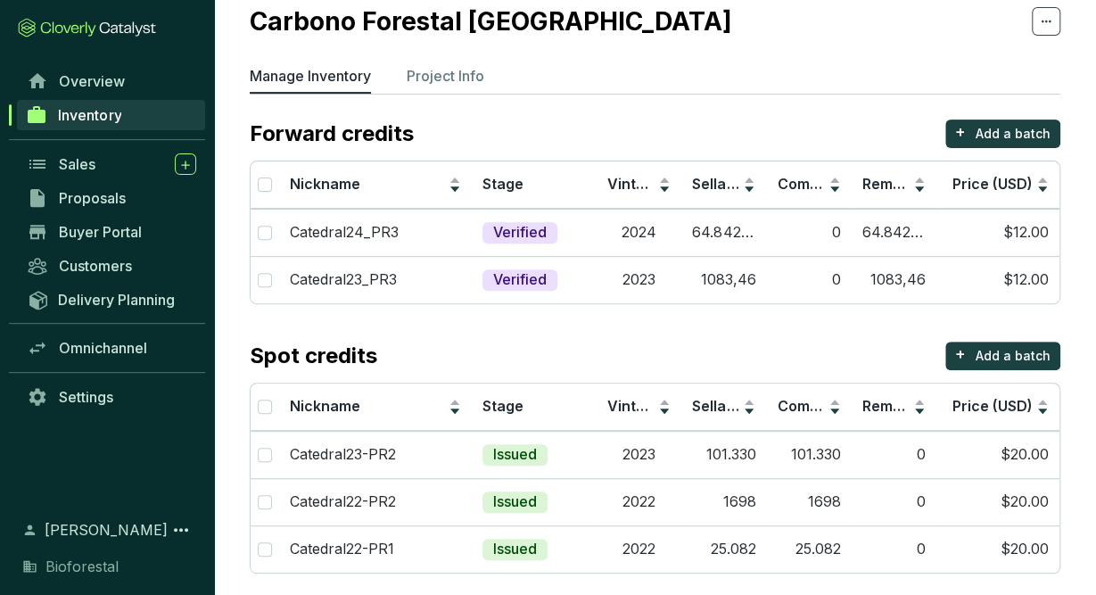
scroll to position [70, 0]
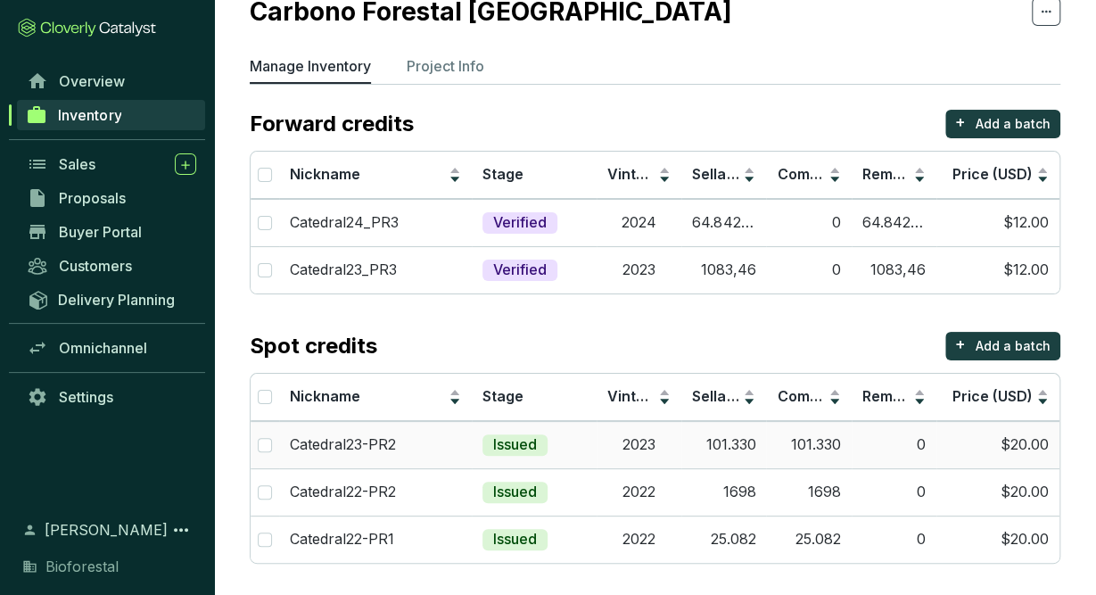
click at [853, 457] on td "0" at bounding box center [894, 444] width 85 height 47
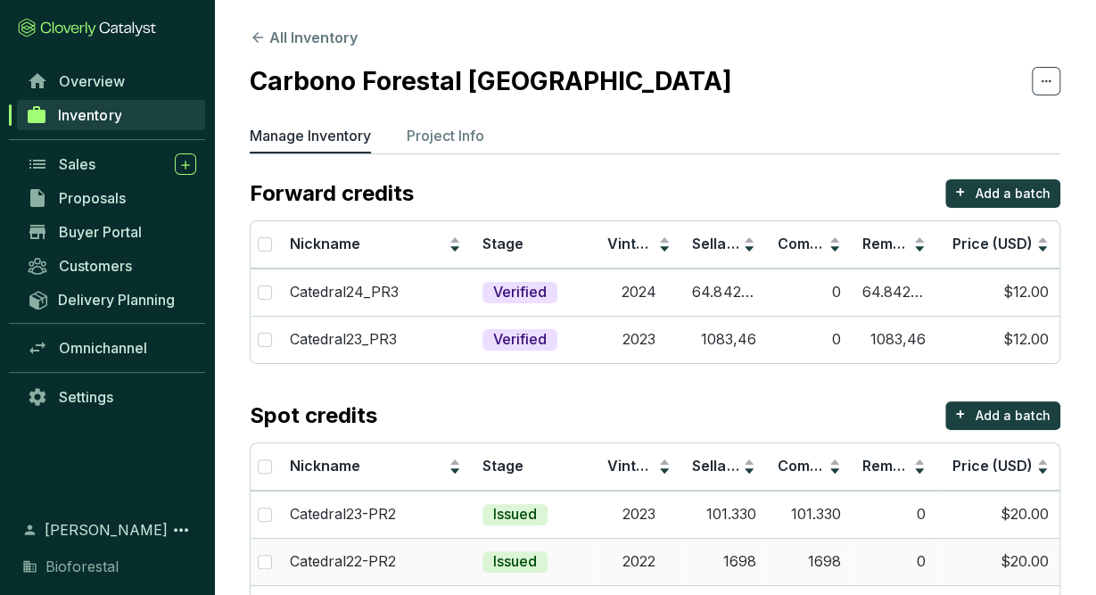
click at [702, 550] on td "1698" at bounding box center [724, 561] width 85 height 47
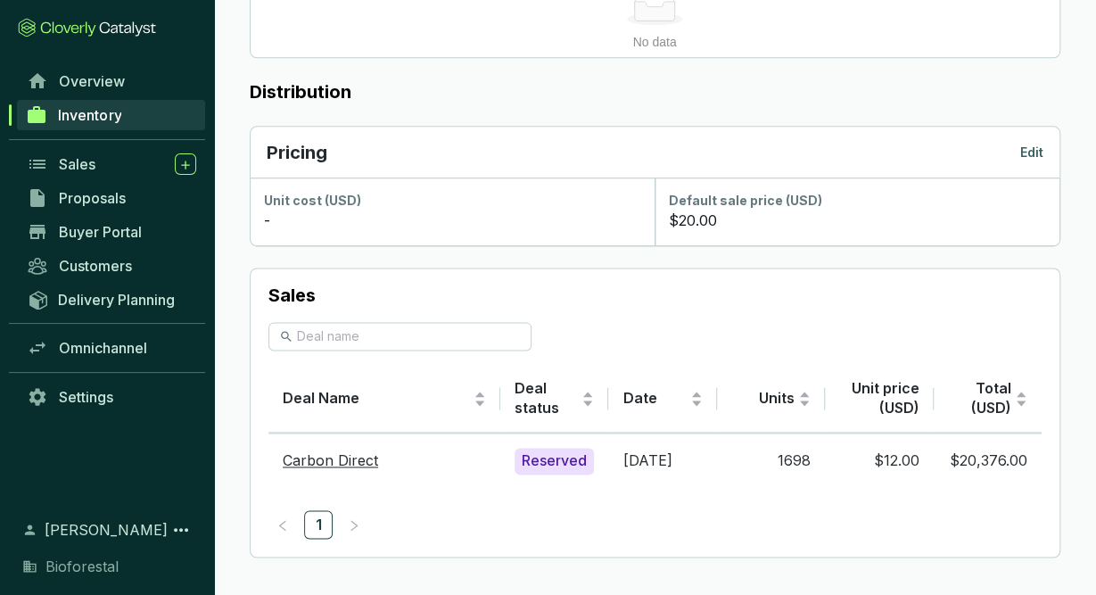
scroll to position [972, 0]
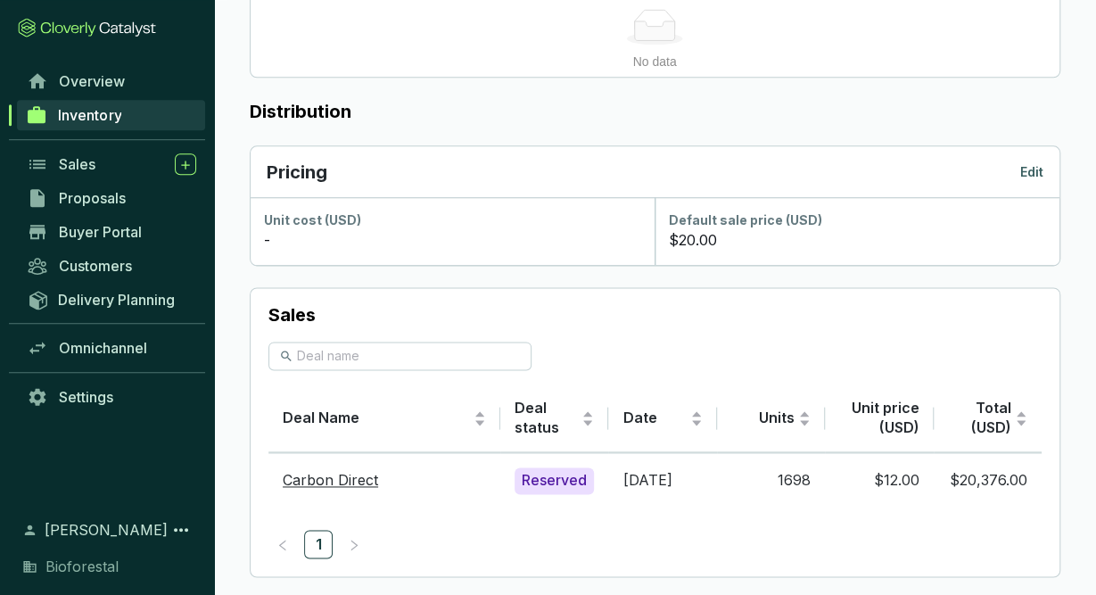
click at [135, 120] on link "Inventory" at bounding box center [111, 115] width 188 height 30
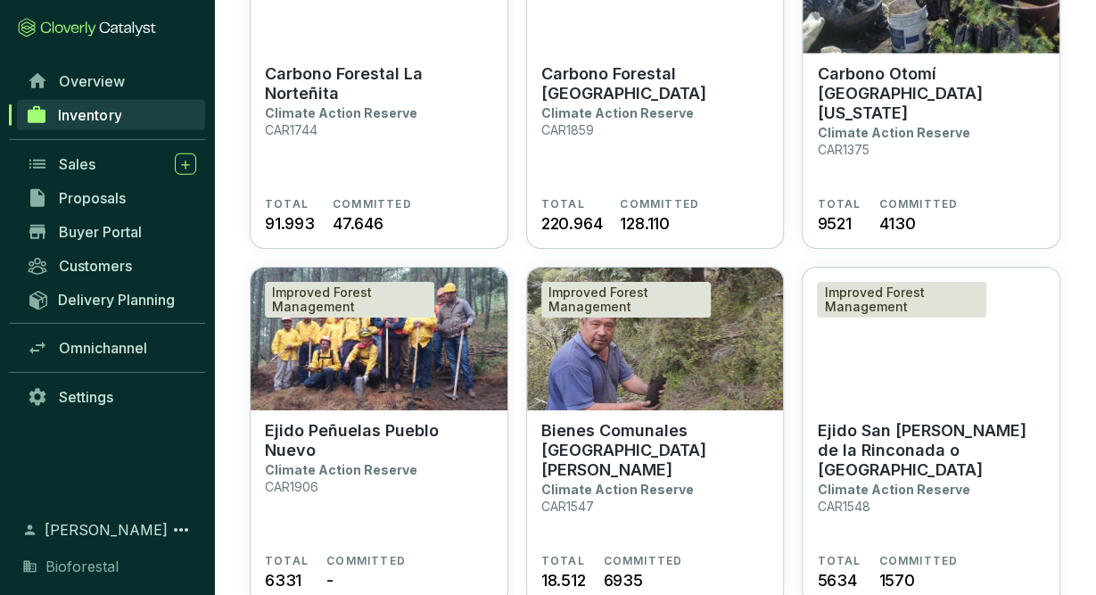
scroll to position [2757, 0]
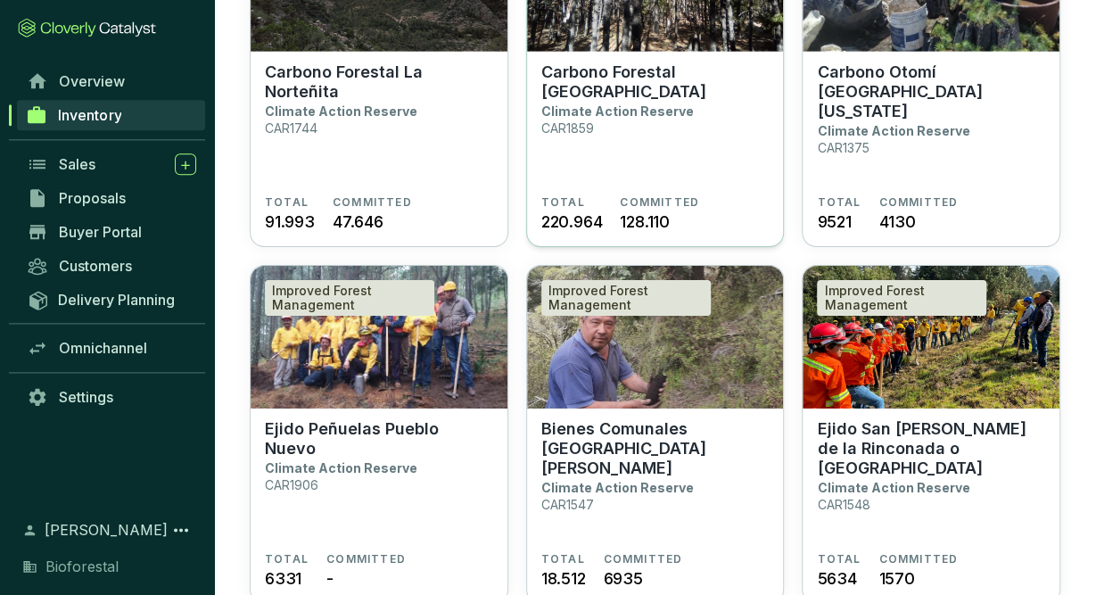
click at [695, 142] on section "Carbono Forestal La Catedral Climate Action Reserve CAR1859" at bounding box center [656, 128] width 228 height 133
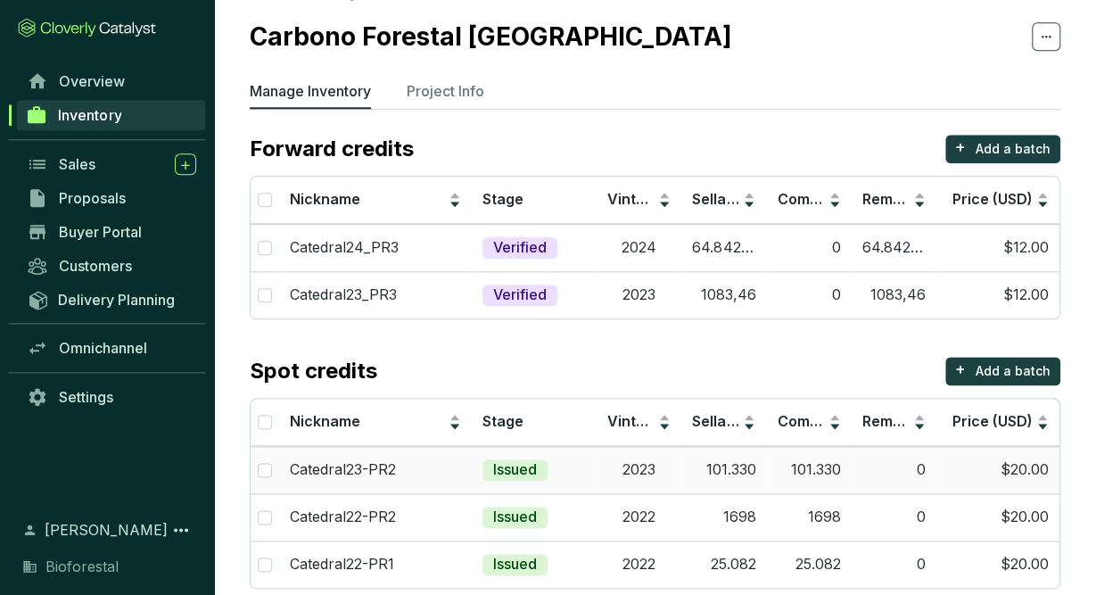
scroll to position [70, 0]
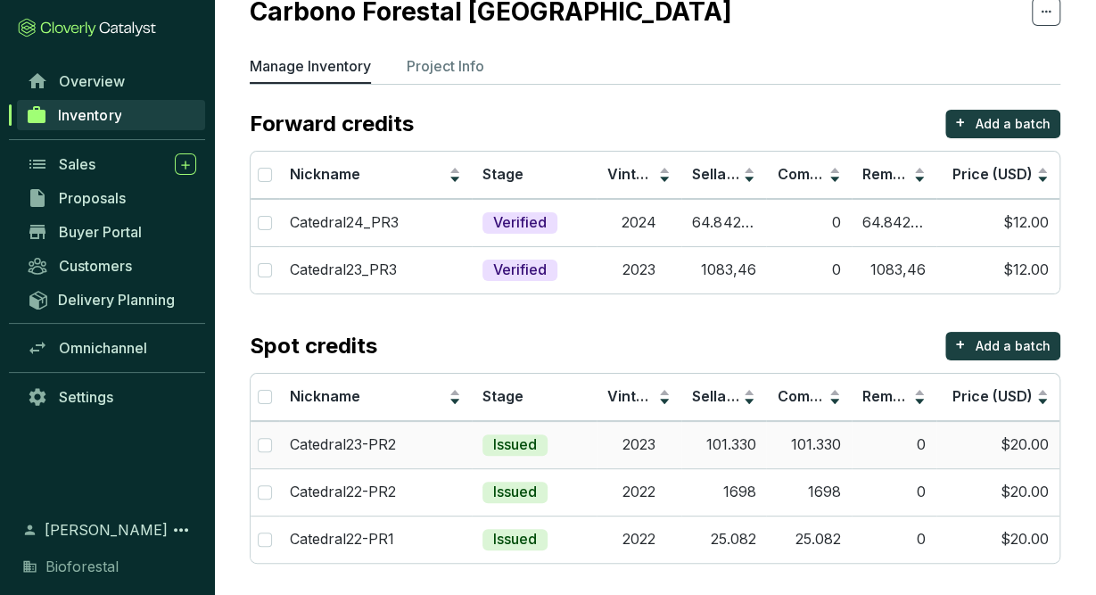
click at [672, 456] on td "2023" at bounding box center [639, 444] width 85 height 47
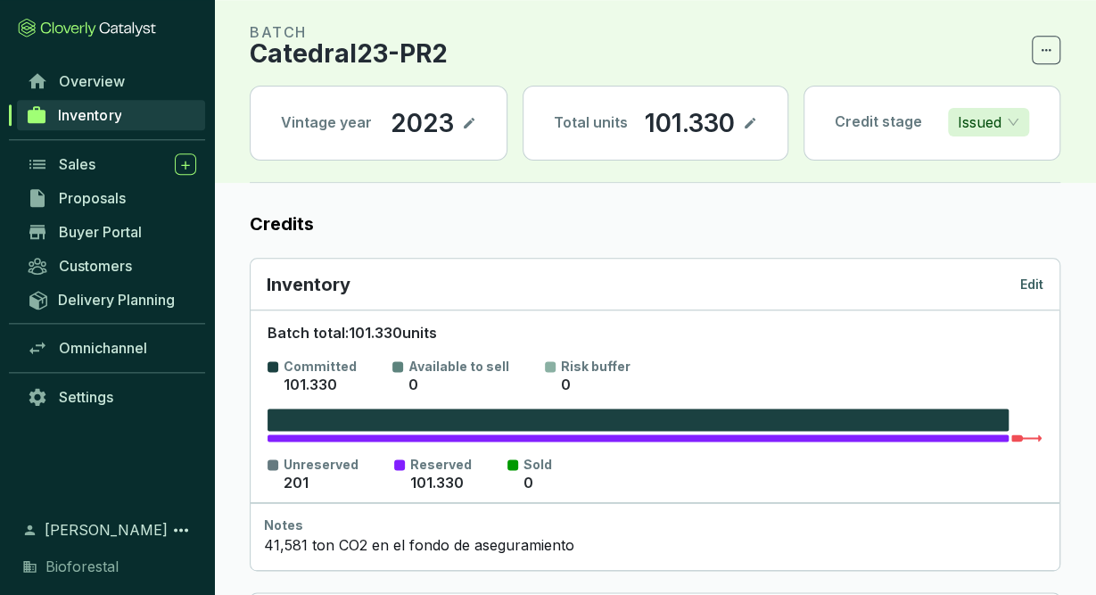
scroll to position [93, 0]
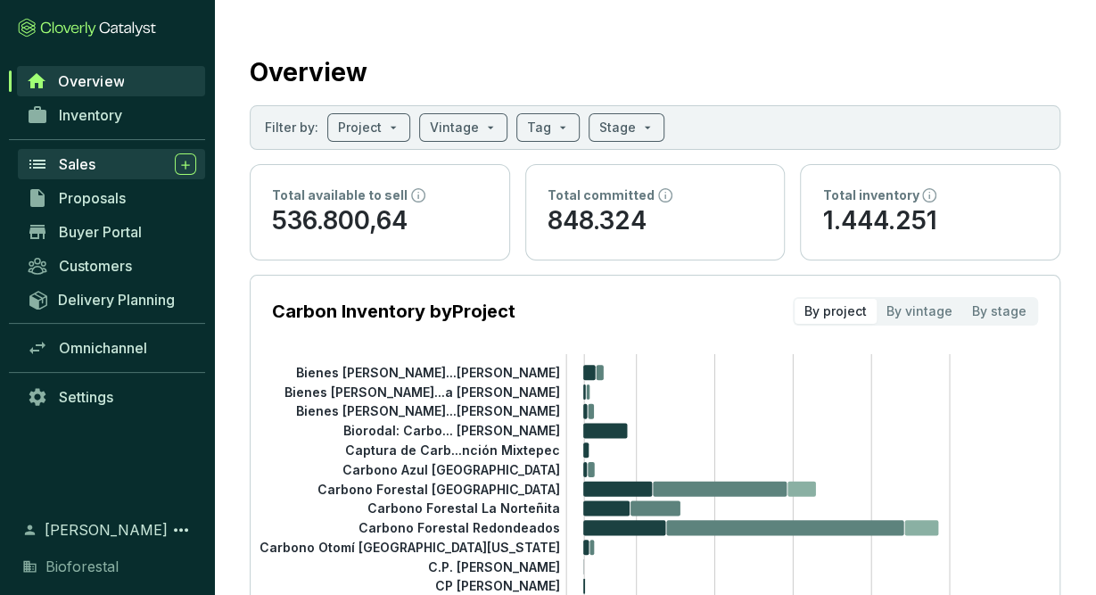
click at [125, 162] on div "Sales" at bounding box center [127, 163] width 137 height 21
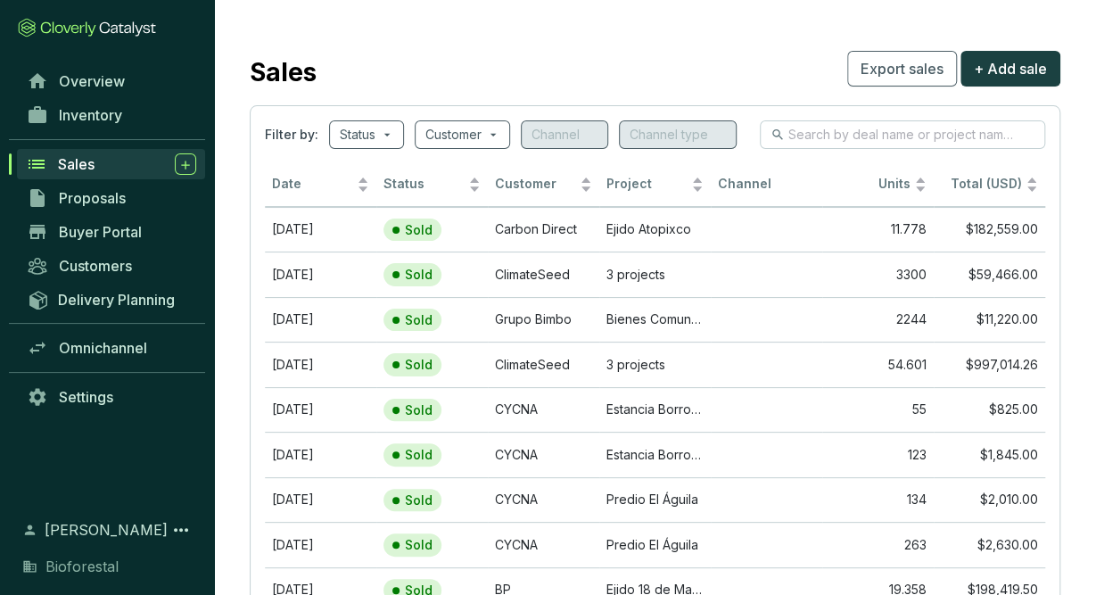
drag, startPoint x: 99, startPoint y: 110, endPoint x: 89, endPoint y: 130, distance: 22.7
click at [99, 111] on span "Inventory" at bounding box center [90, 115] width 63 height 18
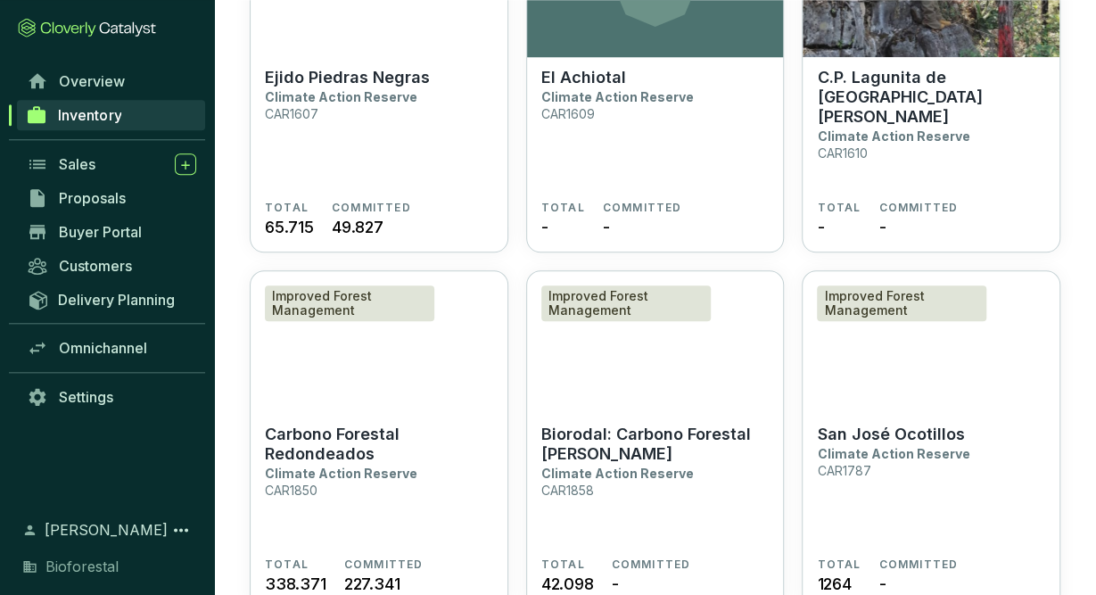
scroll to position [4102, 0]
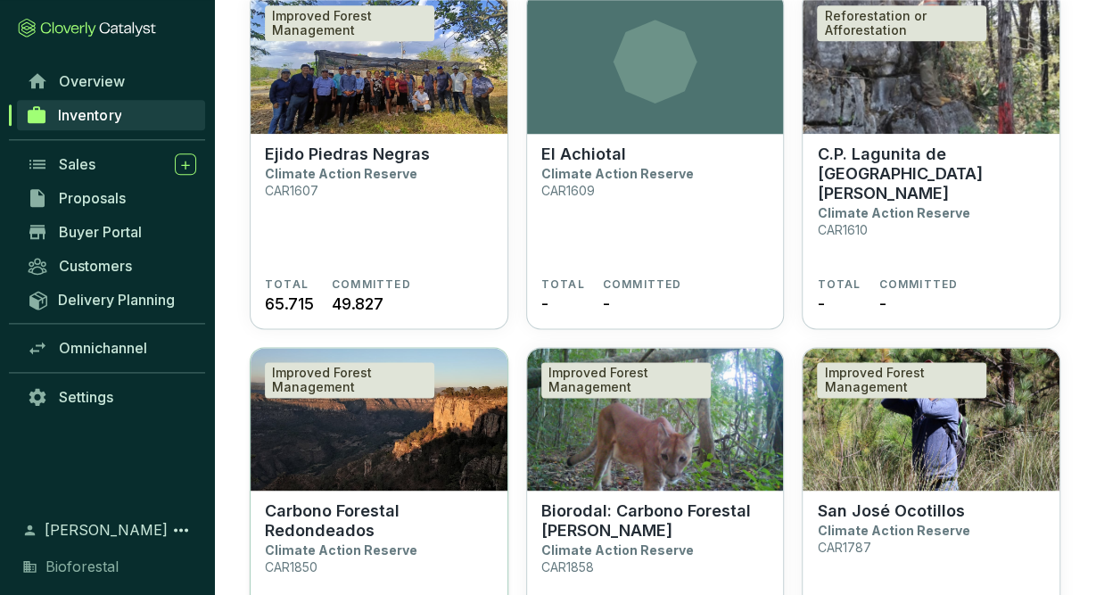
click at [429, 430] on img at bounding box center [379, 419] width 257 height 143
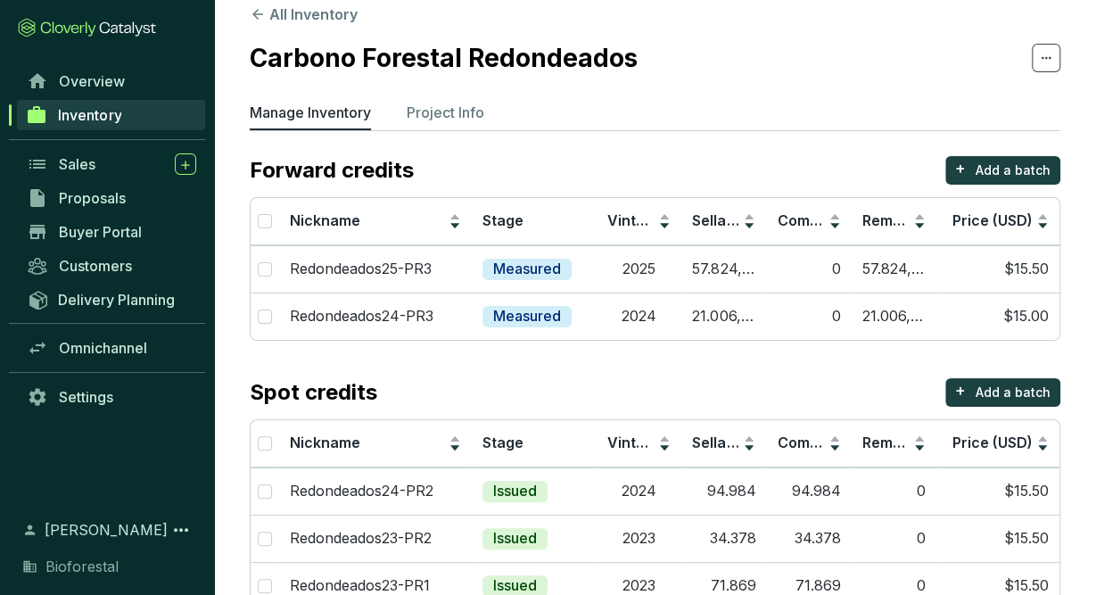
scroll to position [116, 0]
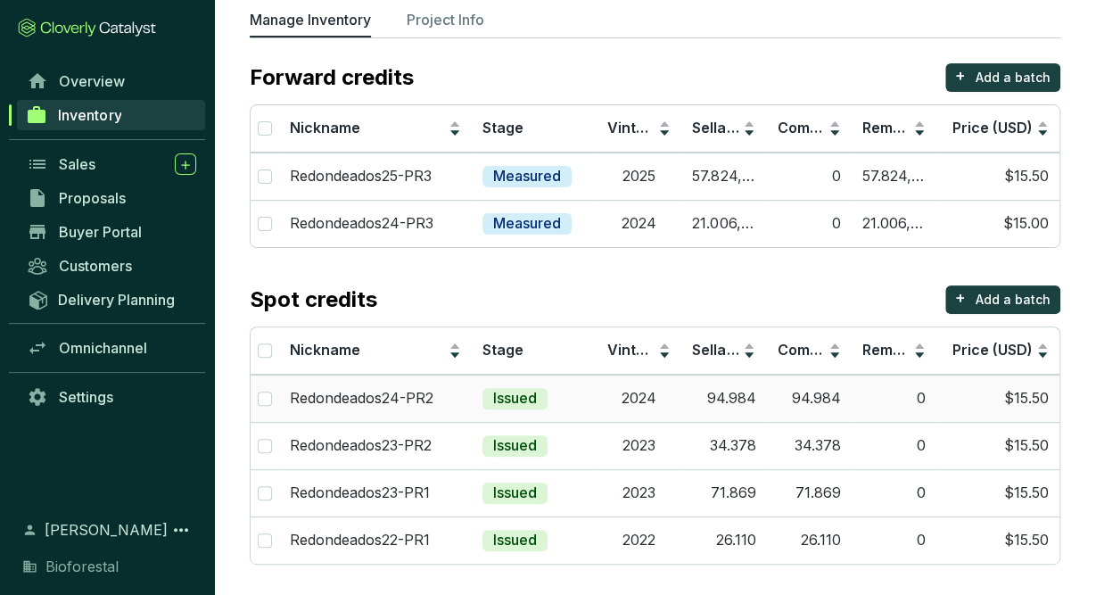
click at [749, 390] on td "94.984" at bounding box center [724, 398] width 85 height 47
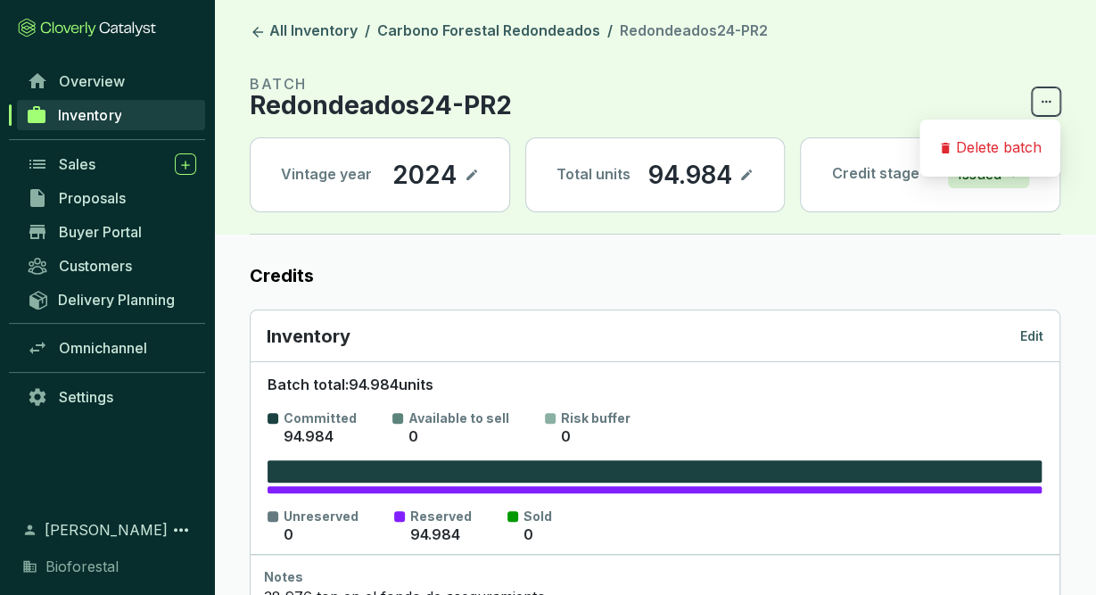
click at [1045, 103] on icon at bounding box center [1046, 101] width 14 height 21
click at [925, 33] on ol "All Inventory / Carbono Forestal Redondeados / Redondeados24-PR2" at bounding box center [655, 31] width 811 height 21
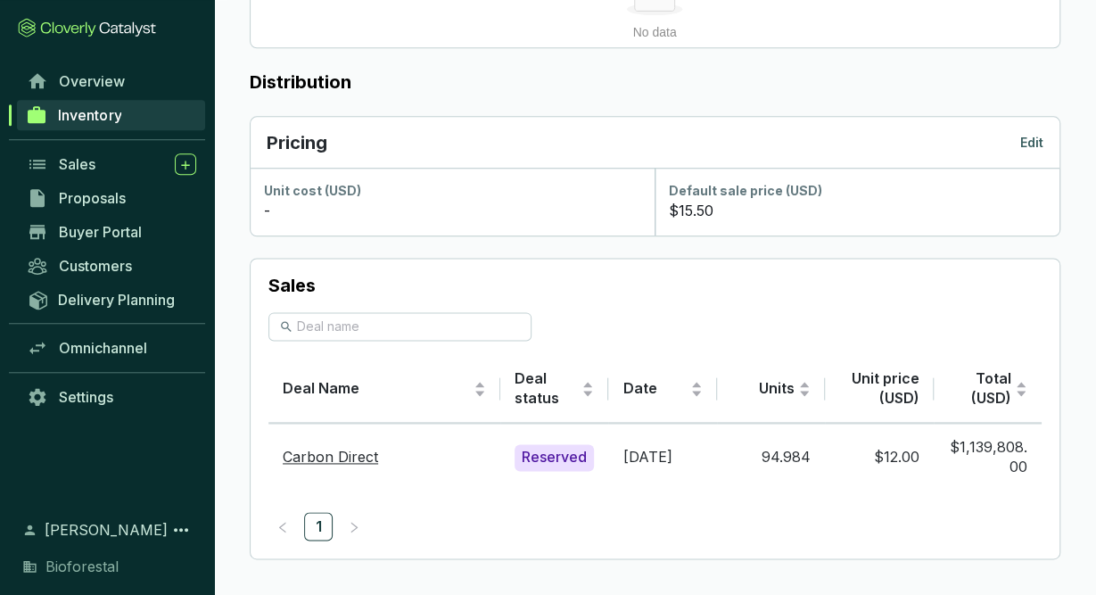
scroll to position [982, 0]
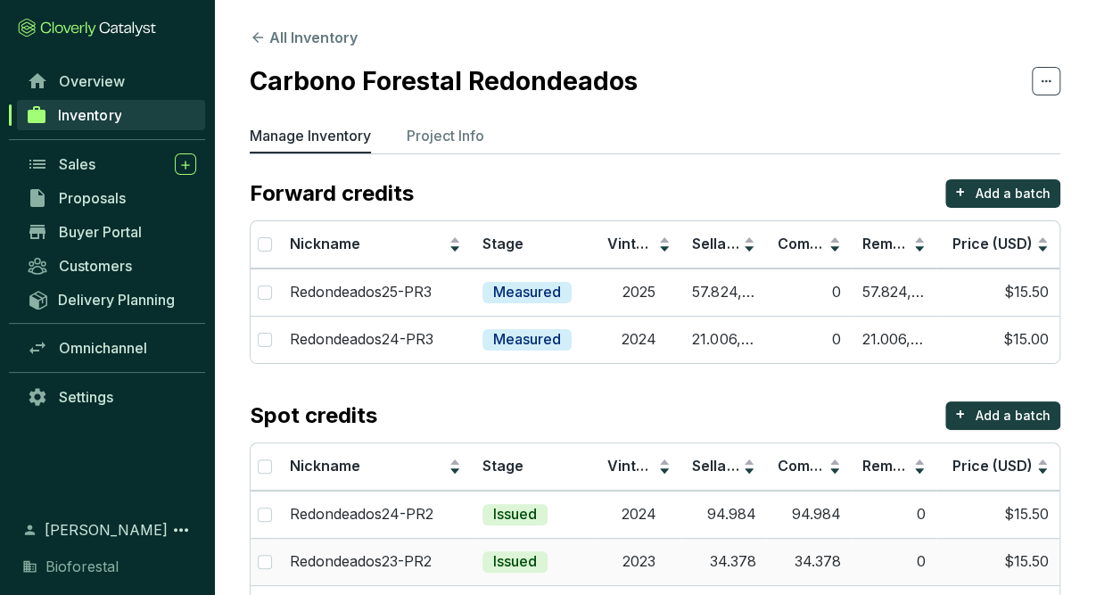
scroll to position [116, 0]
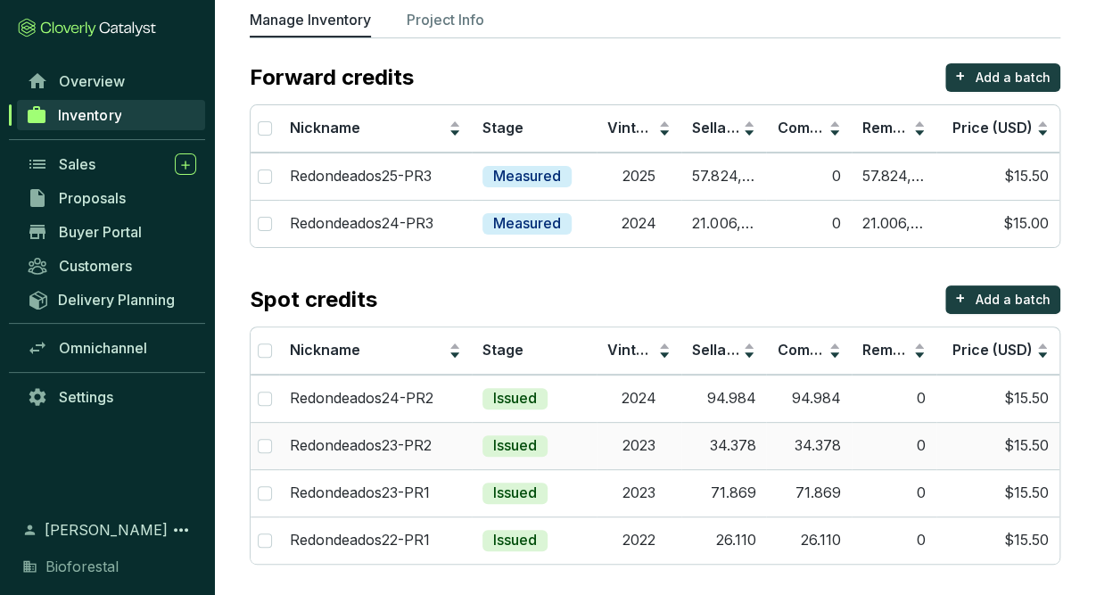
click at [741, 459] on td "34.378" at bounding box center [724, 445] width 85 height 47
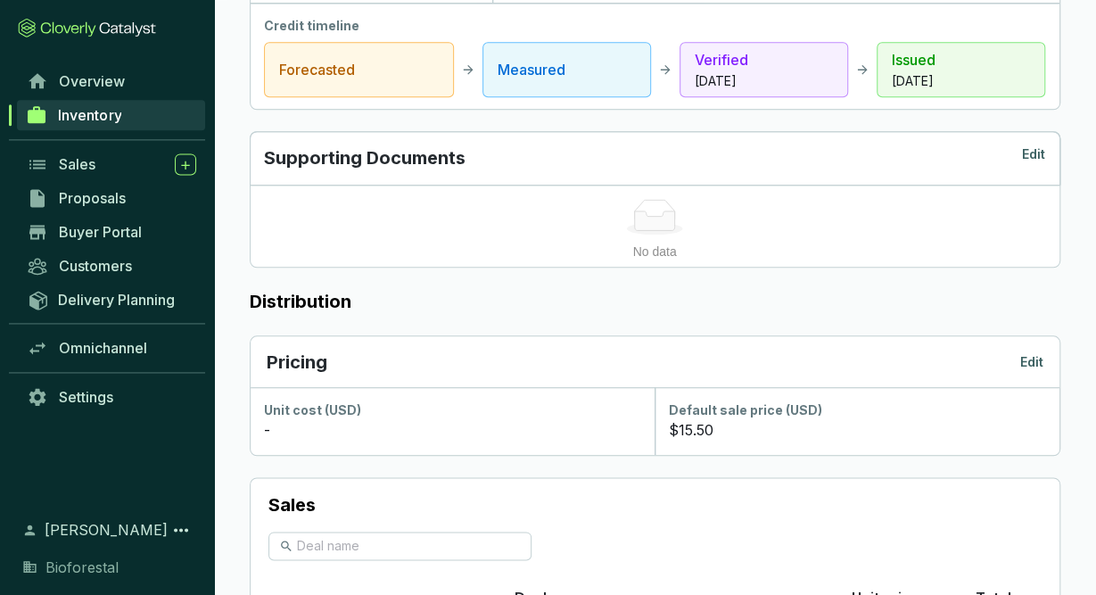
scroll to position [982, 0]
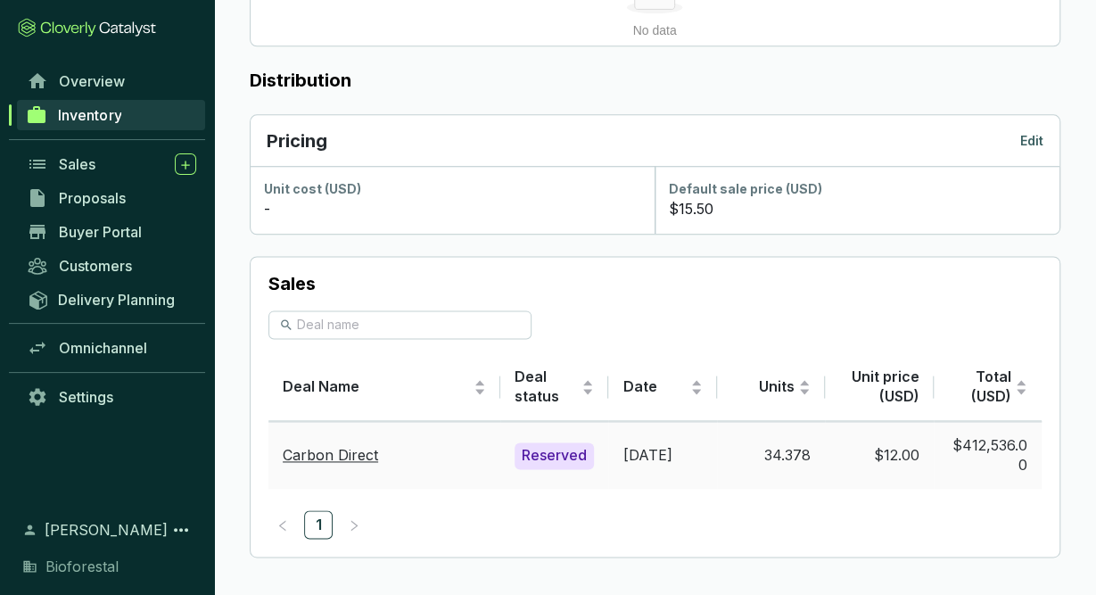
click at [666, 451] on td "[DATE]" at bounding box center [662, 455] width 108 height 68
click at [326, 448] on link "Carbon Direct" at bounding box center [330, 455] width 95 height 18
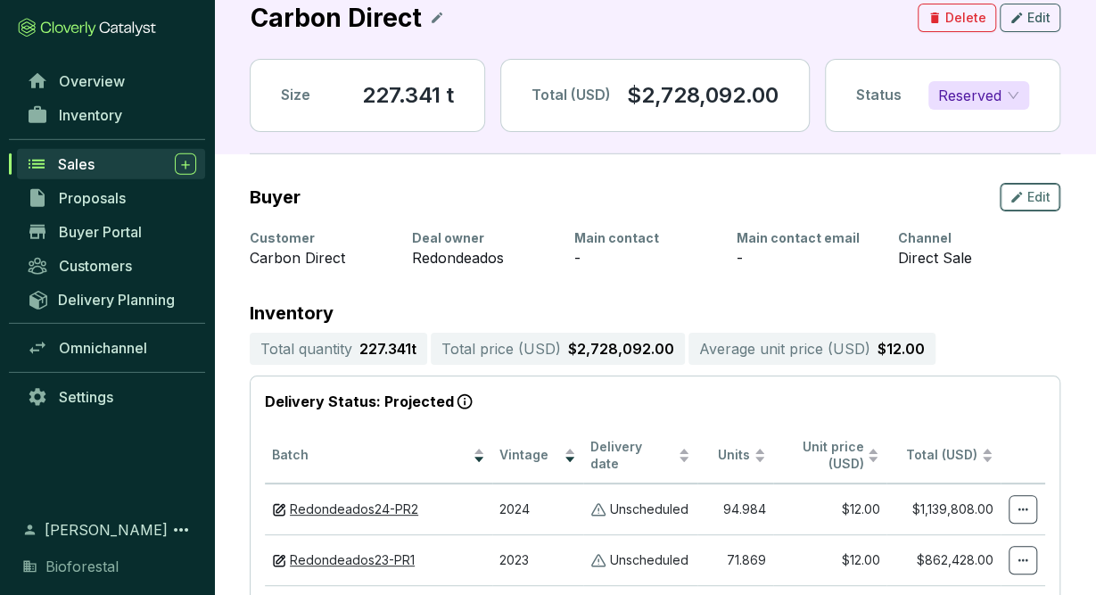
scroll to position [19, 0]
click at [1036, 17] on span "Edit" at bounding box center [1039, 19] width 23 height 18
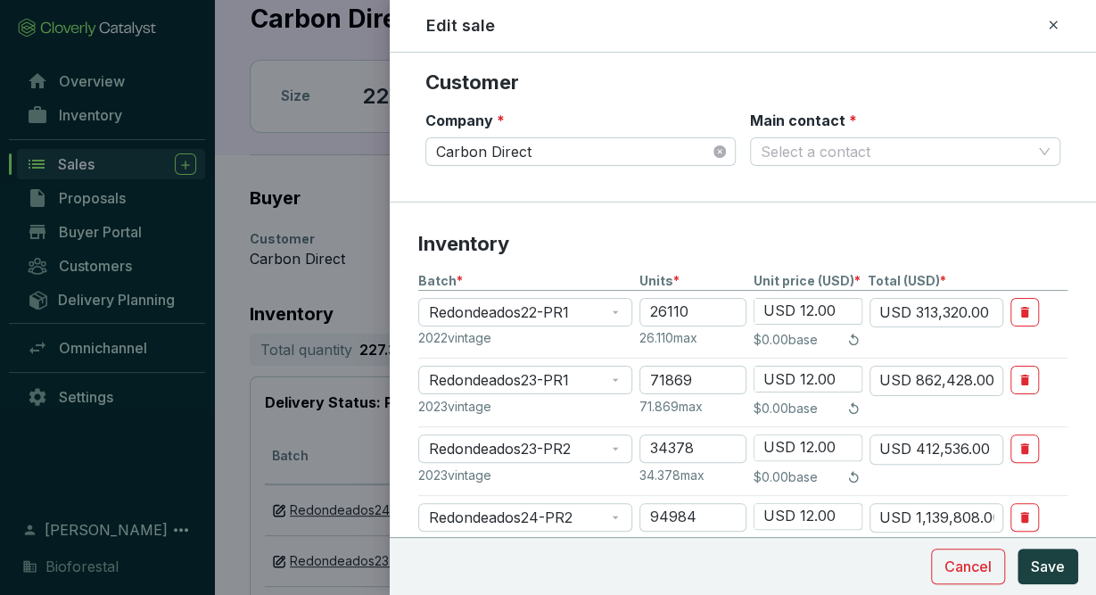
scroll to position [0, 0]
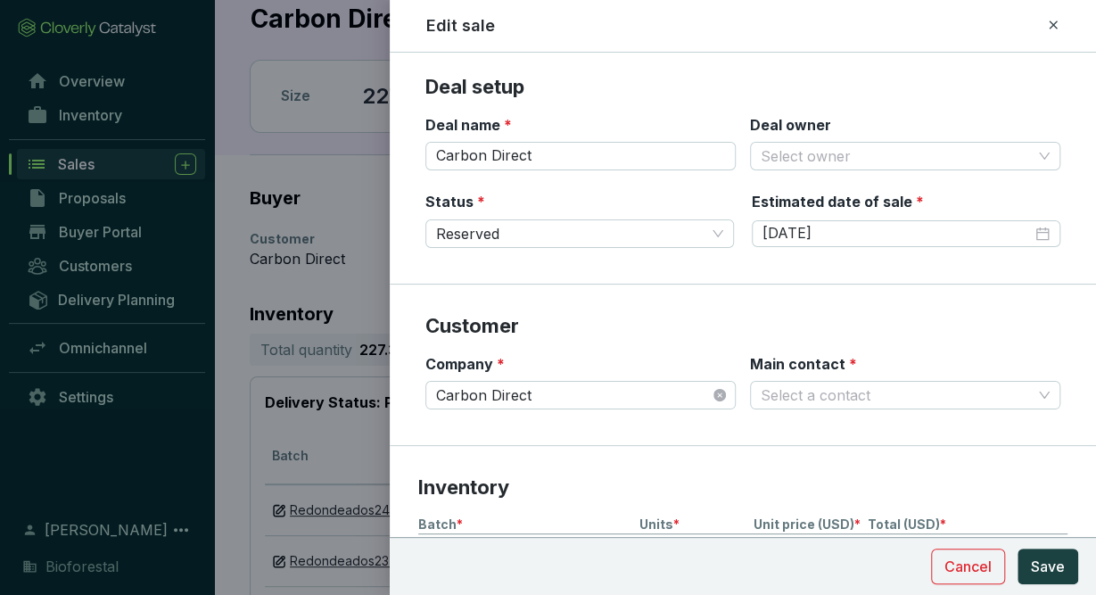
click at [1054, 24] on icon at bounding box center [1053, 25] width 8 height 8
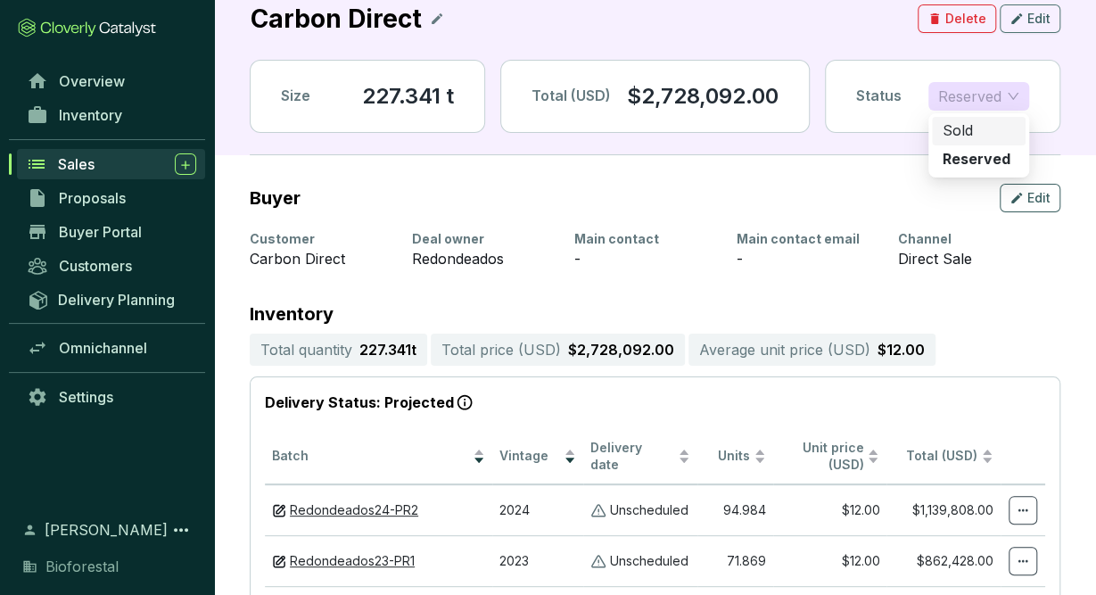
click at [997, 97] on span "Reserved" at bounding box center [979, 96] width 81 height 27
click at [772, 215] on section "Buyer Edit Customer Carbon Direct Deal owner Redondeados Main contact - Main co…" at bounding box center [655, 230] width 811 height 93
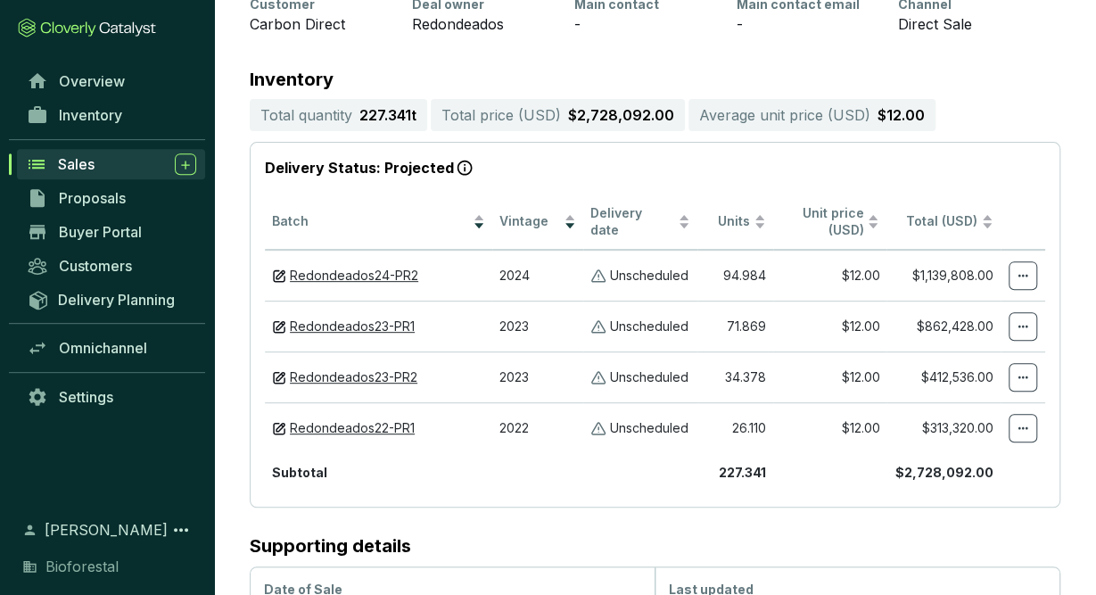
scroll to position [257, 0]
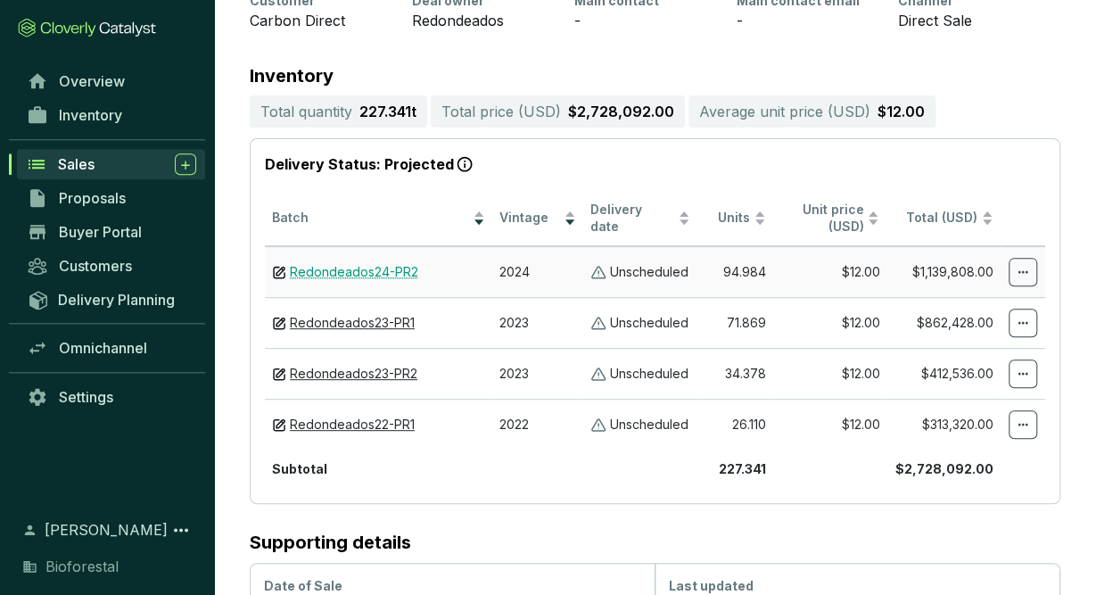
click at [397, 272] on link "Redondeados24-PR2" at bounding box center [354, 272] width 128 height 17
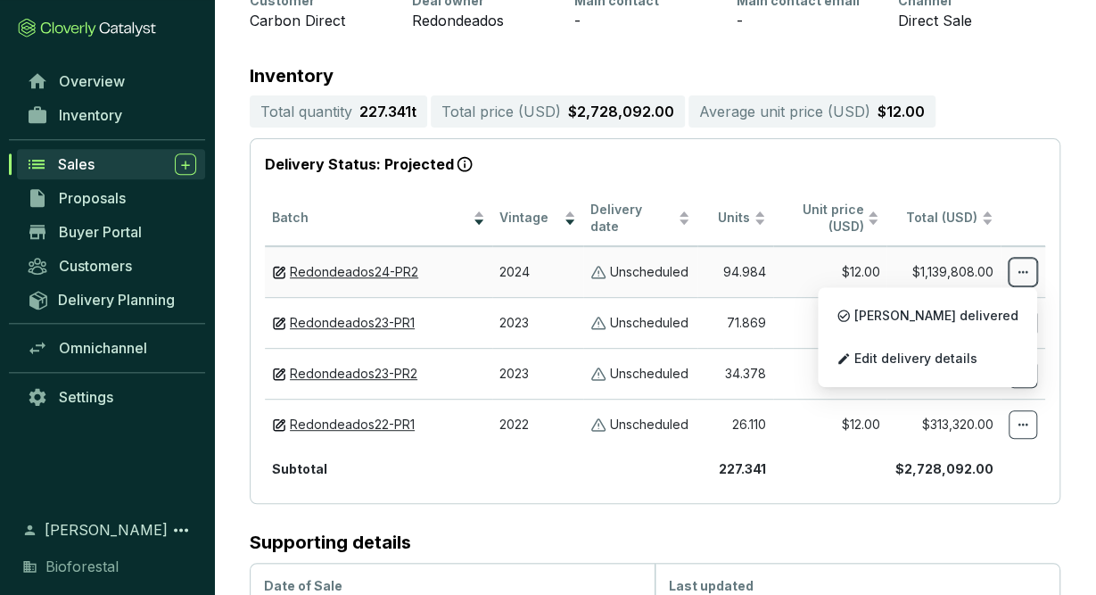
click at [1030, 262] on span at bounding box center [1023, 272] width 29 height 29
click at [978, 359] on span "Edit delivery details" at bounding box center [916, 359] width 123 height 14
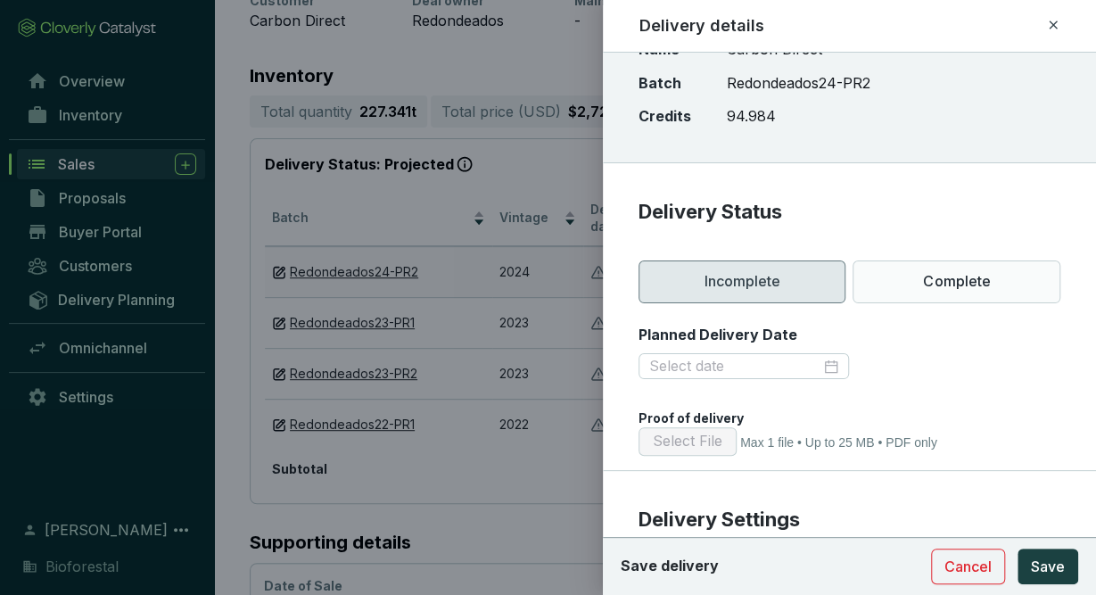
scroll to position [207, 0]
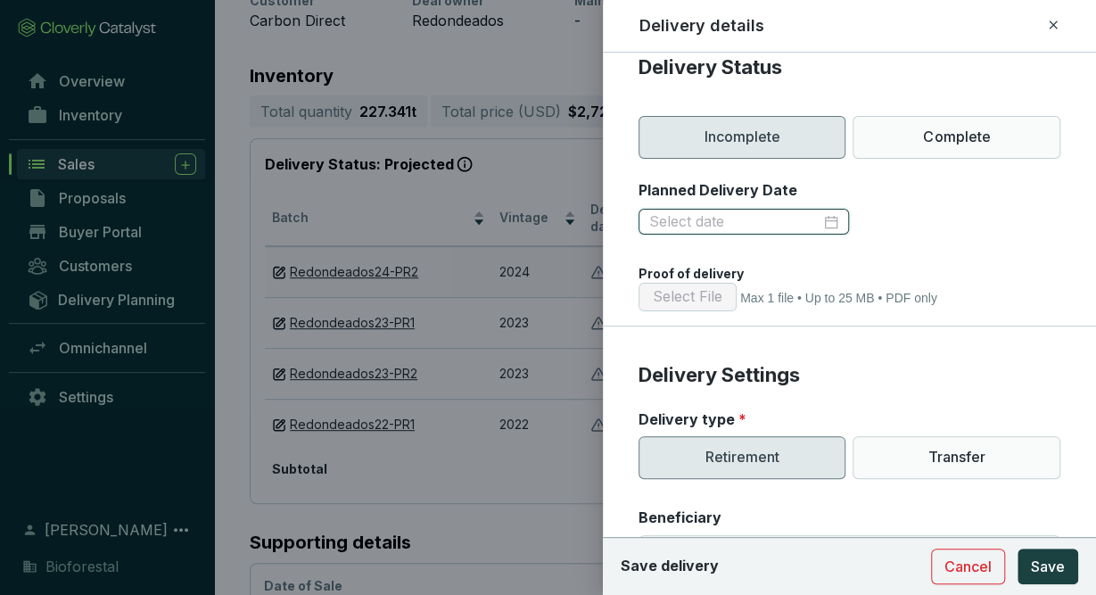
click at [765, 219] on input "Planned Delivery Date" at bounding box center [735, 222] width 172 height 20
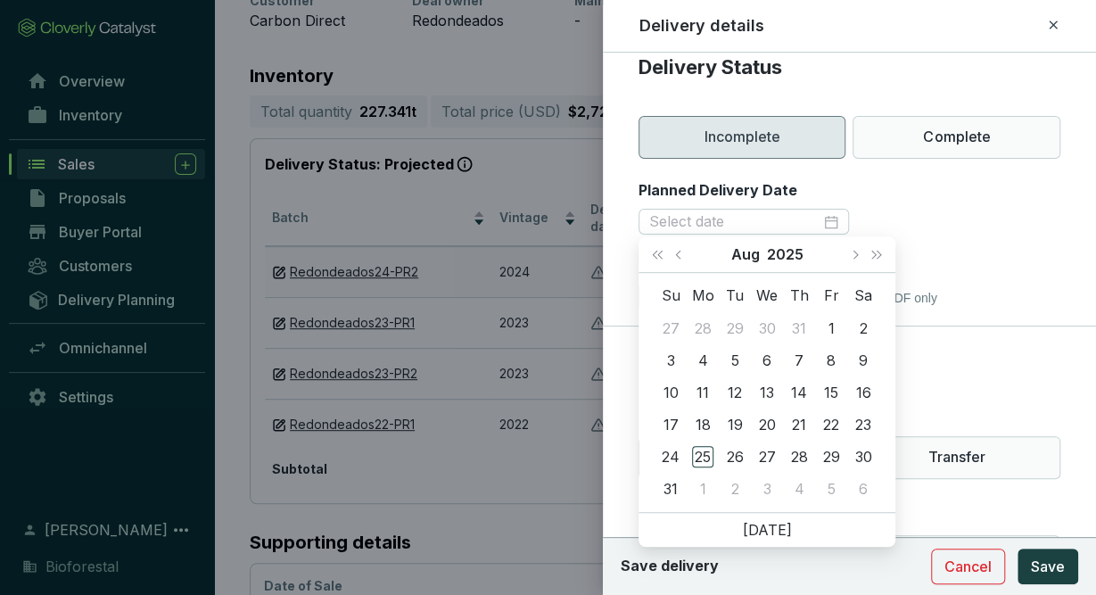
click at [910, 215] on div at bounding box center [850, 222] width 422 height 29
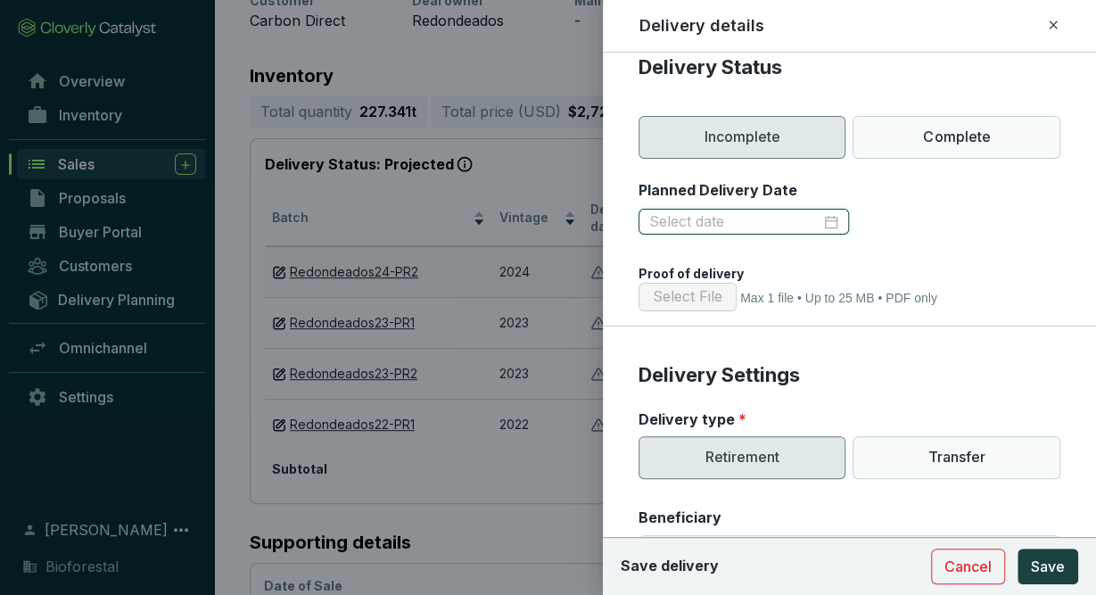
click at [796, 213] on input "Planned Delivery Date" at bounding box center [735, 222] width 172 height 20
click at [957, 208] on div at bounding box center [850, 222] width 422 height 29
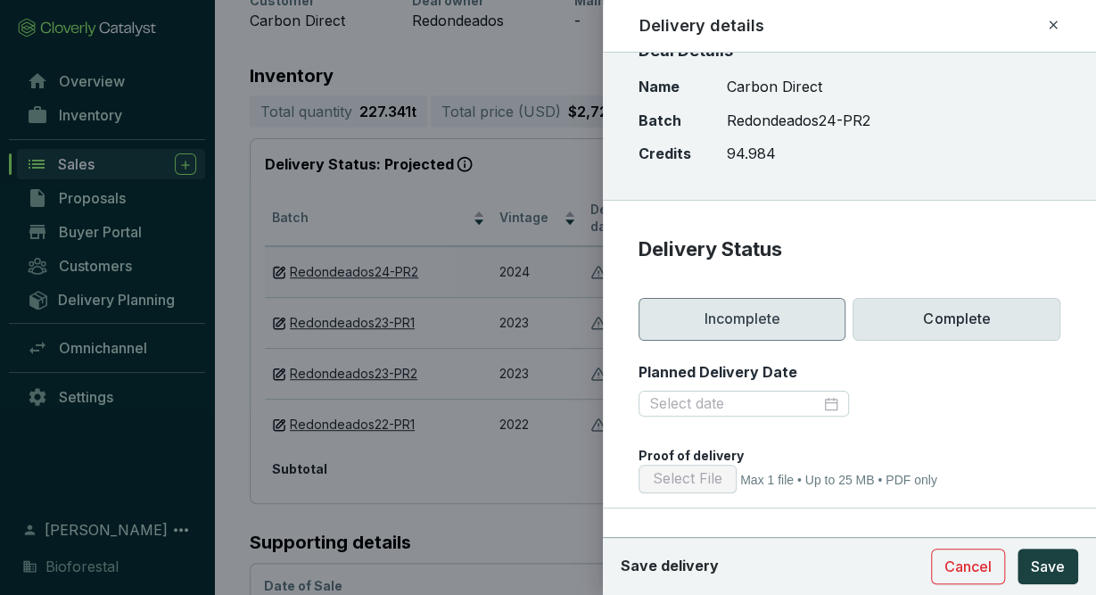
scroll to position [0, 0]
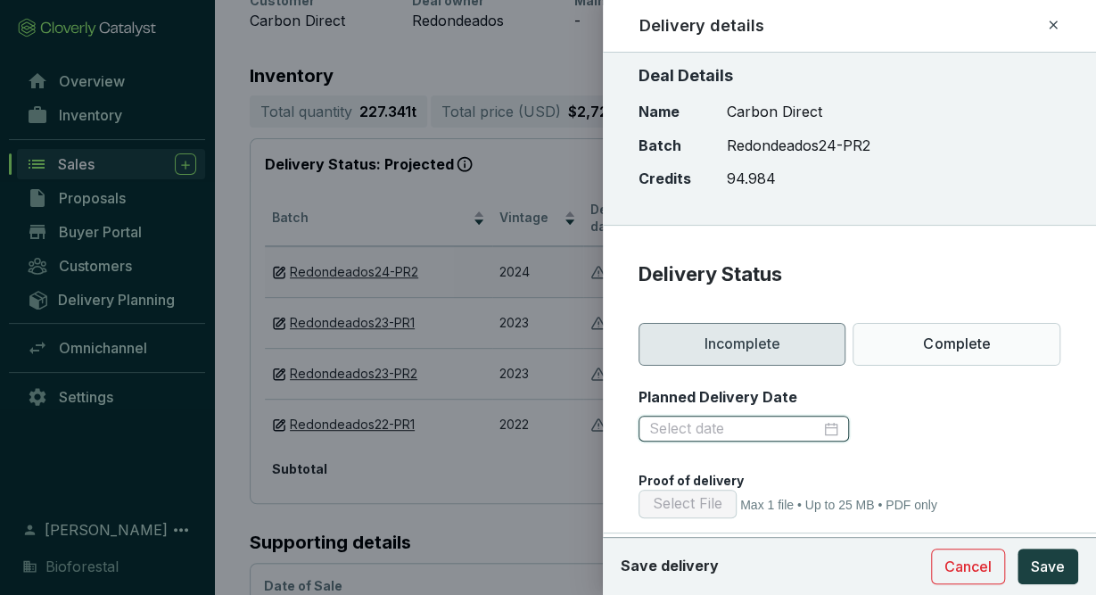
click at [776, 431] on input "Planned Delivery Date" at bounding box center [735, 429] width 172 height 20
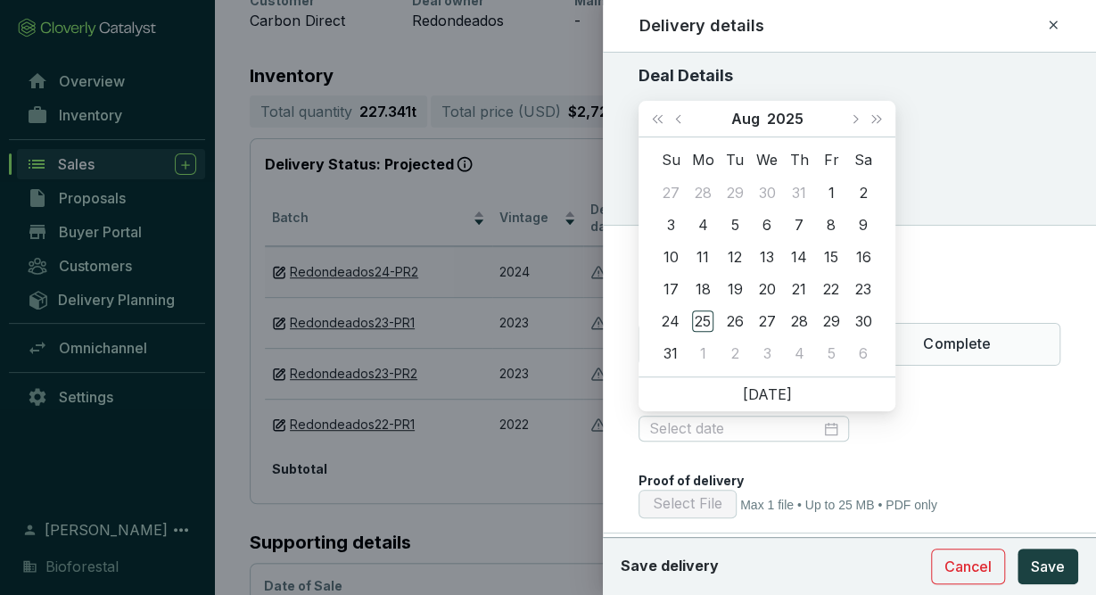
click at [906, 415] on div at bounding box center [850, 429] width 422 height 29
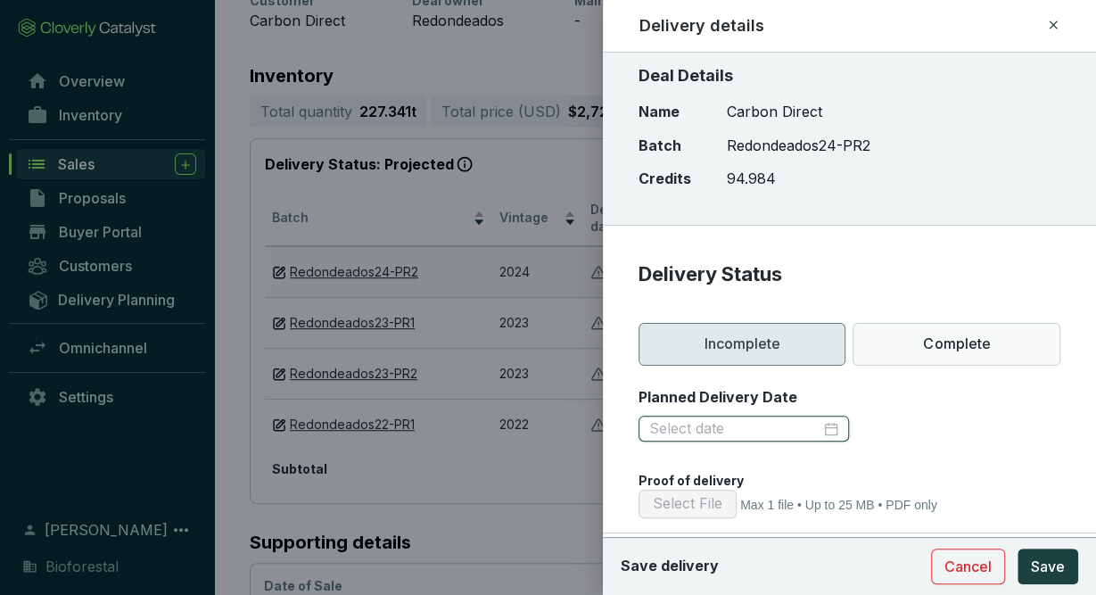
click at [761, 431] on input "Planned Delivery Date" at bounding box center [735, 429] width 172 height 20
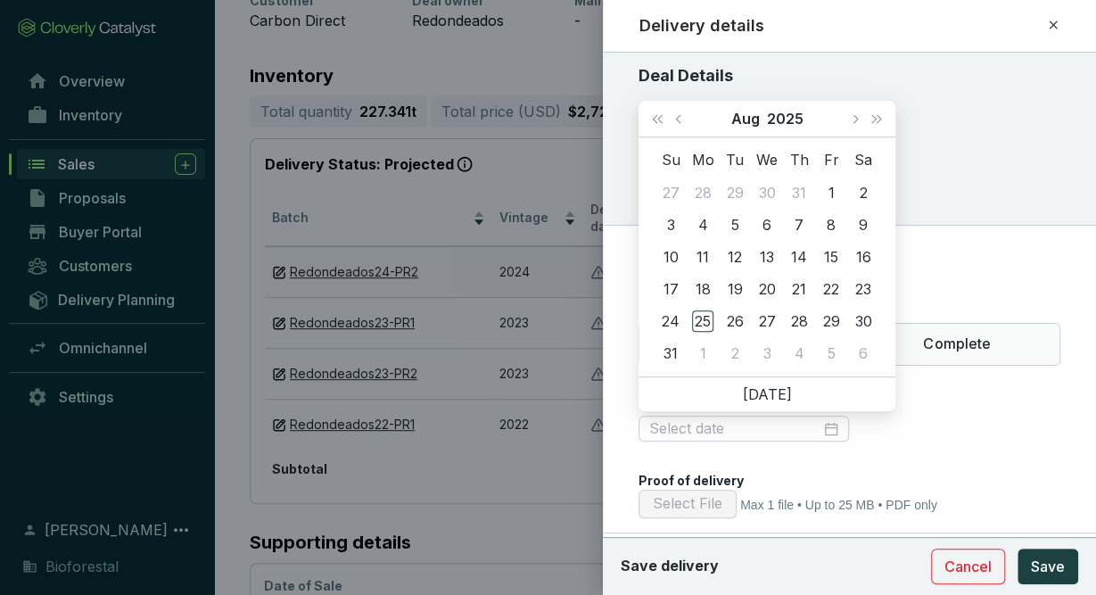
click at [892, 429] on div at bounding box center [850, 429] width 422 height 29
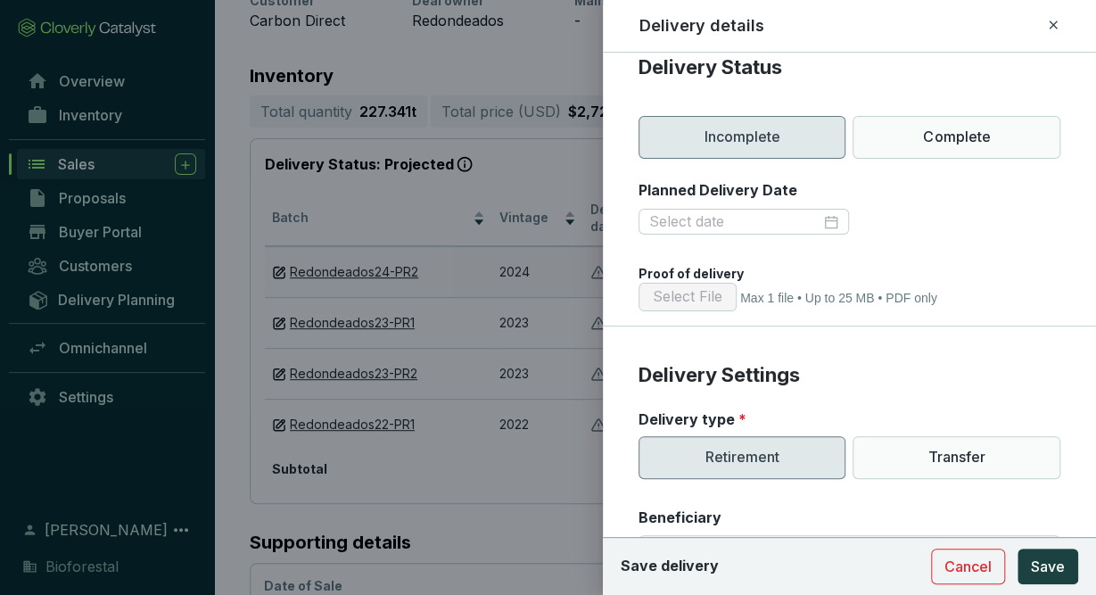
scroll to position [310, 0]
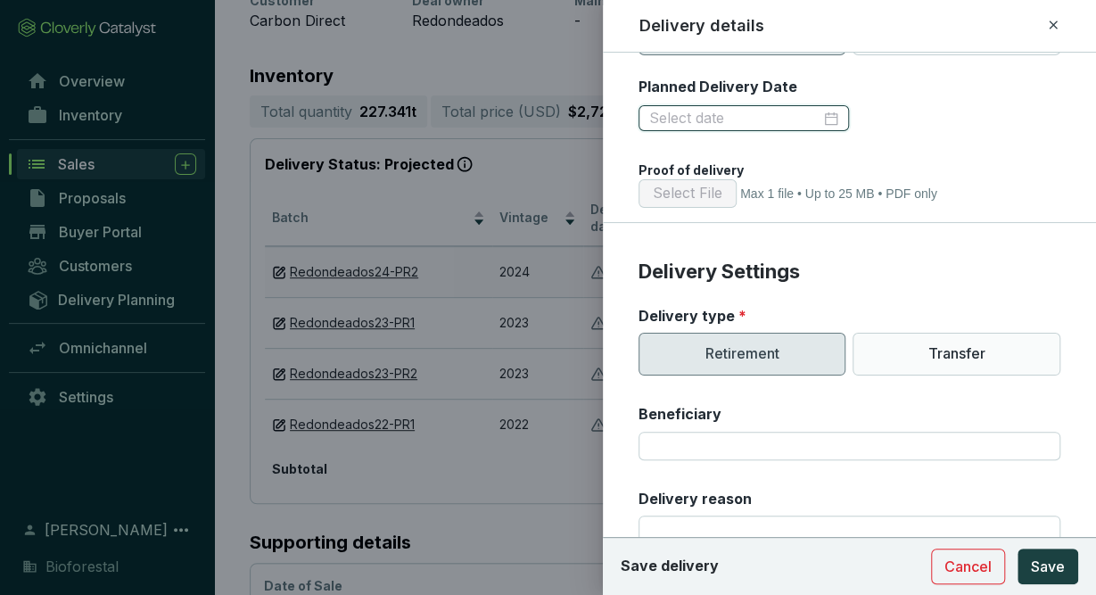
click at [800, 115] on input "Planned Delivery Date" at bounding box center [735, 119] width 172 height 20
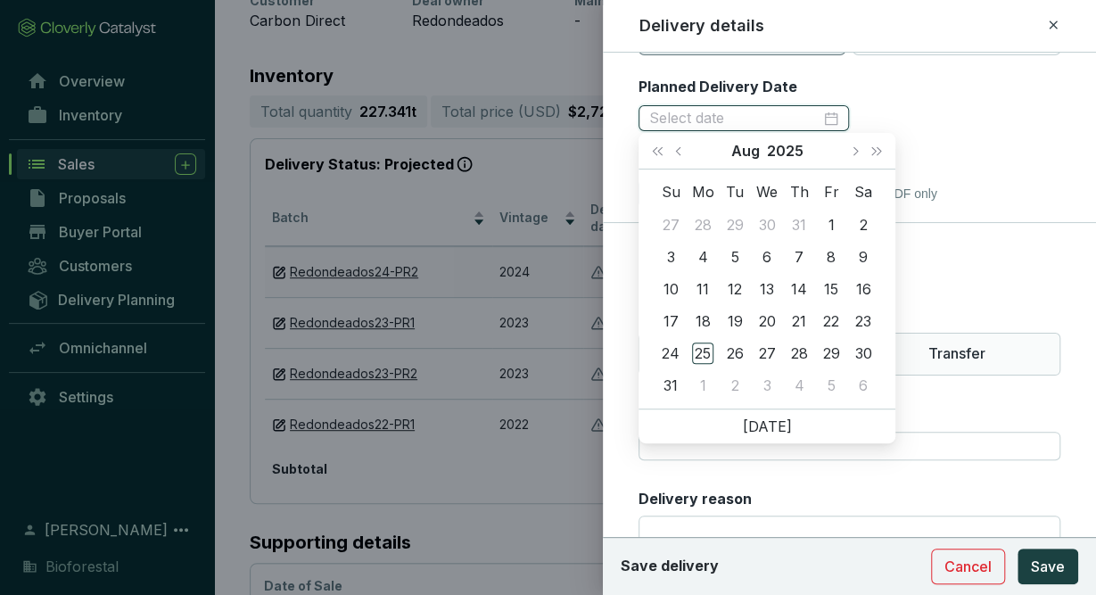
click at [834, 117] on div at bounding box center [744, 119] width 190 height 20
click at [679, 149] on span "Previous month (PageUp)" at bounding box center [679, 150] width 9 height 9
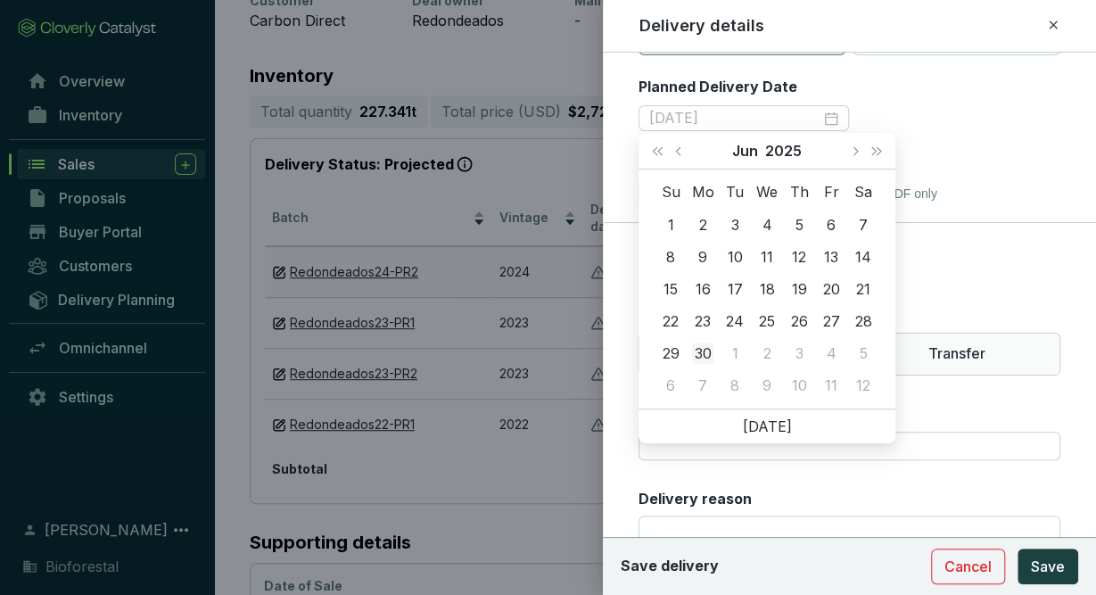
type input "2025-06-30"
click at [706, 352] on div "30" at bounding box center [702, 353] width 21 height 21
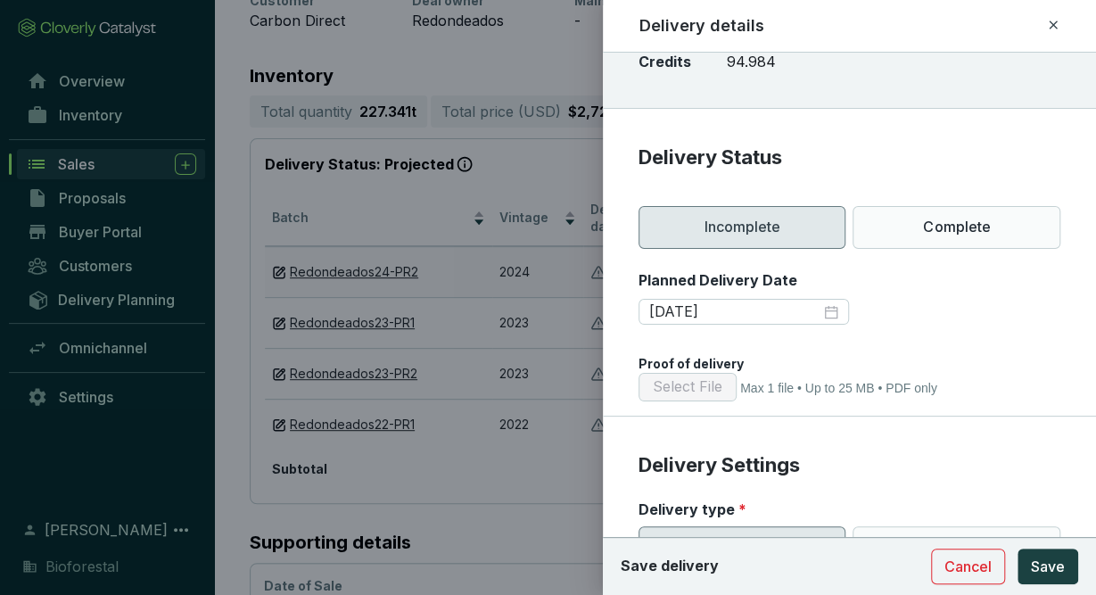
scroll to position [103, 0]
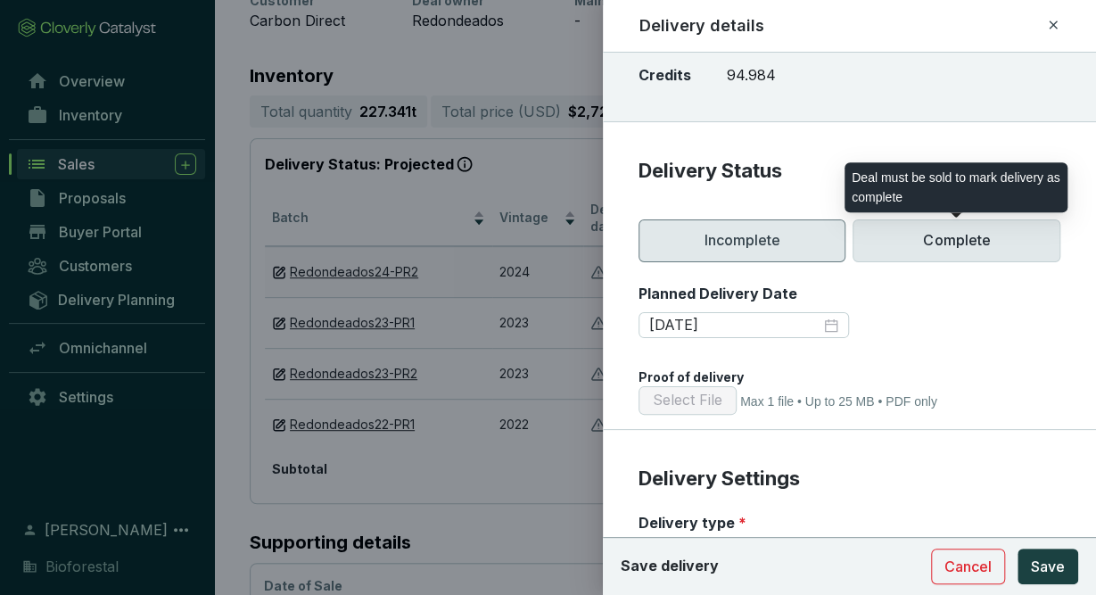
click at [955, 246] on p "Complete" at bounding box center [957, 240] width 208 height 43
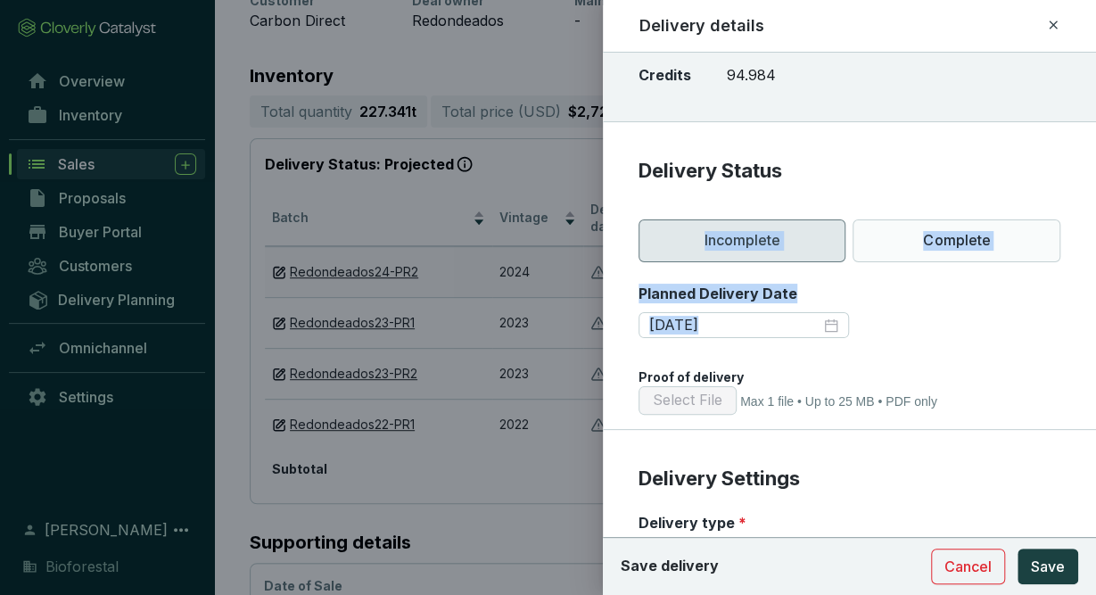
drag, startPoint x: 904, startPoint y: 195, endPoint x: 829, endPoint y: 168, distance: 79.9
click at [829, 168] on body "Carbon Direct Delete Edit Size 227.341 t Total (USD) $2,728,092.00 Status Reser…" at bounding box center [548, 237] width 1096 height 988
click at [956, 441] on form "Deal Details Name Batch Credits Carbon Direct Redondeados24-PR2 94.984 Delivery…" at bounding box center [849, 542] width 493 height 1187
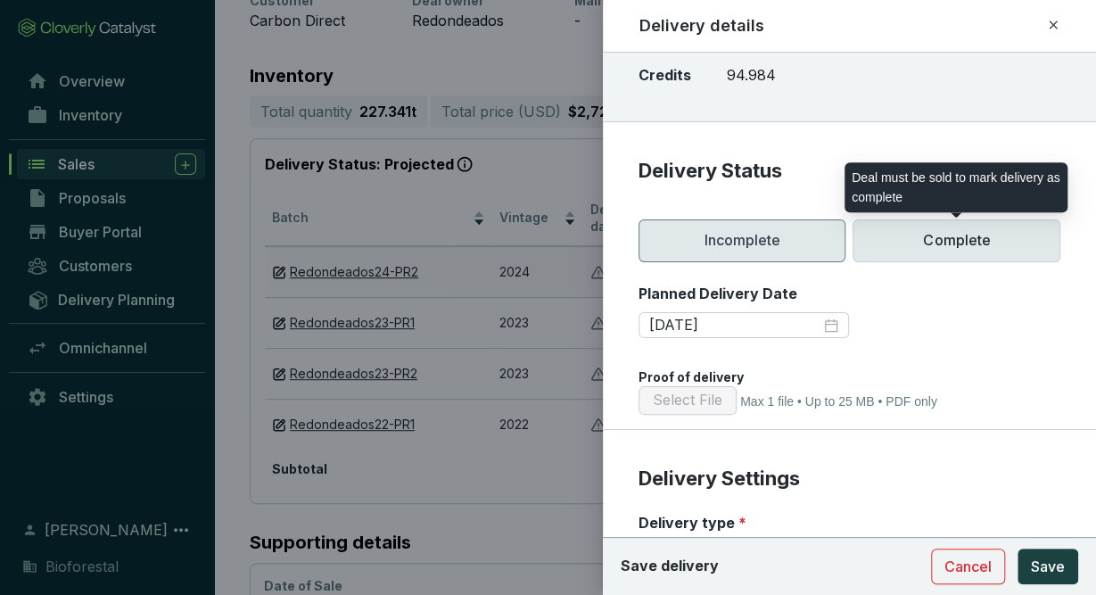
click at [922, 240] on p "Complete" at bounding box center [957, 240] width 208 height 43
click at [1012, 236] on p "Complete" at bounding box center [957, 240] width 208 height 43
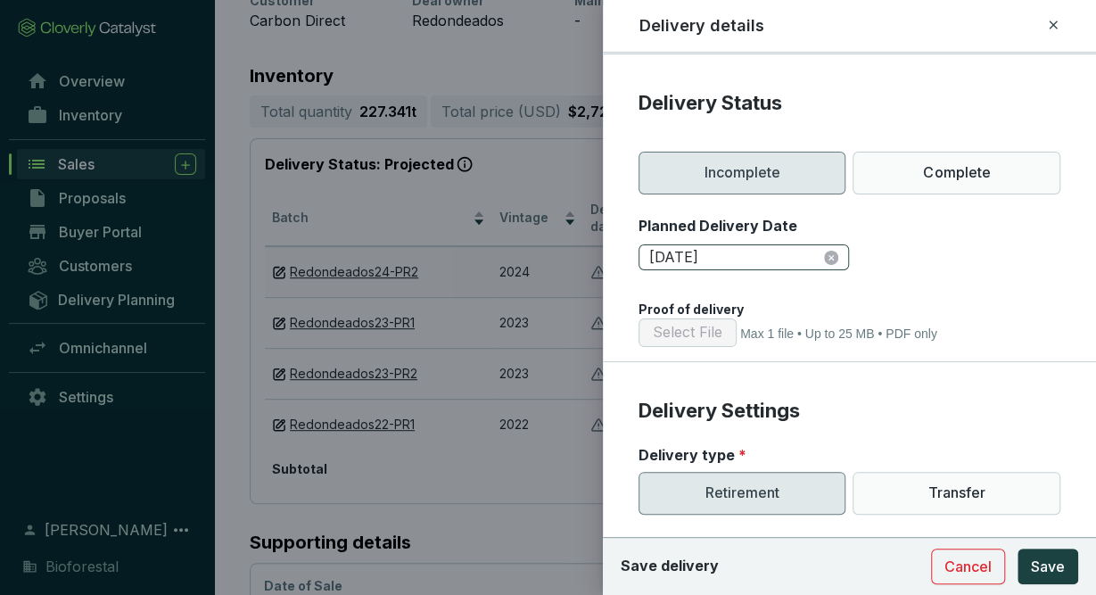
scroll to position [207, 0]
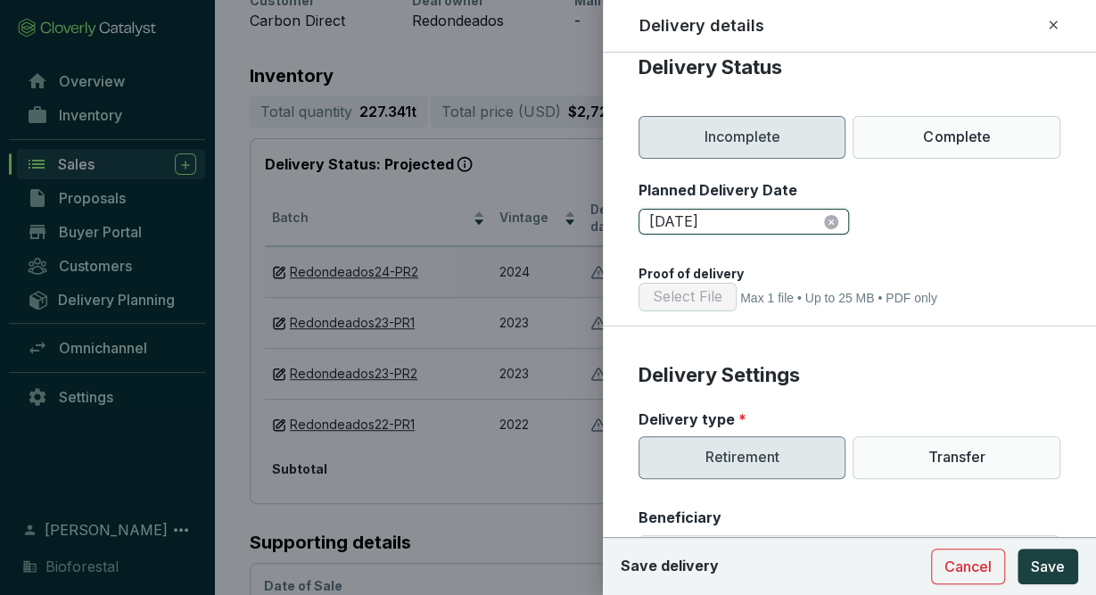
click at [742, 224] on input "2025-06-30" at bounding box center [735, 222] width 172 height 20
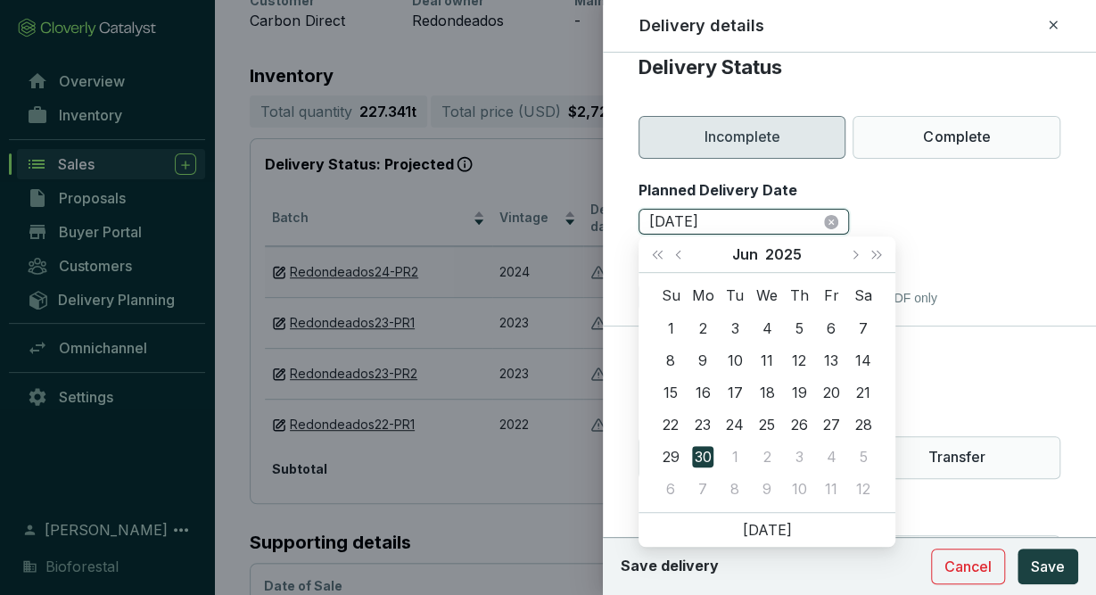
drag, startPoint x: 741, startPoint y: 225, endPoint x: 597, endPoint y: 221, distance: 144.6
click at [649, 221] on input "2025-06-30" at bounding box center [735, 222] width 172 height 20
type input "2025-06-30"
click at [889, 181] on div "Planned Delivery Date 2025-06-30" at bounding box center [850, 208] width 422 height 56
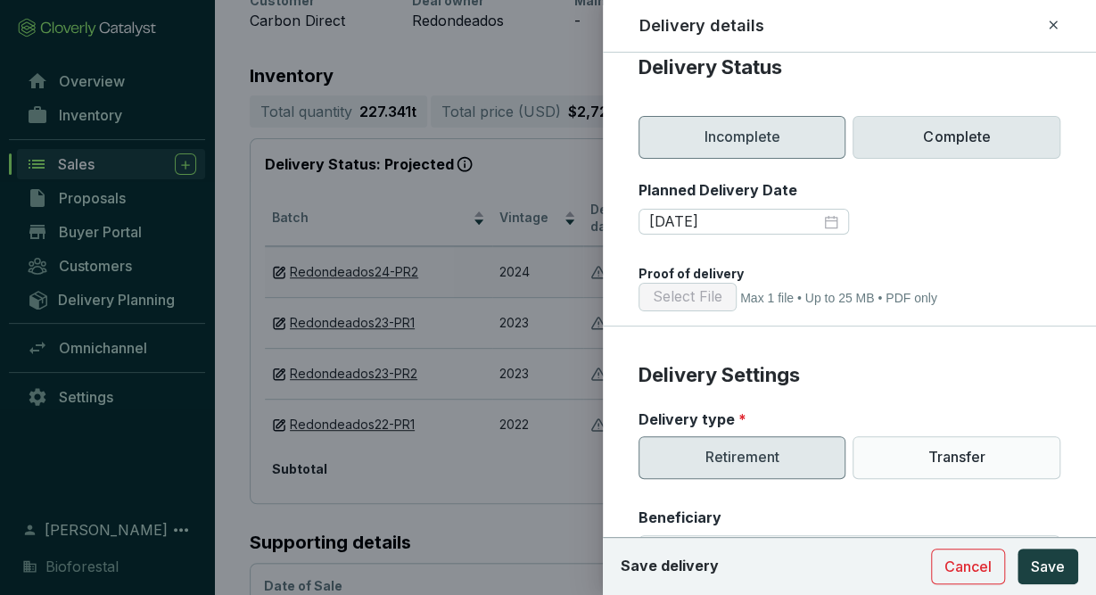
click at [920, 128] on p "Complete" at bounding box center [957, 137] width 208 height 43
click at [1045, 32] on div "Delivery details" at bounding box center [849, 25] width 421 height 23
click at [1055, 26] on icon at bounding box center [1053, 24] width 14 height 21
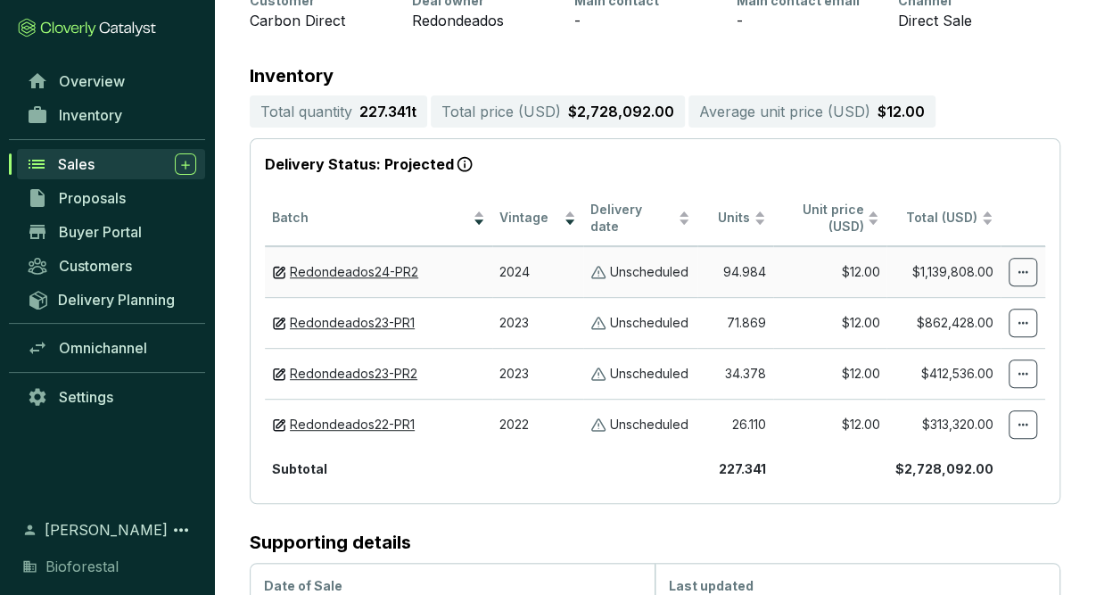
click at [806, 276] on td "$12.00" at bounding box center [830, 271] width 114 height 51
click at [1030, 264] on span at bounding box center [1023, 272] width 29 height 29
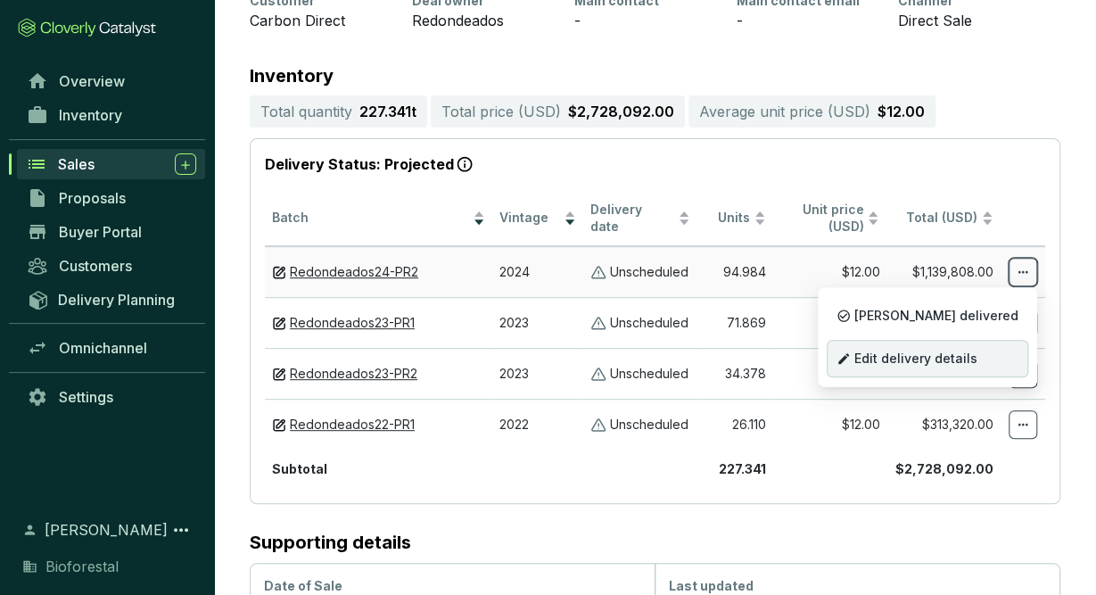
click at [952, 352] on span "Edit delivery details" at bounding box center [916, 359] width 123 height 14
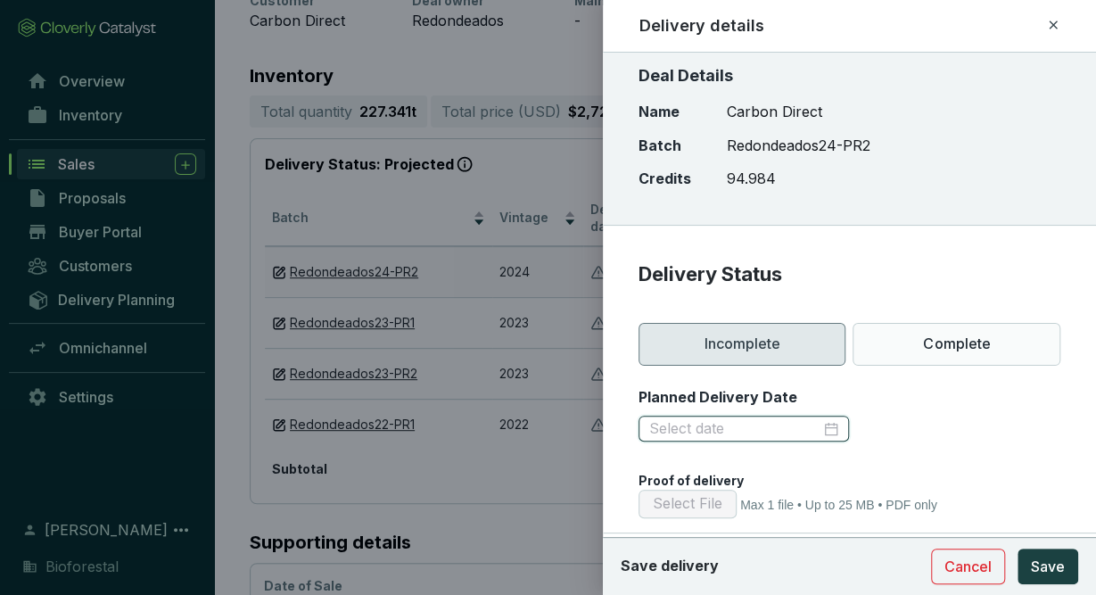
click at [777, 420] on input "Planned Delivery Date" at bounding box center [735, 429] width 172 height 20
click at [933, 433] on div at bounding box center [850, 429] width 422 height 29
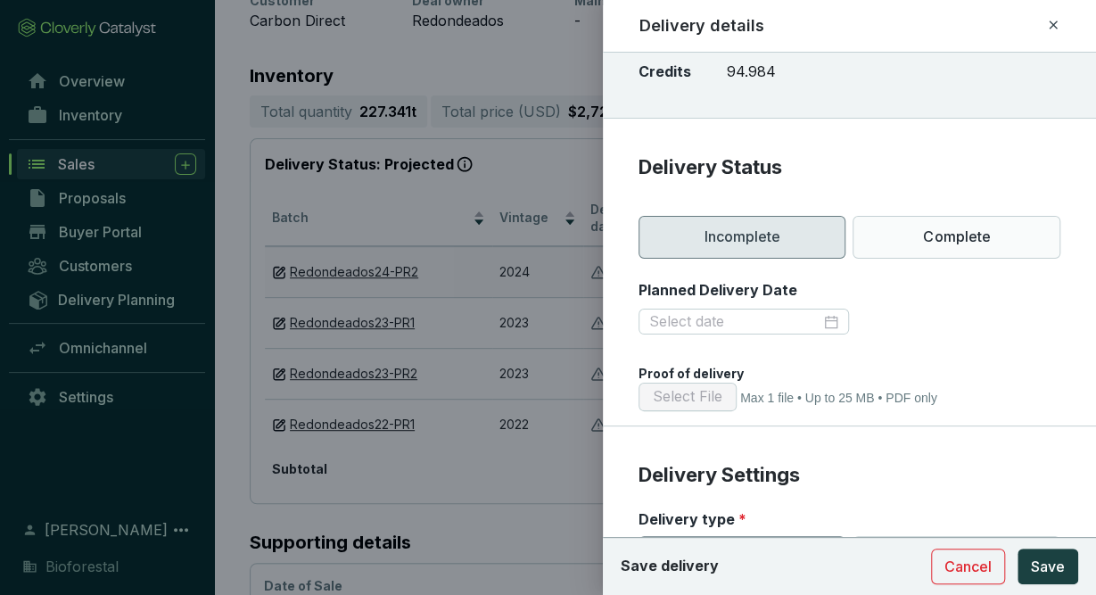
scroll to position [0, 0]
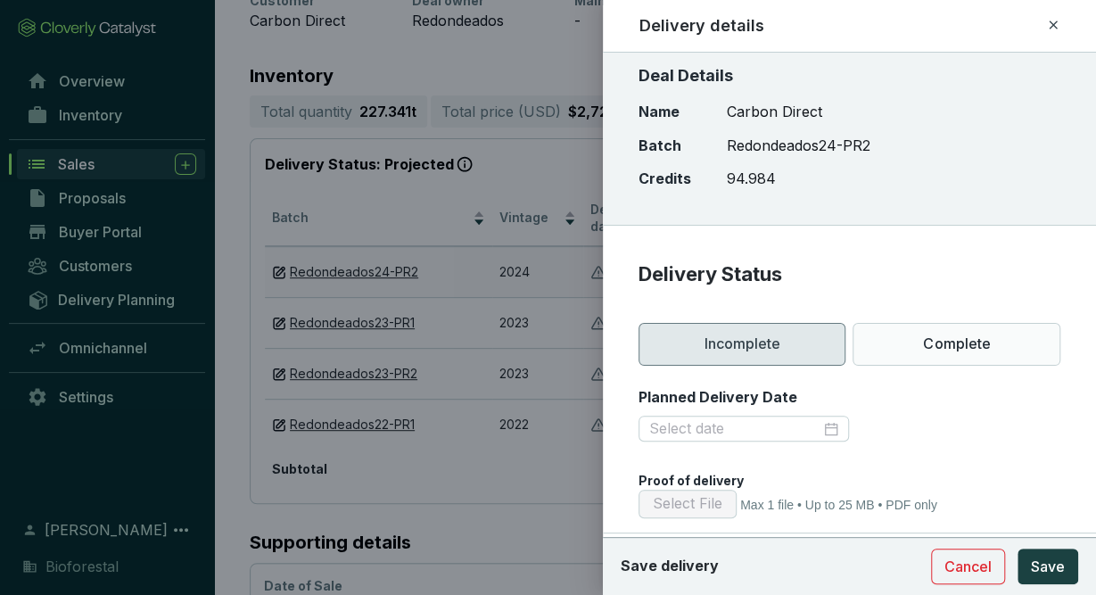
click at [1055, 19] on icon at bounding box center [1053, 24] width 14 height 21
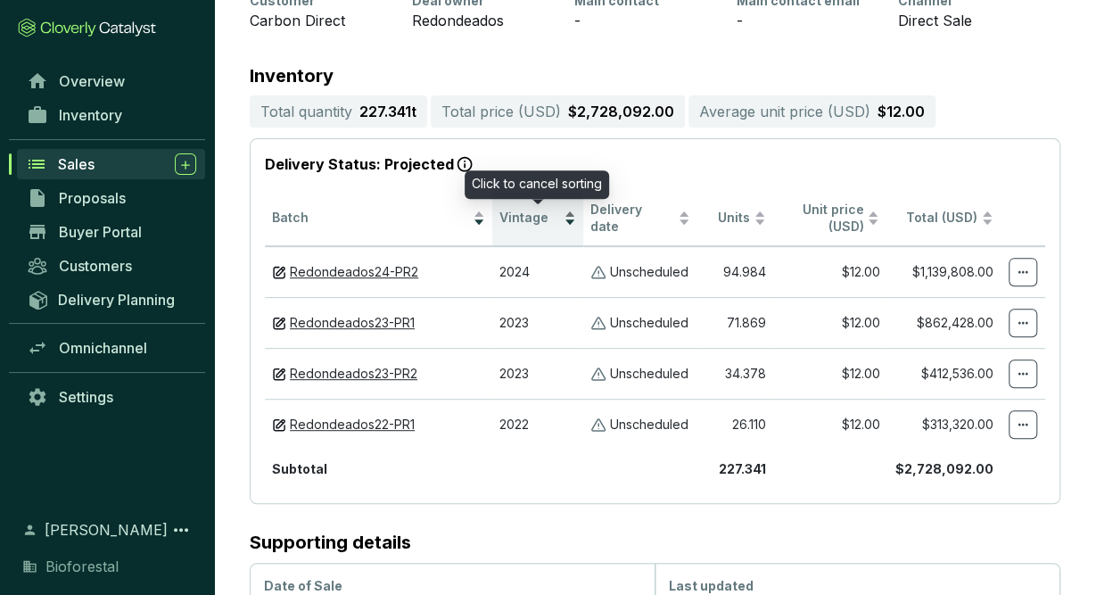
scroll to position [257, 0]
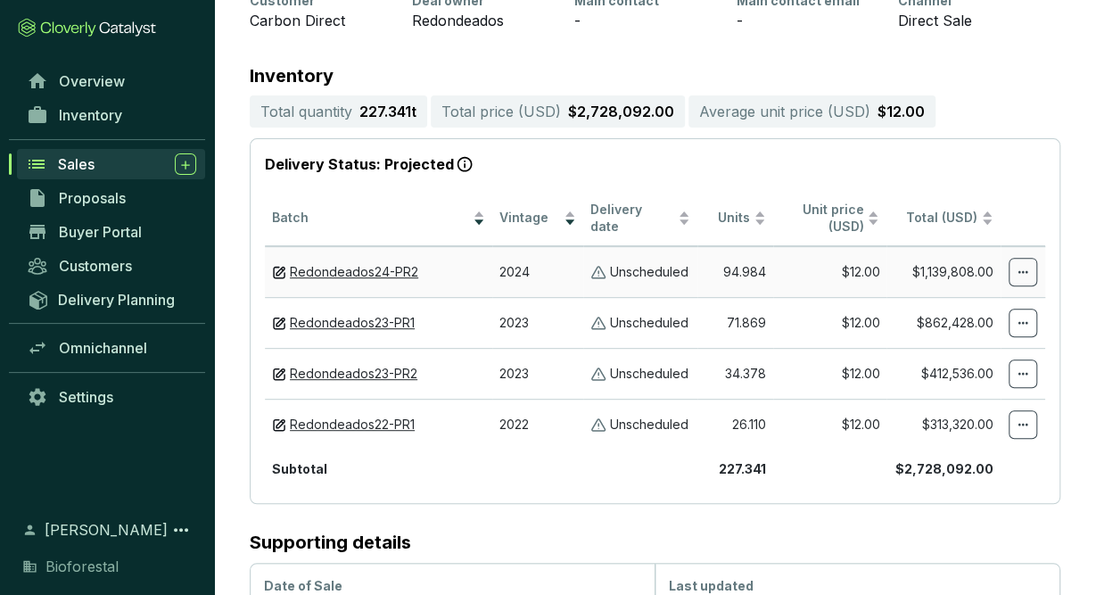
click at [636, 281] on td "Unscheduled" at bounding box center [640, 271] width 114 height 51
click at [474, 269] on div "Redondeados24-PR2" at bounding box center [378, 272] width 213 height 17
click at [398, 270] on link "Redondeados24-PR2" at bounding box center [354, 272] width 128 height 17
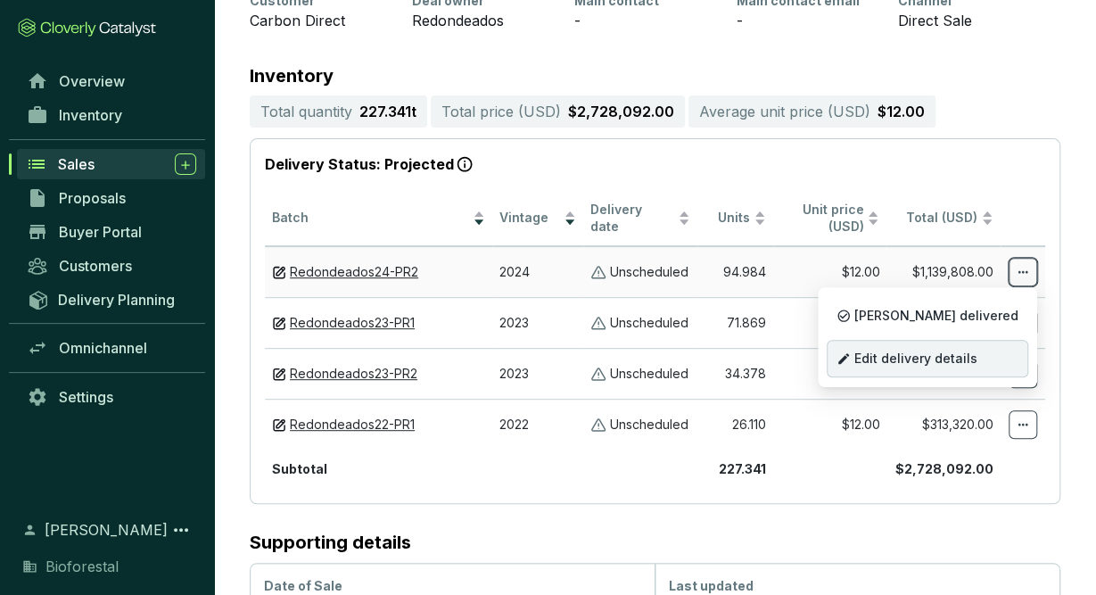
click at [978, 354] on span "Edit delivery details" at bounding box center [916, 359] width 123 height 14
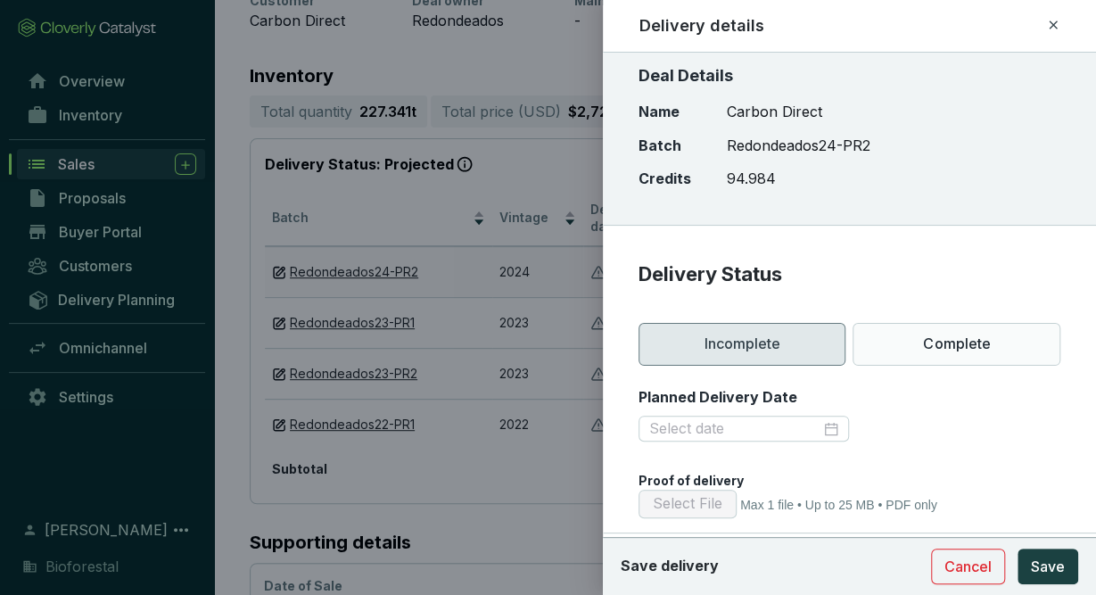
click at [571, 517] on div at bounding box center [548, 297] width 1096 height 595
click at [1049, 19] on icon at bounding box center [1053, 24] width 14 height 21
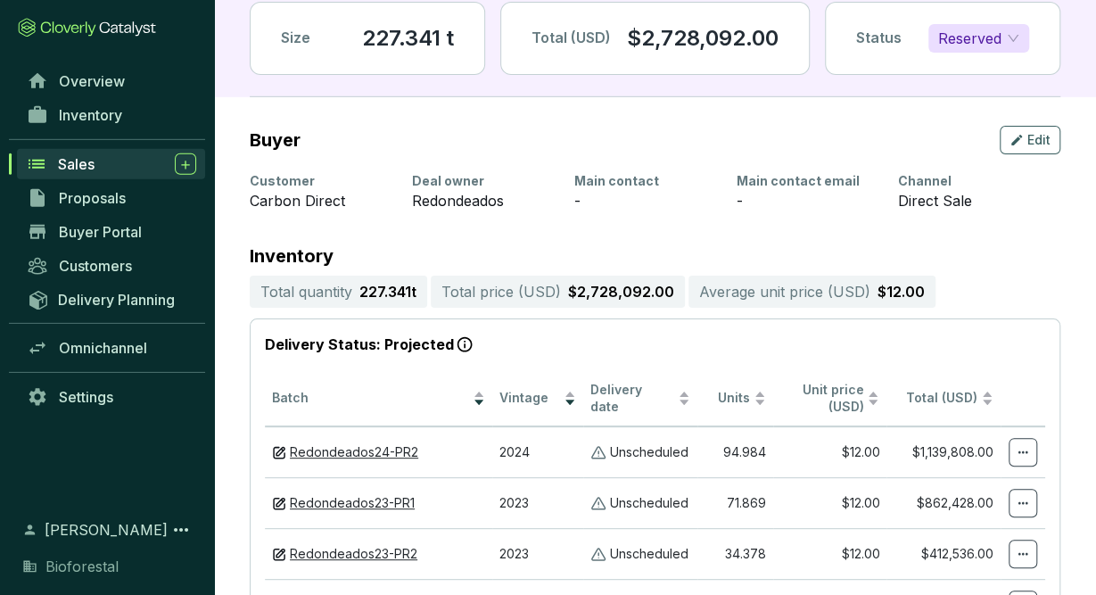
scroll to position [186, 0]
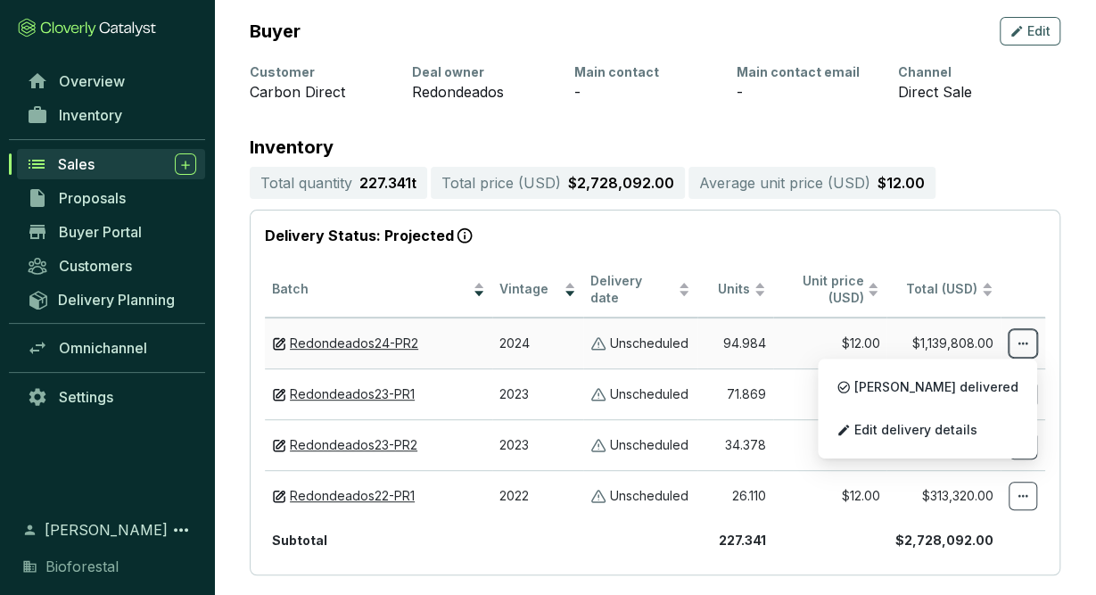
click at [1025, 349] on icon at bounding box center [1023, 343] width 14 height 21
click at [966, 423] on span "Edit delivery details" at bounding box center [916, 430] width 123 height 14
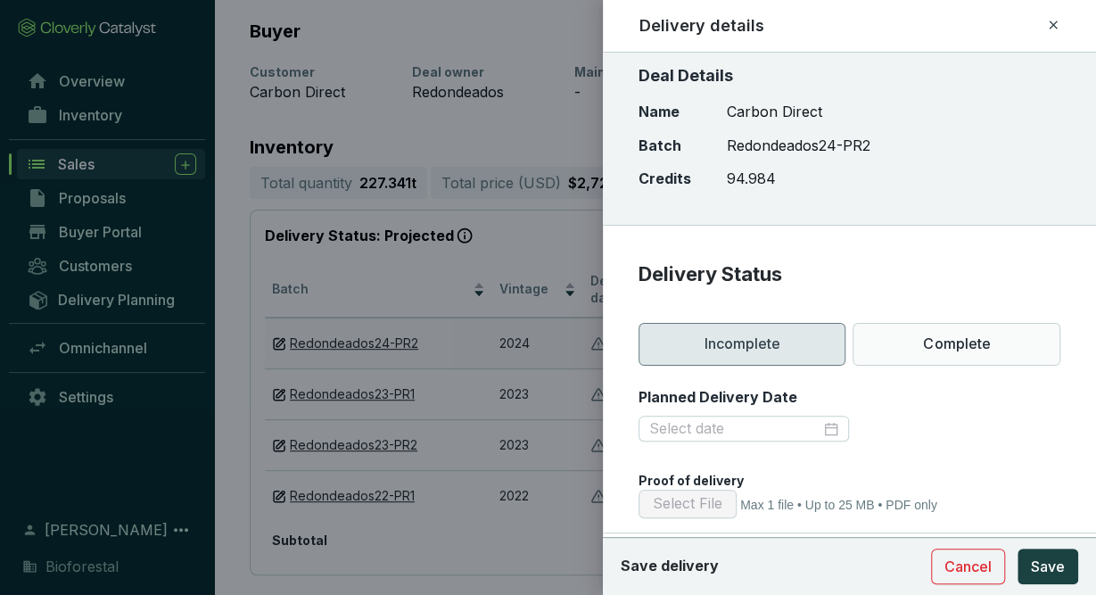
click at [989, 194] on div "Deal Details Name Batch Credits Carbon Direct Redondeados24-PR2 94.984" at bounding box center [849, 139] width 493 height 173
drag, startPoint x: 644, startPoint y: 280, endPoint x: 825, endPoint y: 281, distance: 181.1
click at [825, 281] on p "Delivery Status" at bounding box center [850, 274] width 422 height 27
copy p "Delivery Status"
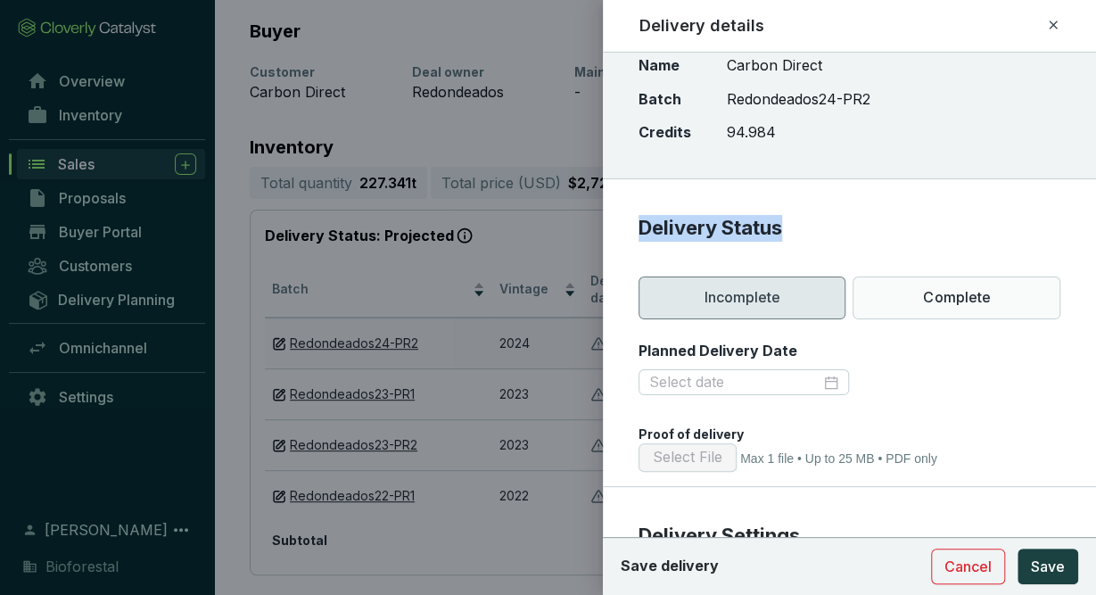
scroll to position [0, 0]
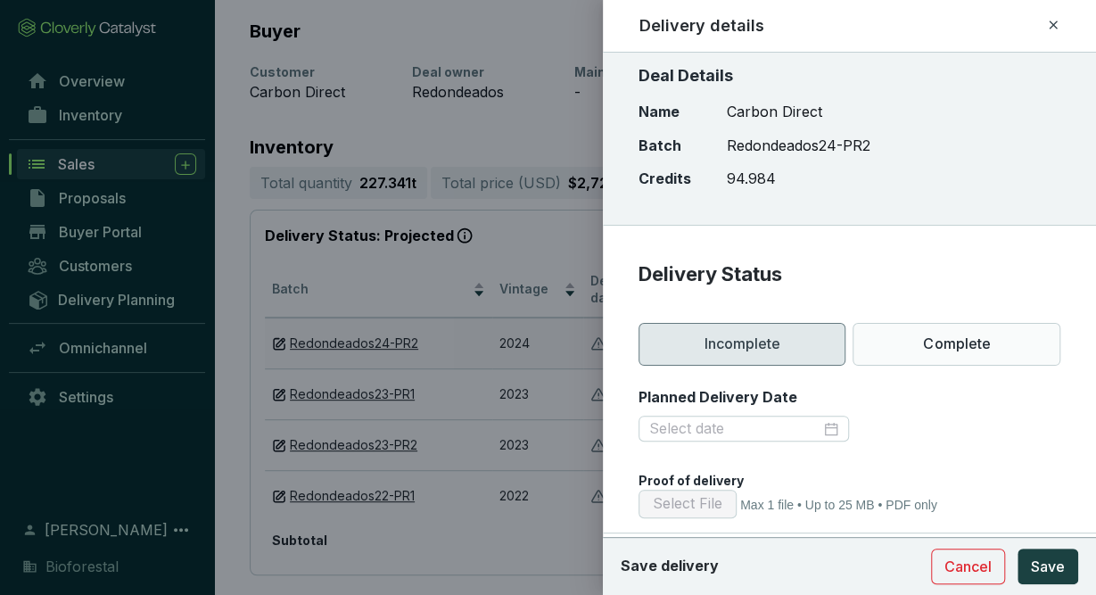
click at [903, 279] on p "Delivery Status" at bounding box center [850, 274] width 422 height 27
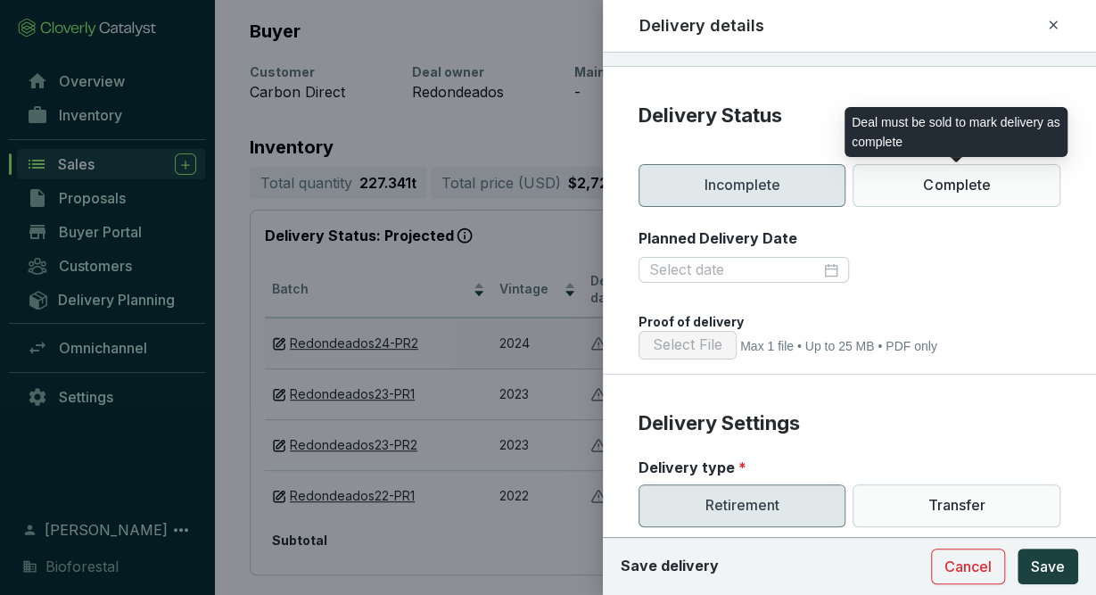
scroll to position [207, 0]
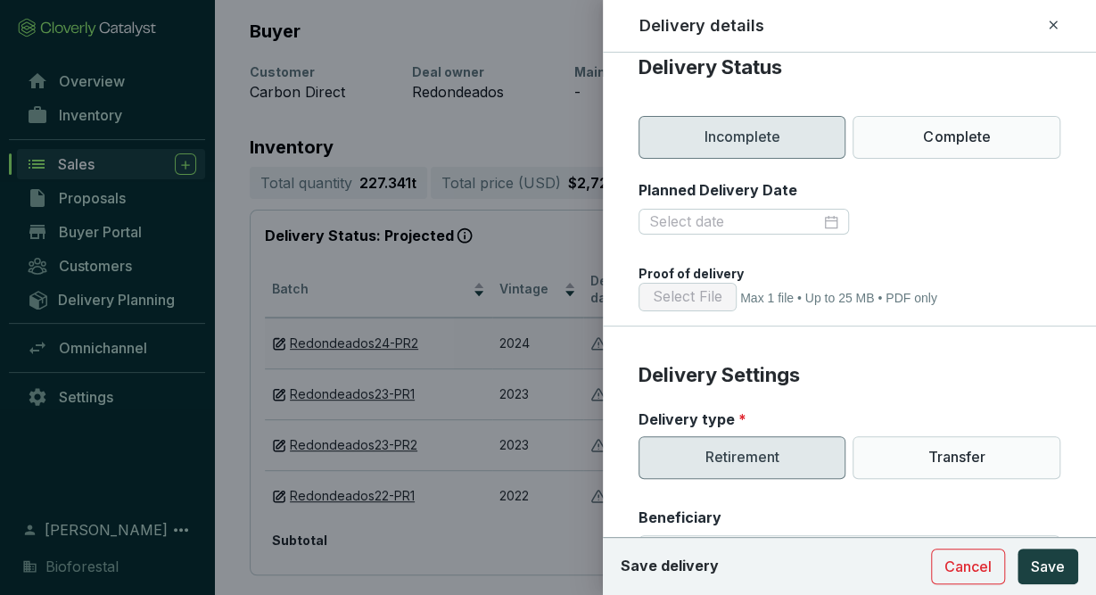
click at [965, 289] on div "Select File Max 1 file • Up to 25 MB • PDF only" at bounding box center [850, 297] width 422 height 29
click at [907, 260] on section "Delivery Status Incomplete Complete Planned Delivery Date Proof of delivery Sel…" at bounding box center [849, 190] width 493 height 272
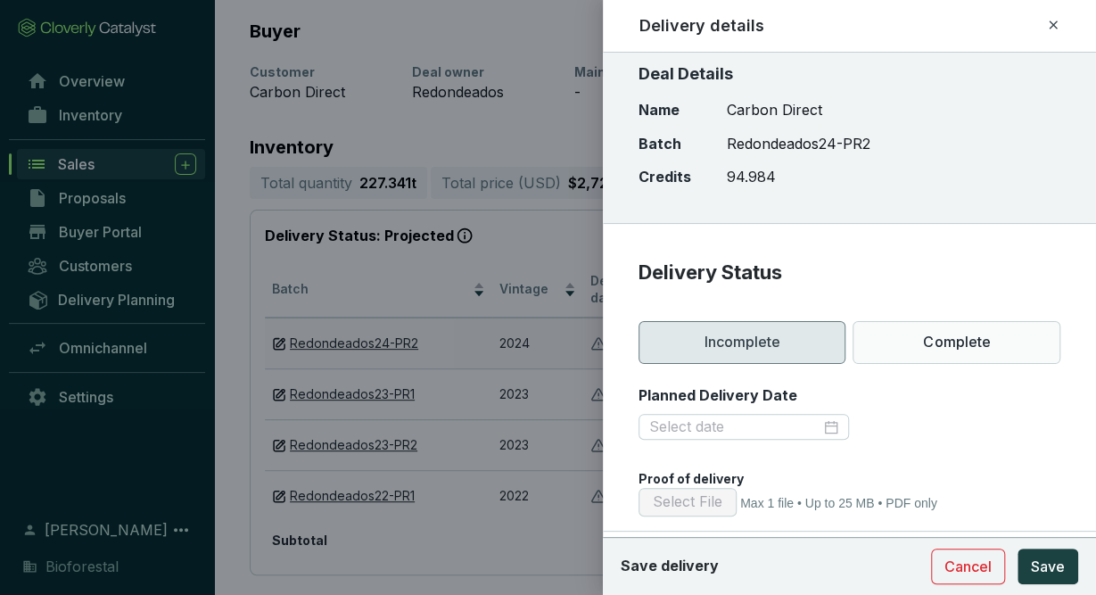
scroll to position [2, 0]
click at [1056, 25] on icon at bounding box center [1053, 24] width 14 height 21
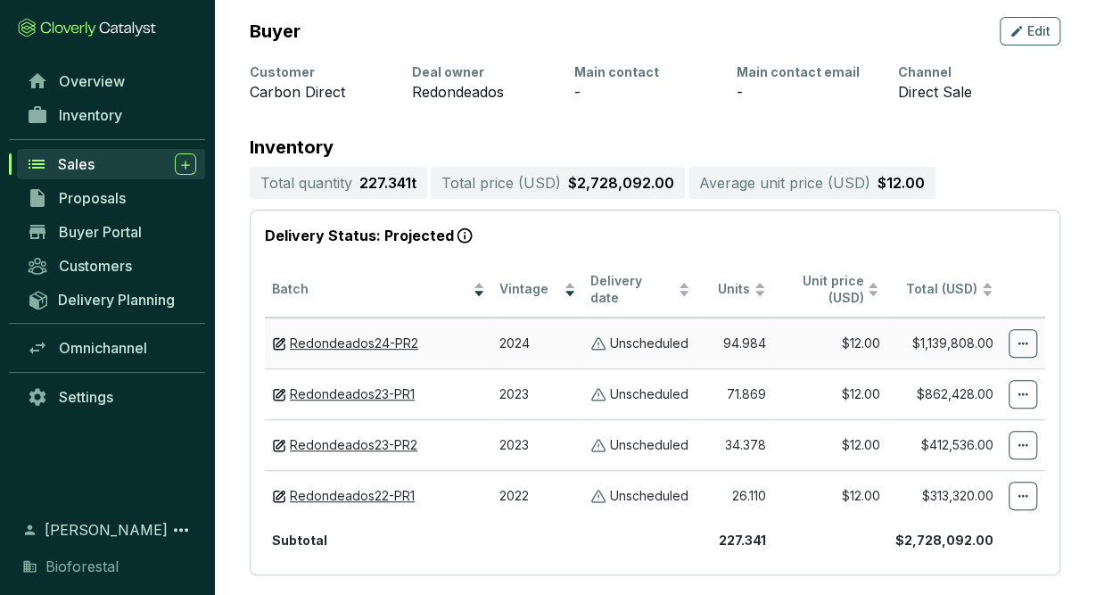
click at [126, 161] on div "Sales" at bounding box center [127, 163] width 138 height 21
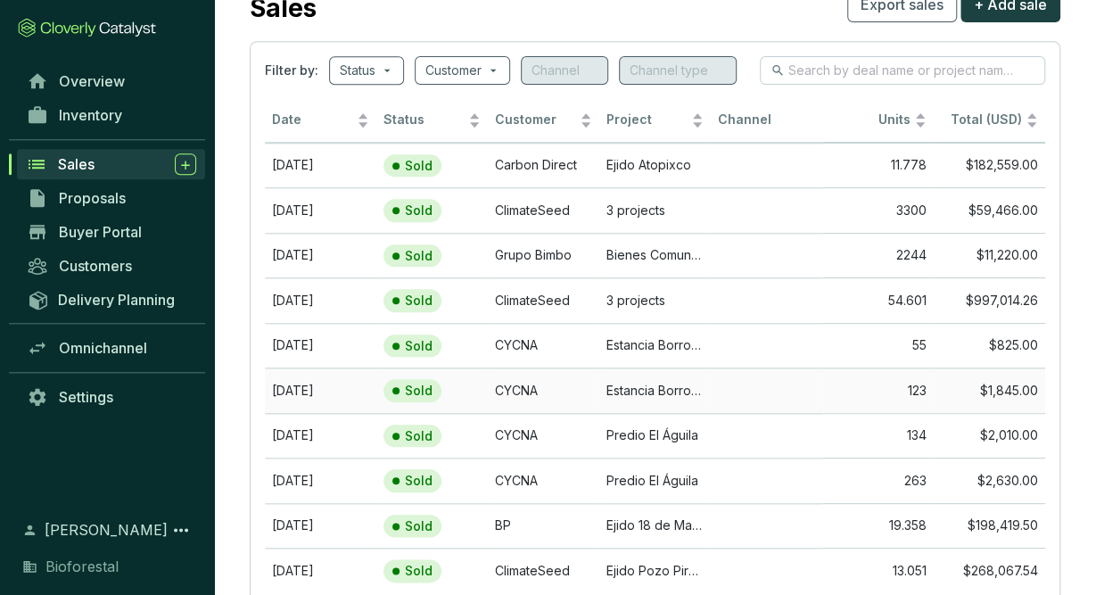
scroll to position [93, 0]
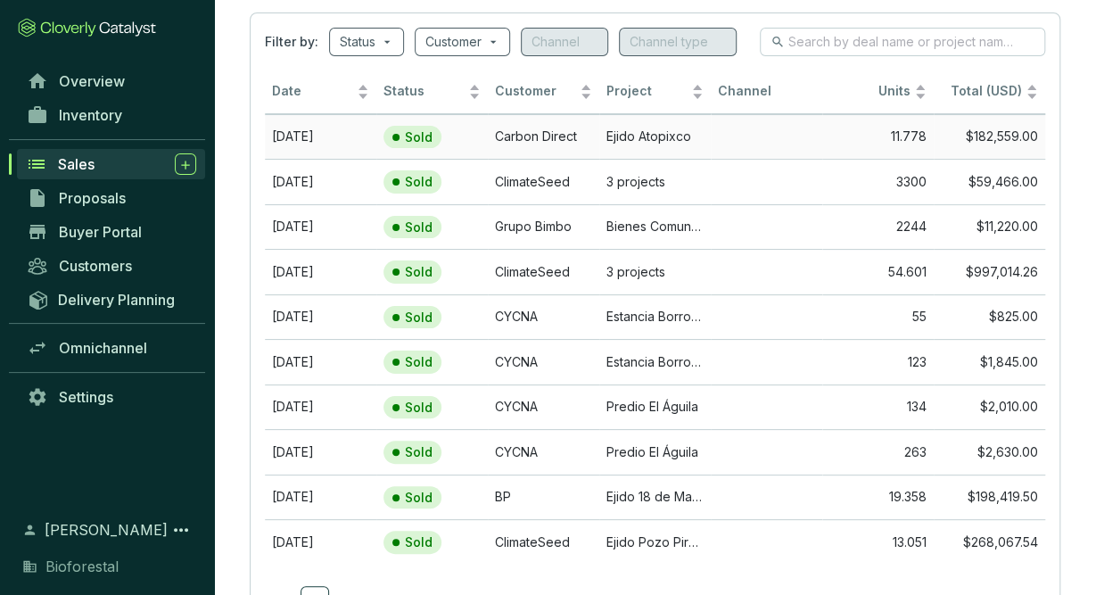
click at [656, 140] on td "Ejido Atopixco" at bounding box center [656, 136] width 112 height 45
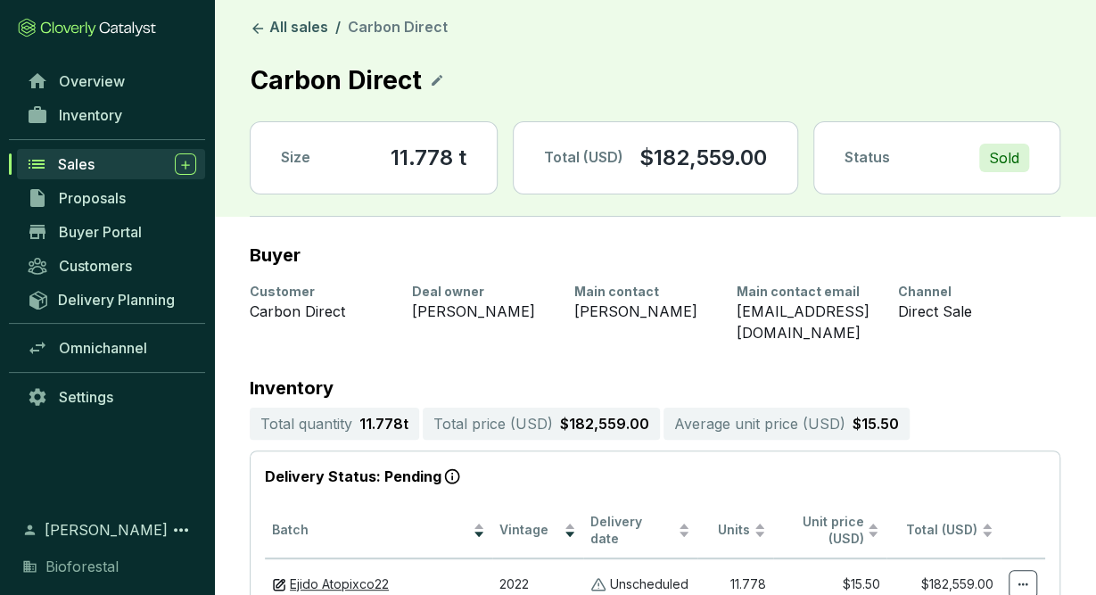
drag, startPoint x: 663, startPoint y: 358, endPoint x: 677, endPoint y: 313, distance: 46.8
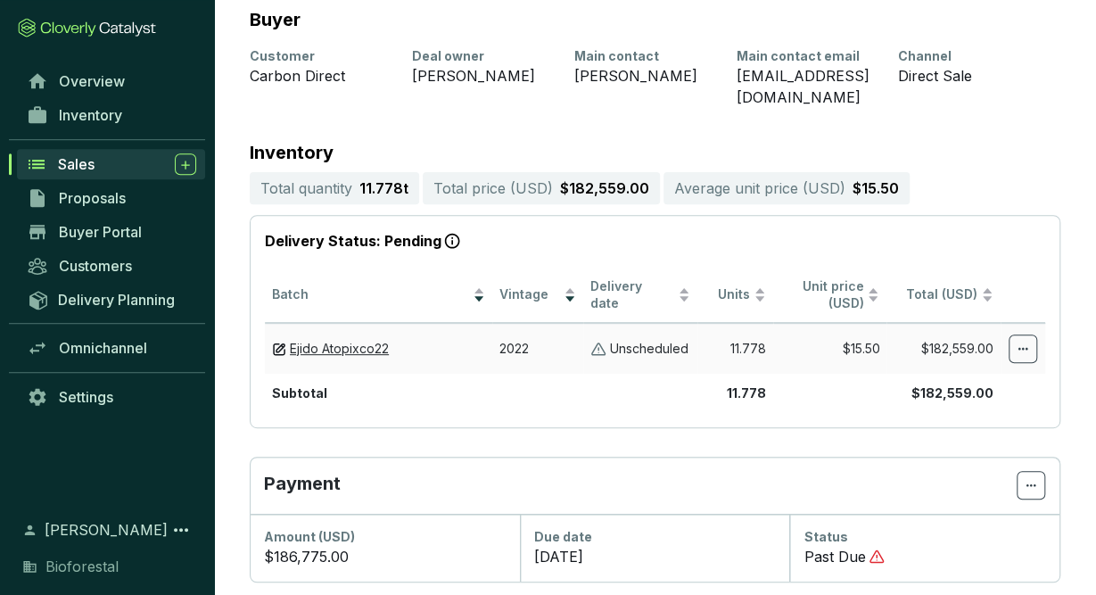
scroll to position [235, 0]
click at [124, 157] on div "Sales" at bounding box center [127, 163] width 138 height 21
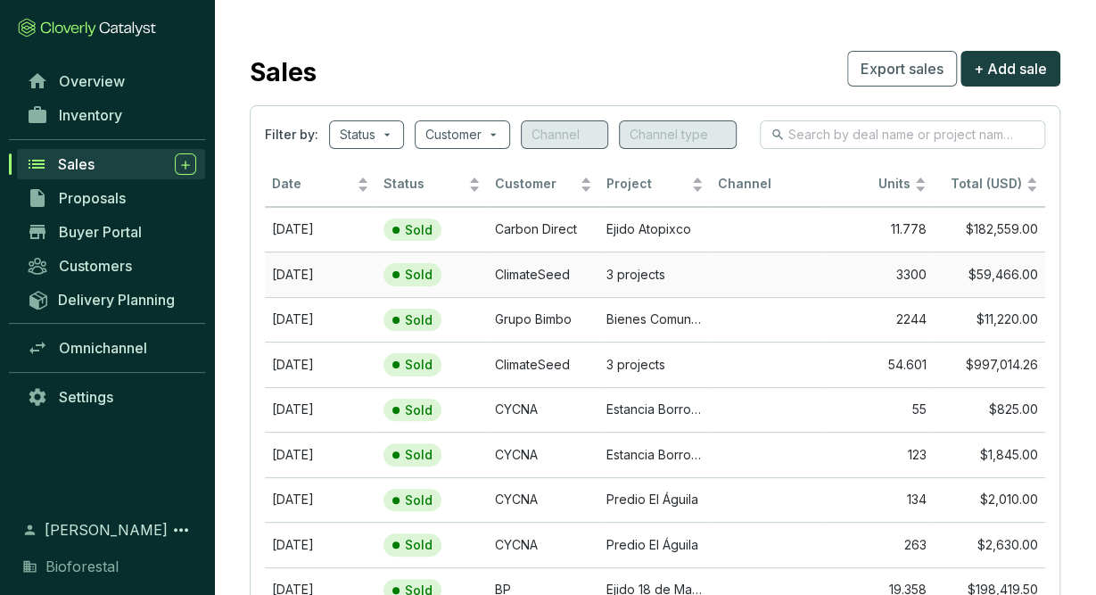
click at [599, 283] on td "ClimateSeed" at bounding box center [544, 274] width 112 height 45
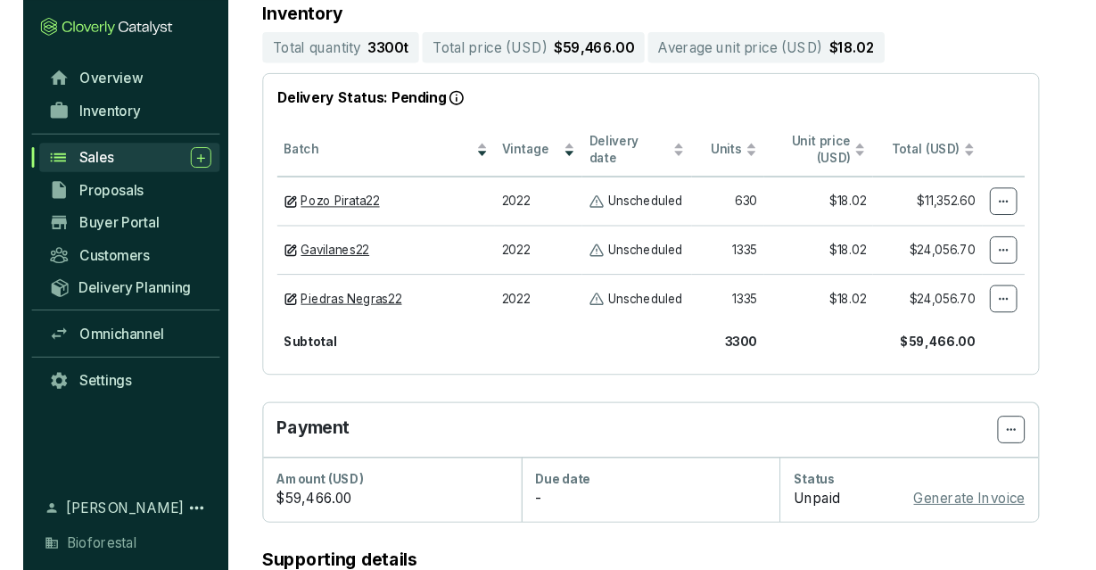
scroll to position [371, 0]
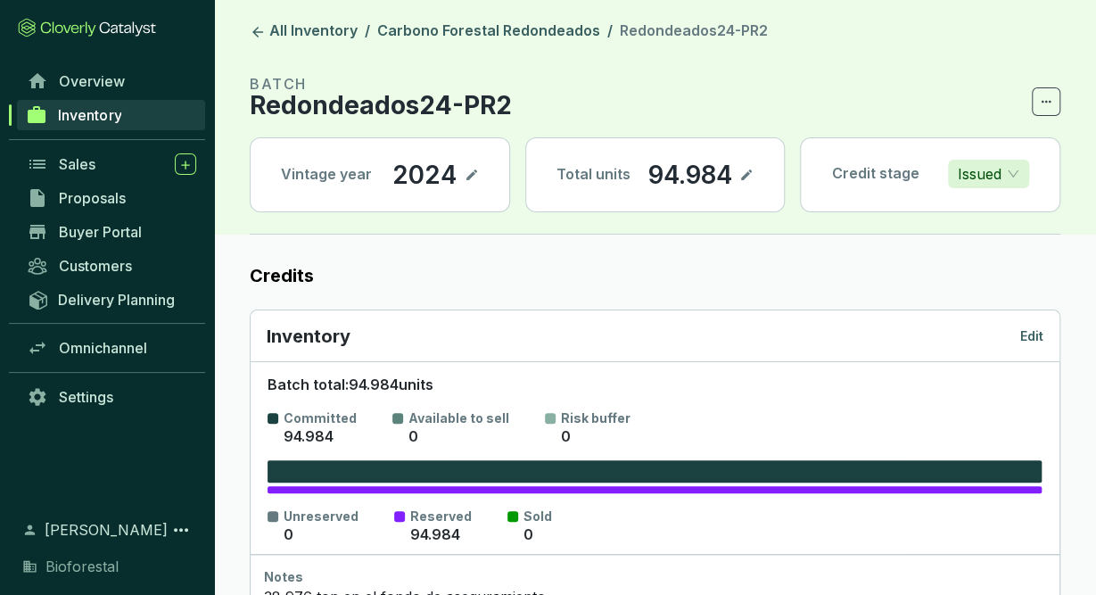
click at [1011, 174] on span "Issued" at bounding box center [989, 174] width 62 height 27
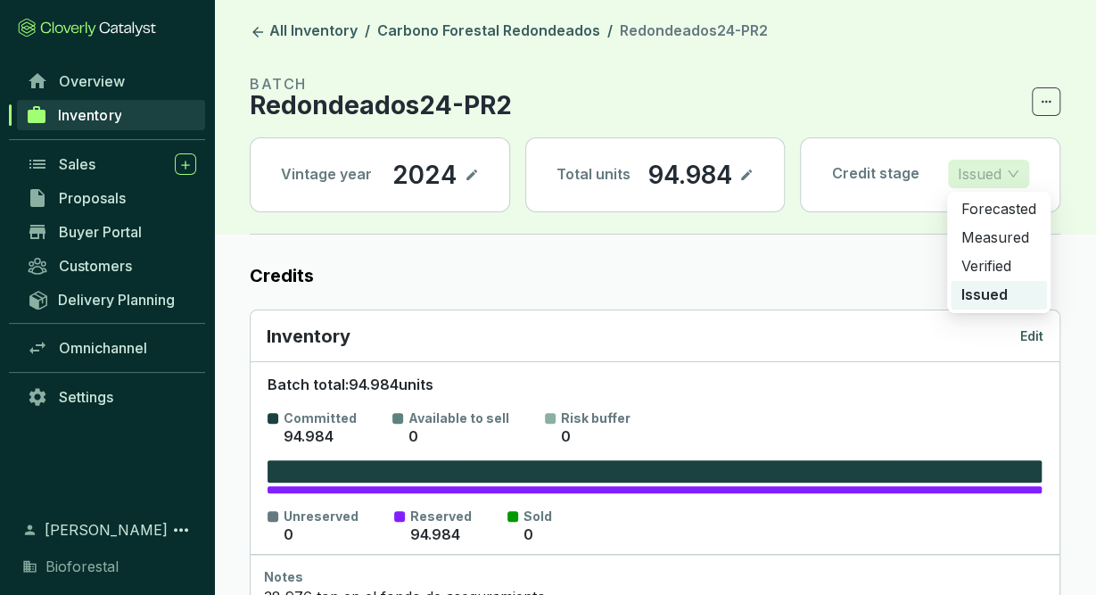
click at [881, 219] on section "BATCH Redondeados24-PR2 Vintage year 2024 Total units 94.984 Credit stage Issued" at bounding box center [655, 153] width 811 height 161
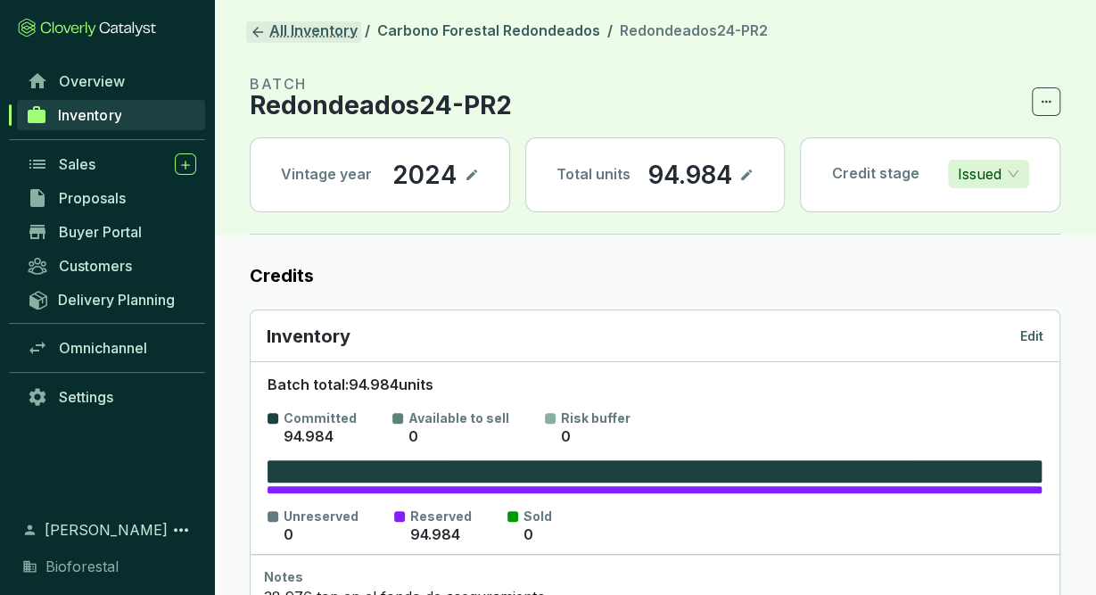
click at [264, 35] on icon at bounding box center [258, 32] width 16 height 16
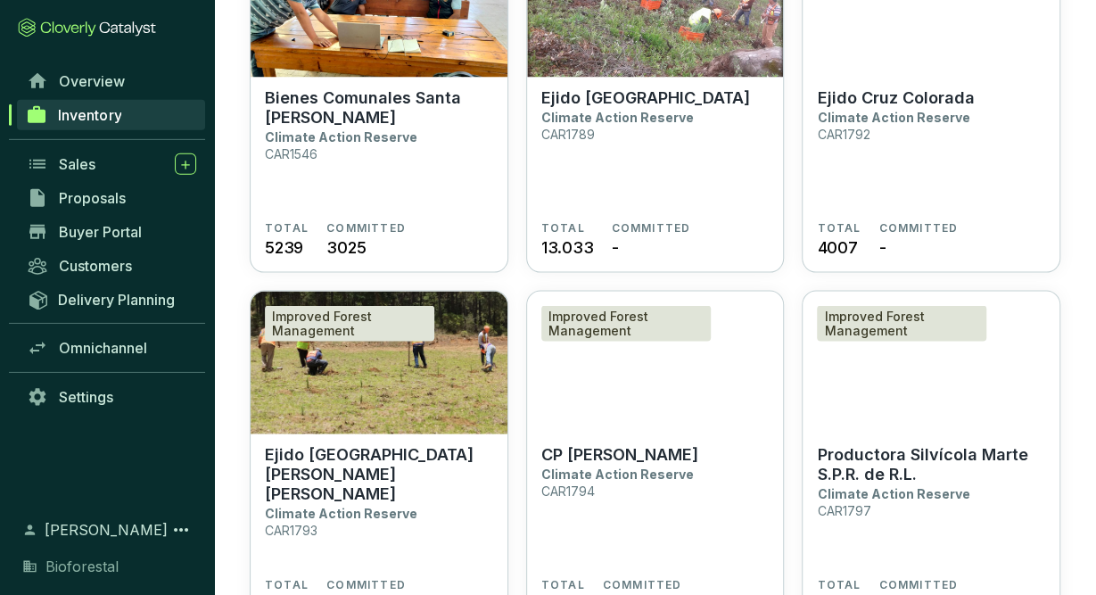
scroll to position [1655, 0]
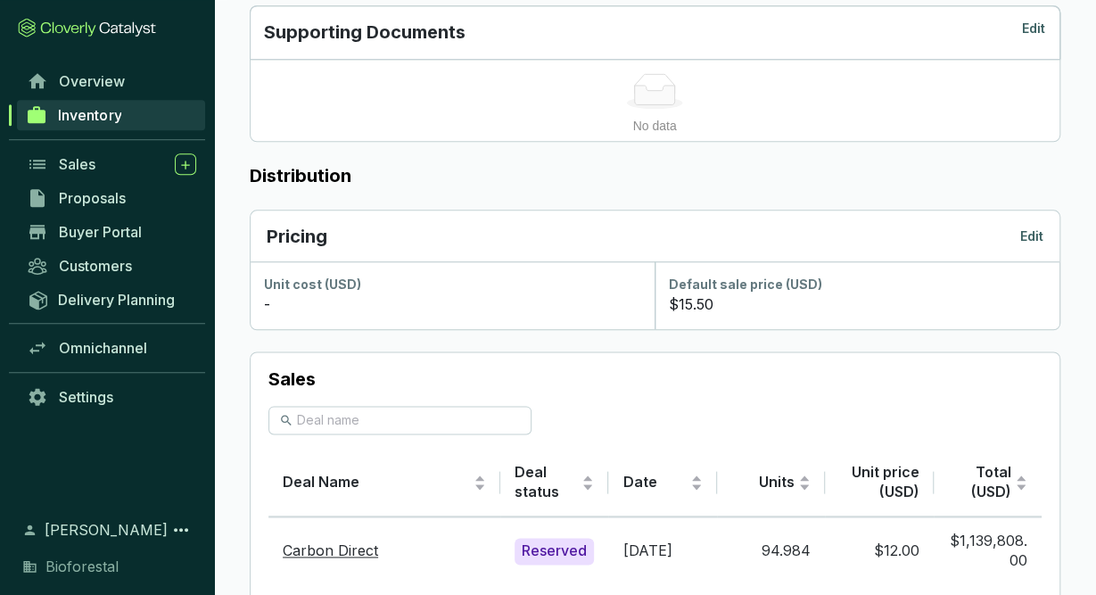
scroll to position [982, 0]
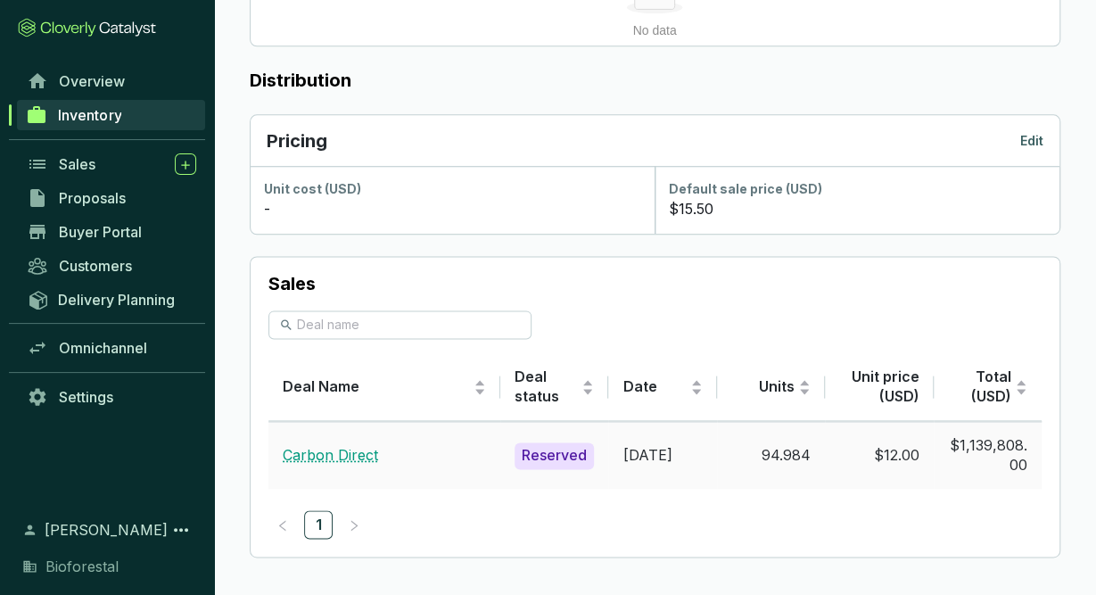
click at [350, 450] on link "Carbon Direct" at bounding box center [330, 455] width 95 height 18
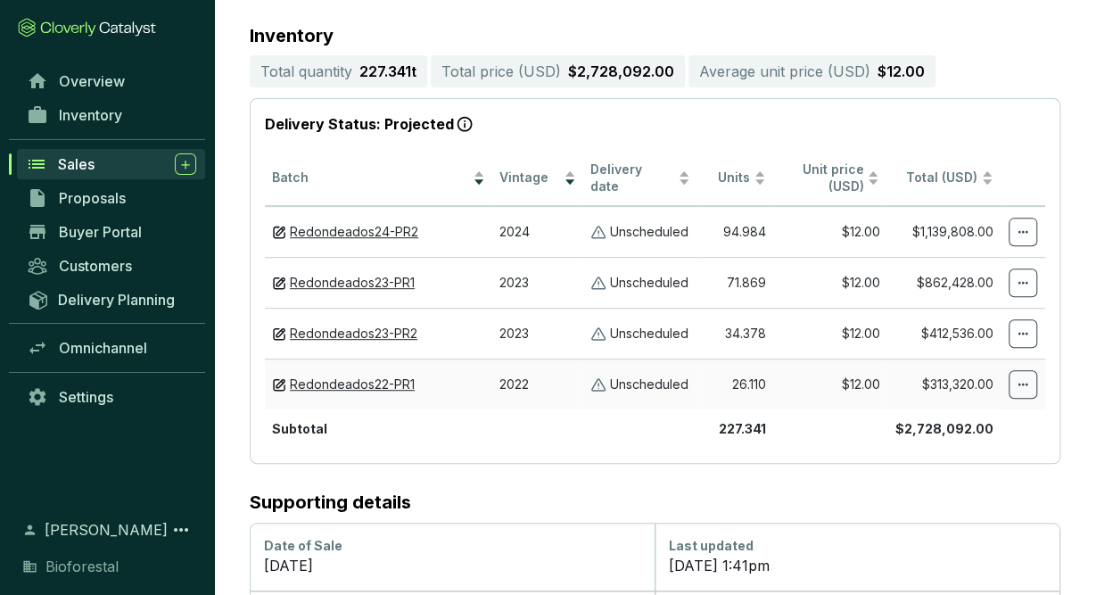
scroll to position [410, 0]
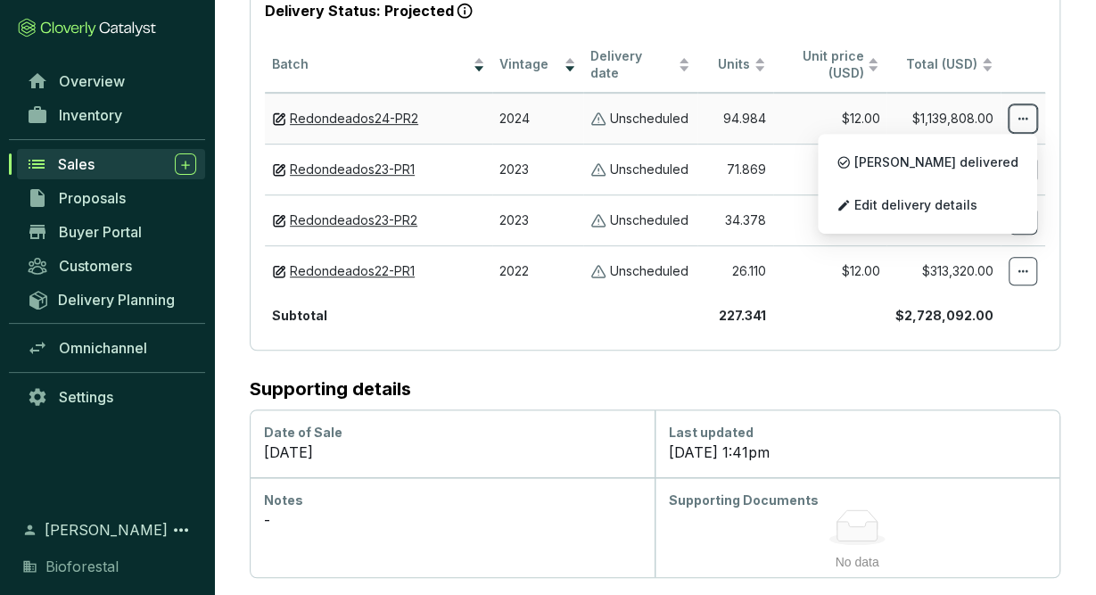
click at [1030, 112] on icon at bounding box center [1023, 118] width 14 height 21
click at [978, 207] on span "Edit delivery details" at bounding box center [916, 205] width 123 height 14
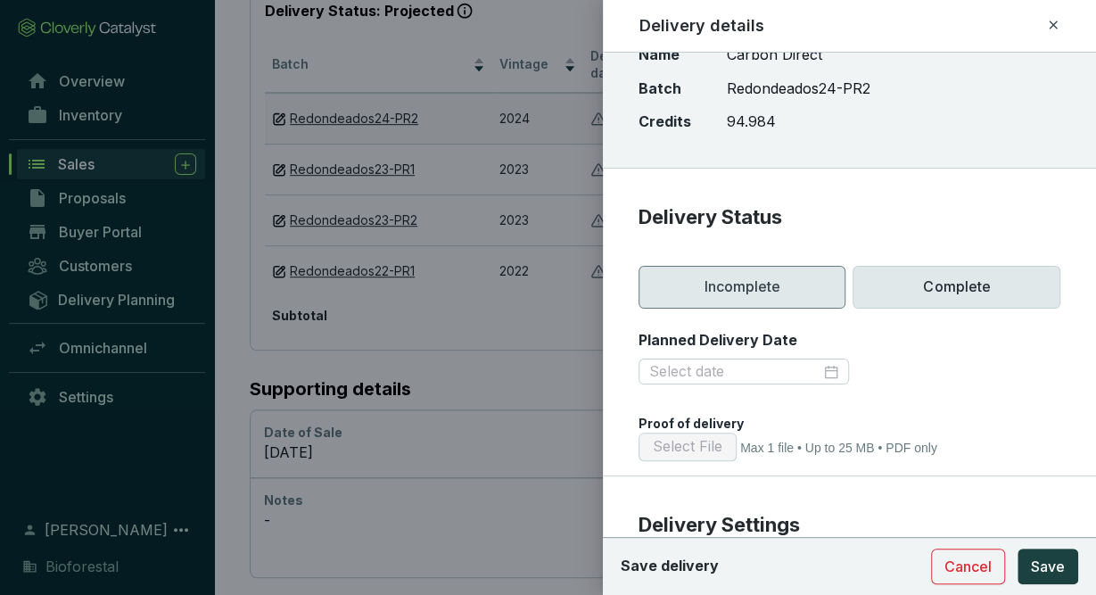
scroll to position [0, 0]
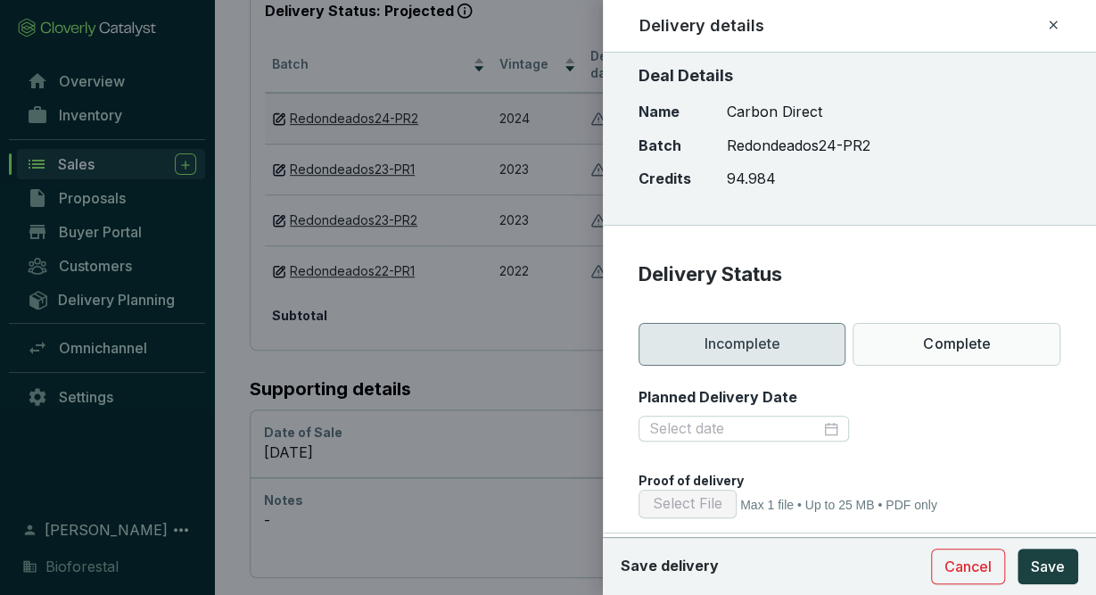
click at [1054, 24] on icon at bounding box center [1053, 25] width 8 height 8
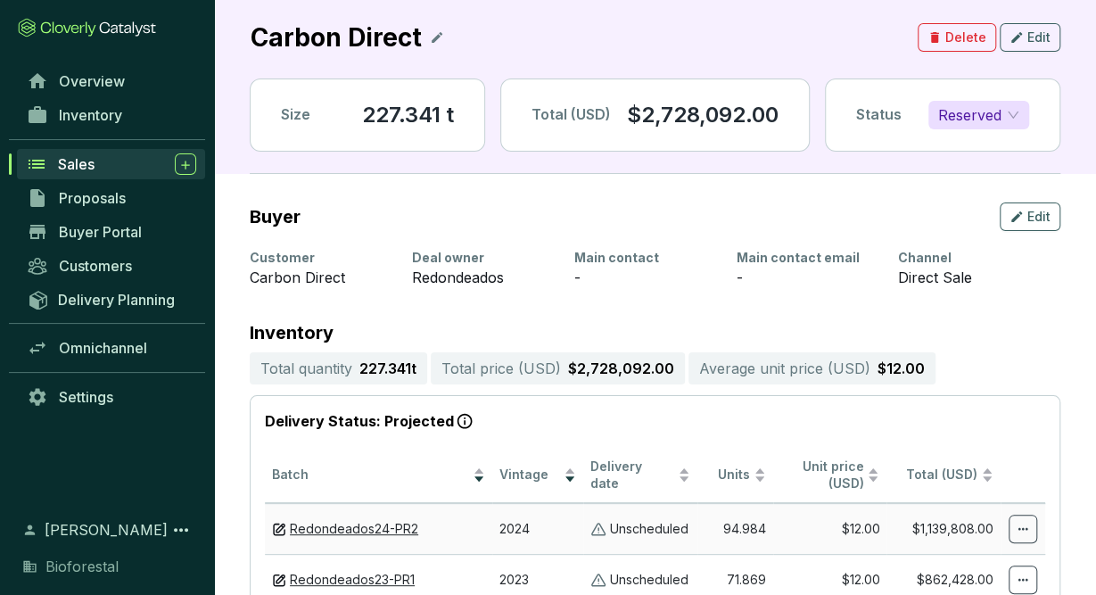
click at [709, 38] on div "Carbon Direct Delete Edit" at bounding box center [655, 37] width 811 height 39
